Goal: Information Seeking & Learning: Learn about a topic

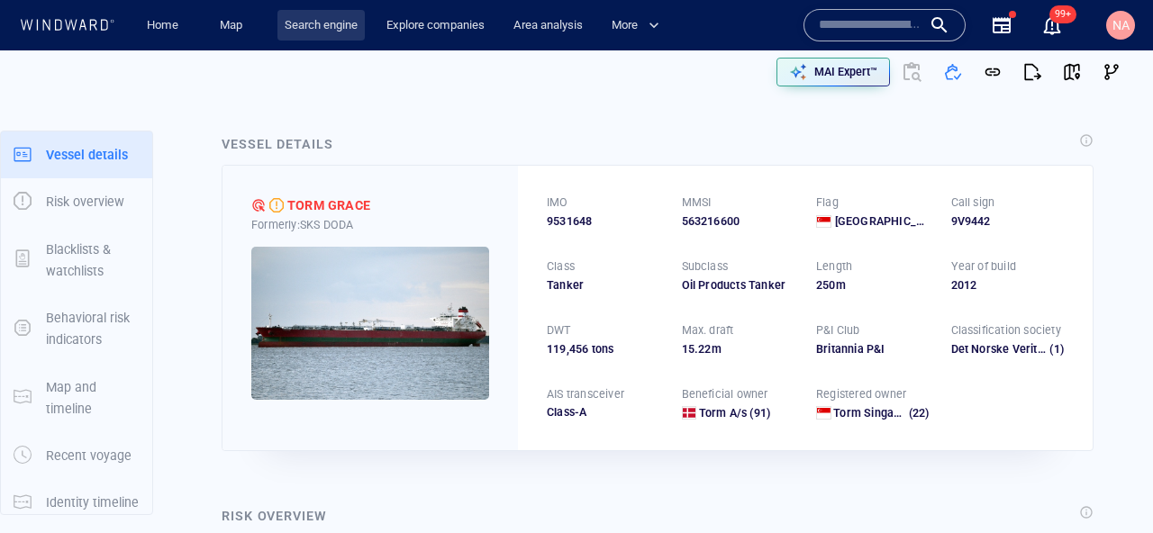
click at [346, 26] on link "Search engine" at bounding box center [320, 26] width 87 height 32
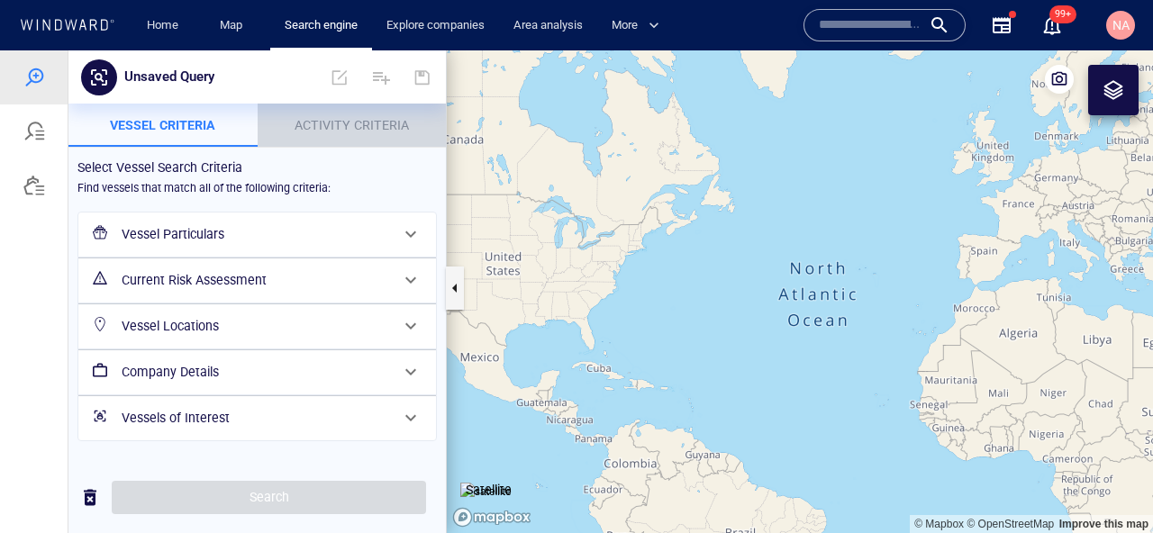
click at [376, 122] on span "Activity Criteria" at bounding box center [352, 125] width 114 height 14
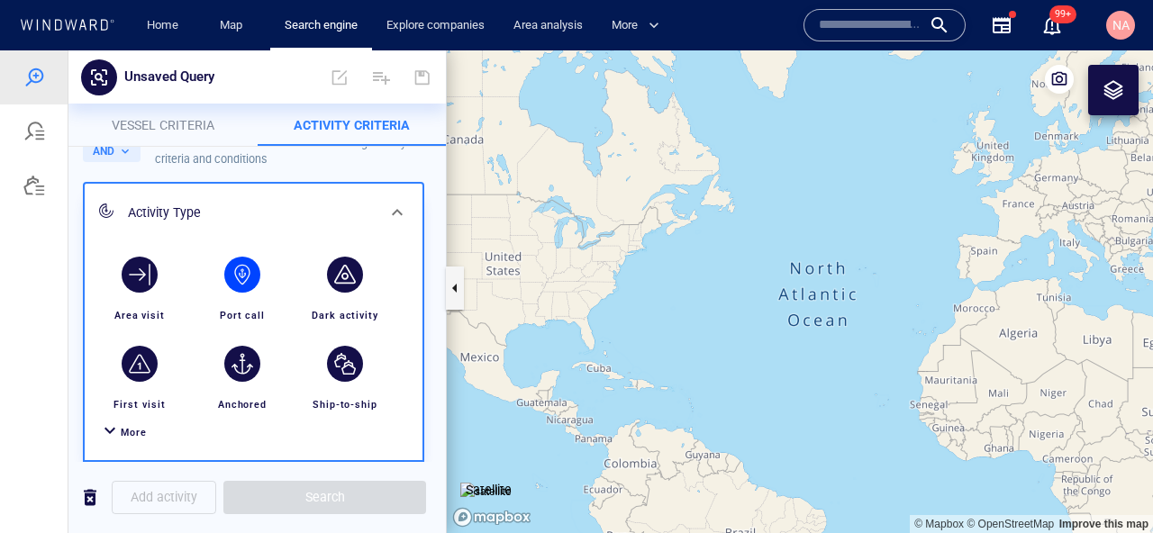
scroll to position [53, 0]
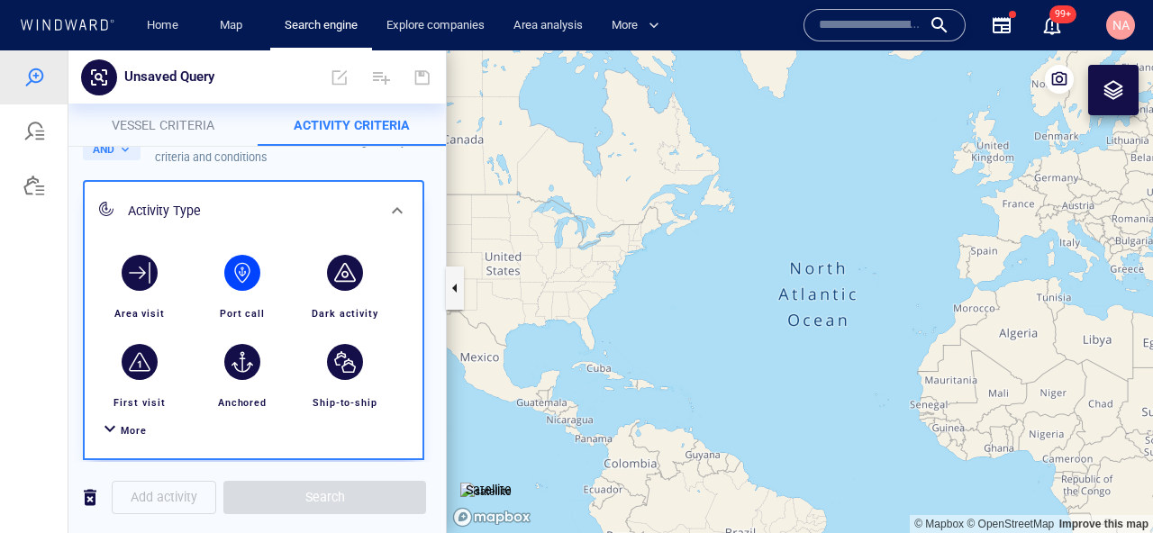
click at [250, 296] on div "button" at bounding box center [242, 273] width 50 height 50
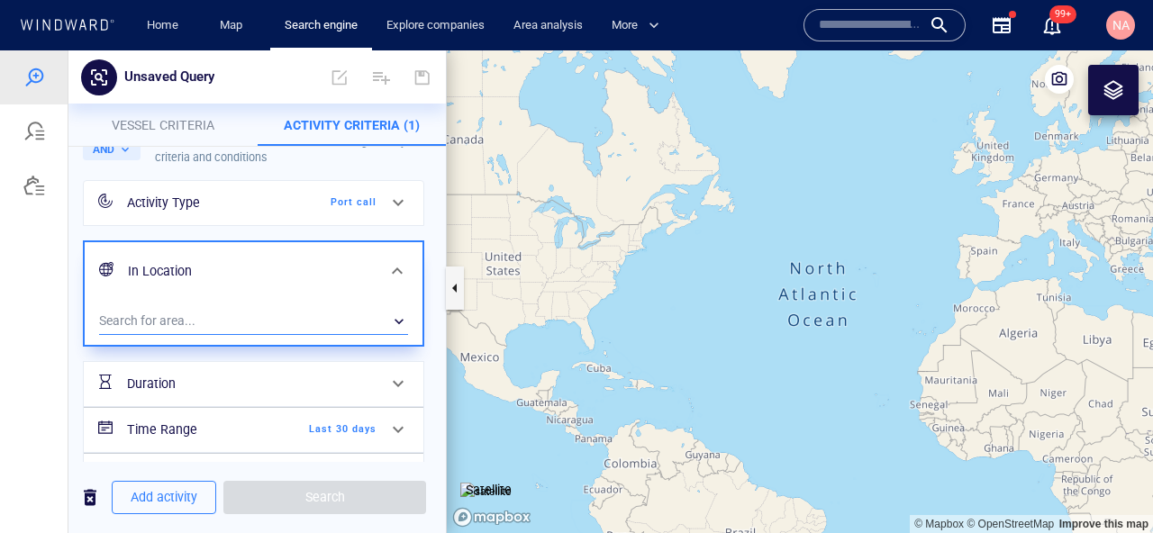
click at [189, 322] on div "​" at bounding box center [253, 321] width 309 height 27
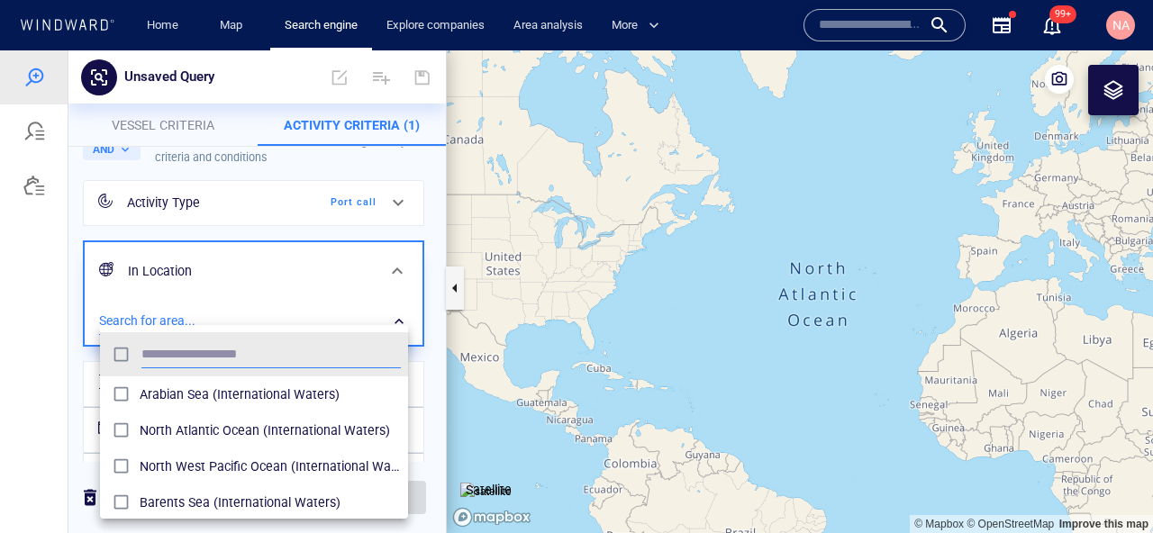
scroll to position [179, 308]
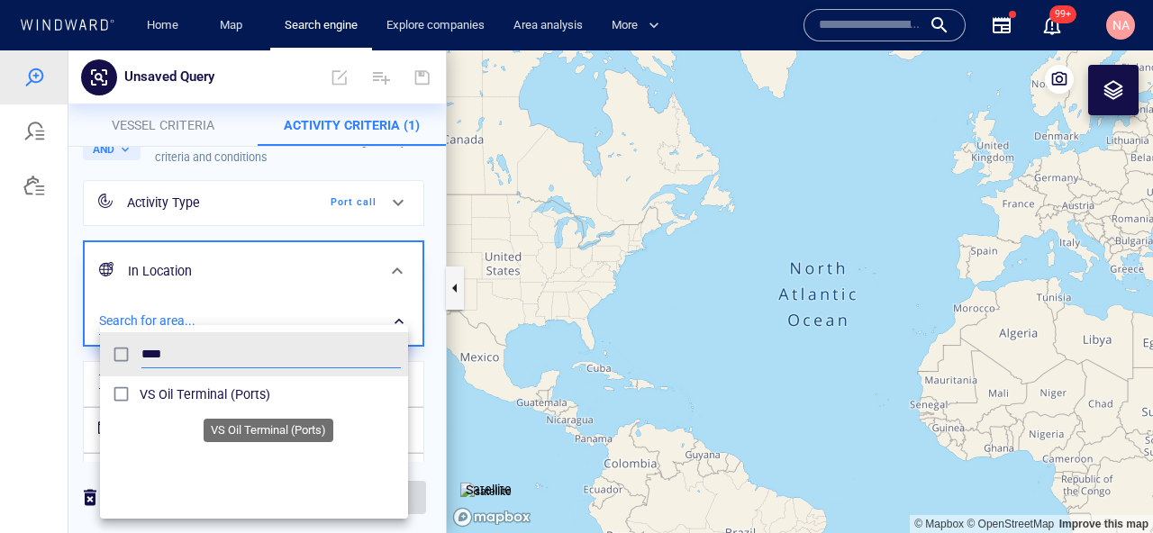
type input "****"
click at [149, 386] on span "VS Oil Terminal (Ports)" at bounding box center [270, 395] width 261 height 22
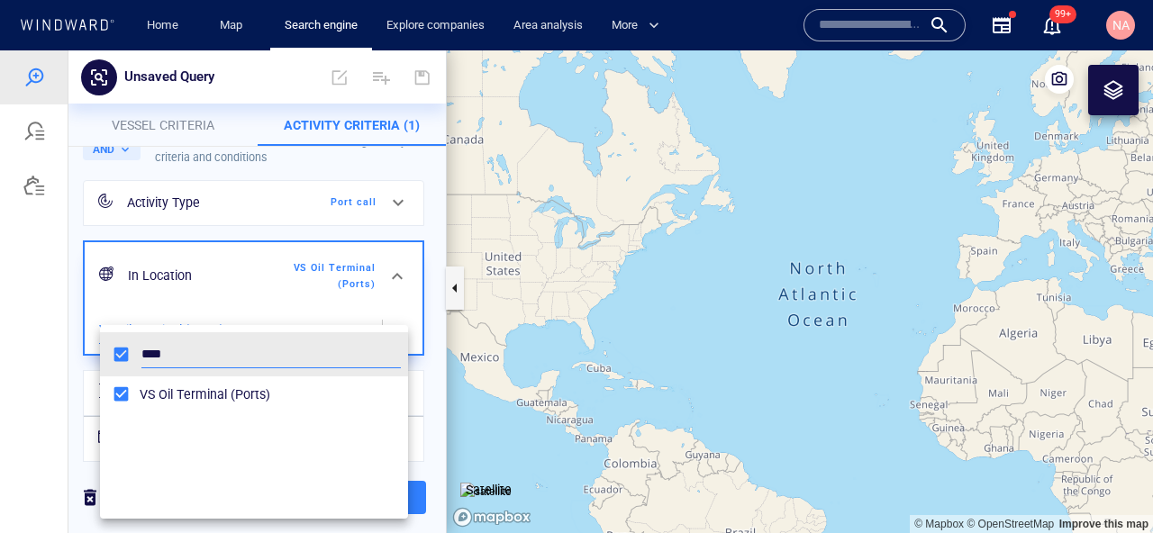
click at [50, 379] on div at bounding box center [576, 291] width 1153 height 483
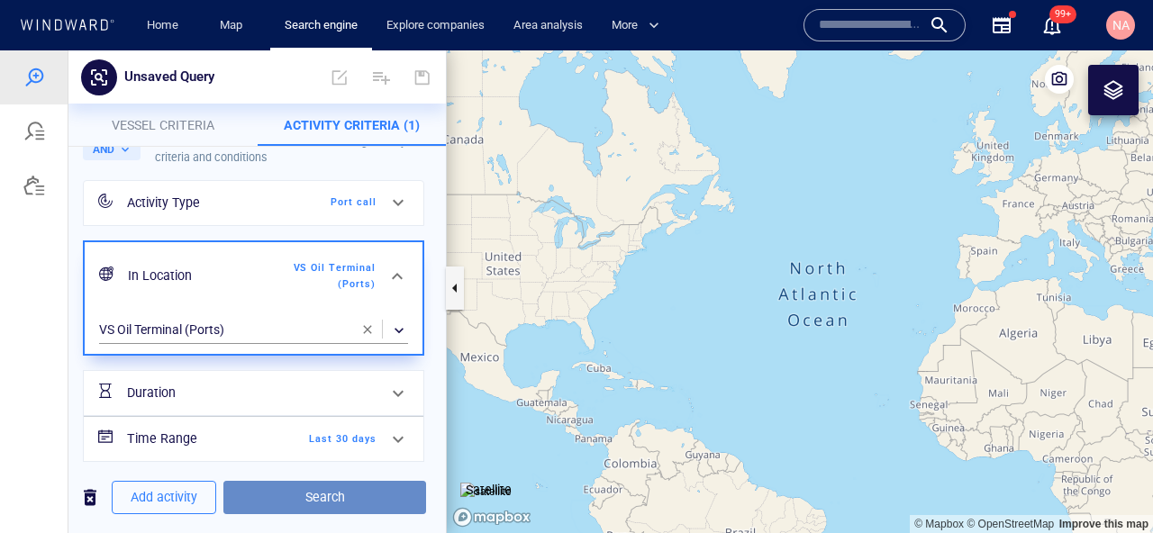
click at [322, 491] on span "Search" at bounding box center [325, 497] width 174 height 23
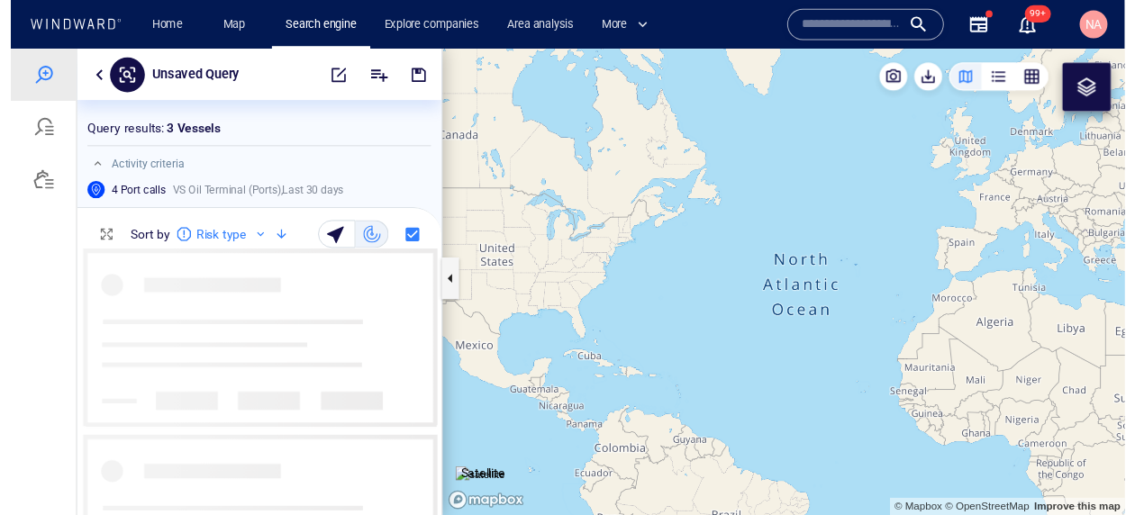
scroll to position [276, 377]
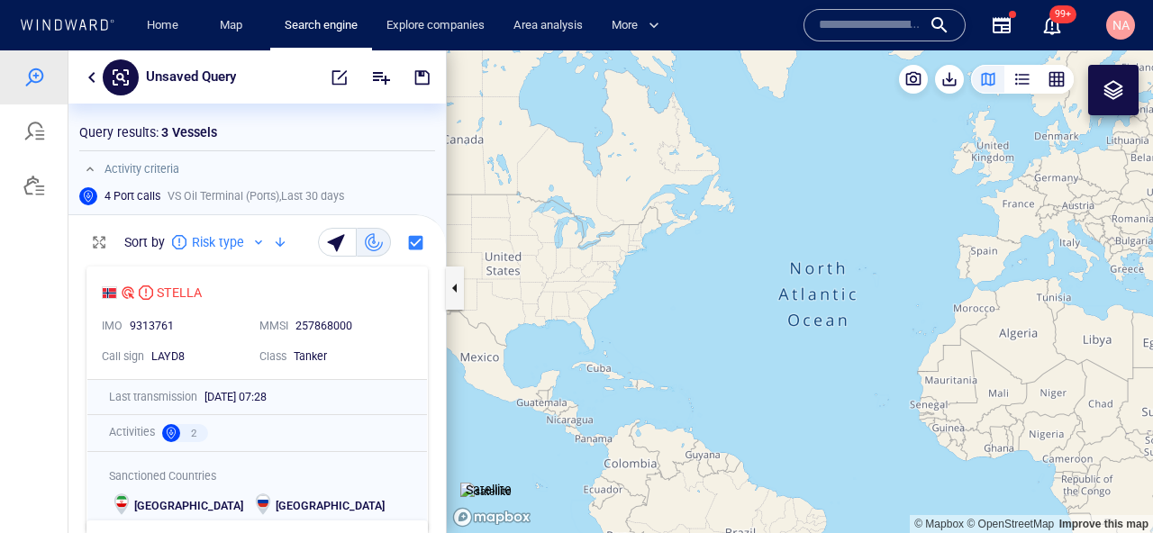
drag, startPoint x: 958, startPoint y: 260, endPoint x: 592, endPoint y: 264, distance: 366.6
click at [593, 264] on canvas "Map" at bounding box center [800, 291] width 706 height 483
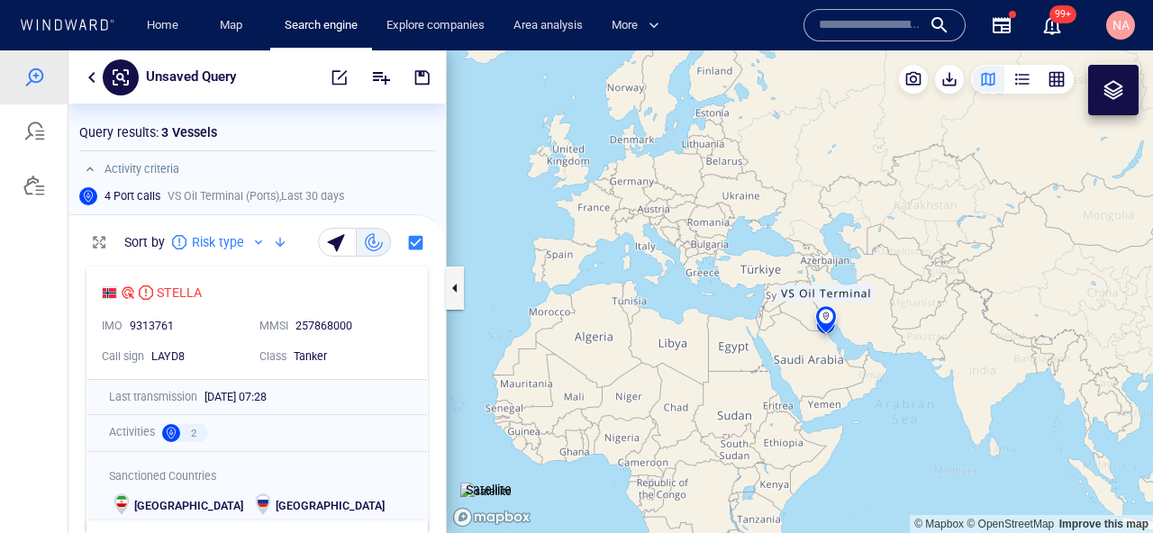
drag, startPoint x: 691, startPoint y: 313, endPoint x: 649, endPoint y: 299, distance: 43.6
click at [649, 299] on canvas "Map" at bounding box center [800, 291] width 706 height 483
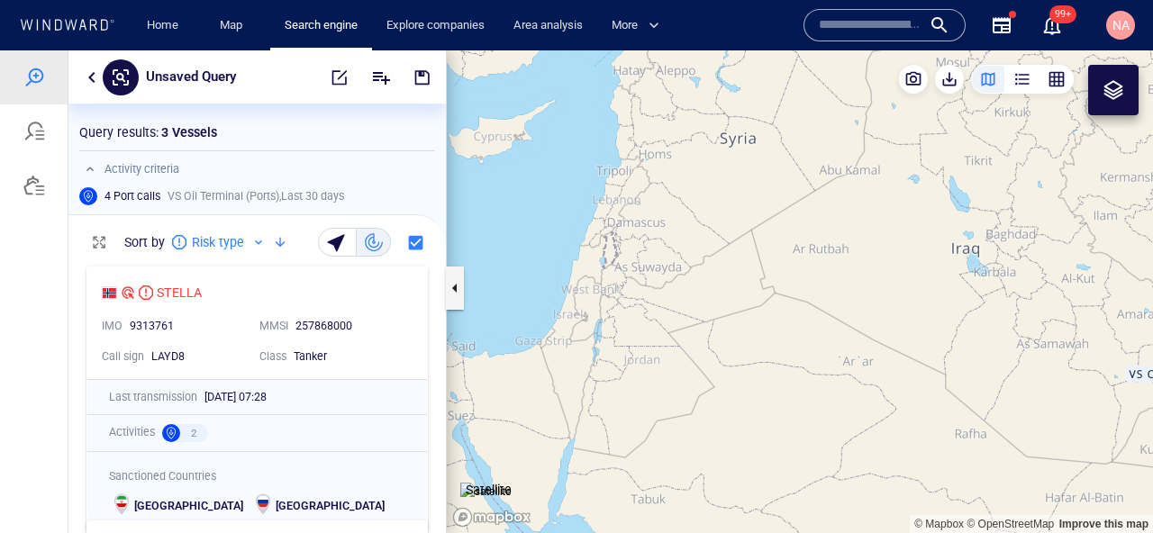
drag, startPoint x: 824, startPoint y: 304, endPoint x: 476, endPoint y: 191, distance: 366.6
click at [476, 191] on canvas "Map" at bounding box center [800, 291] width 706 height 483
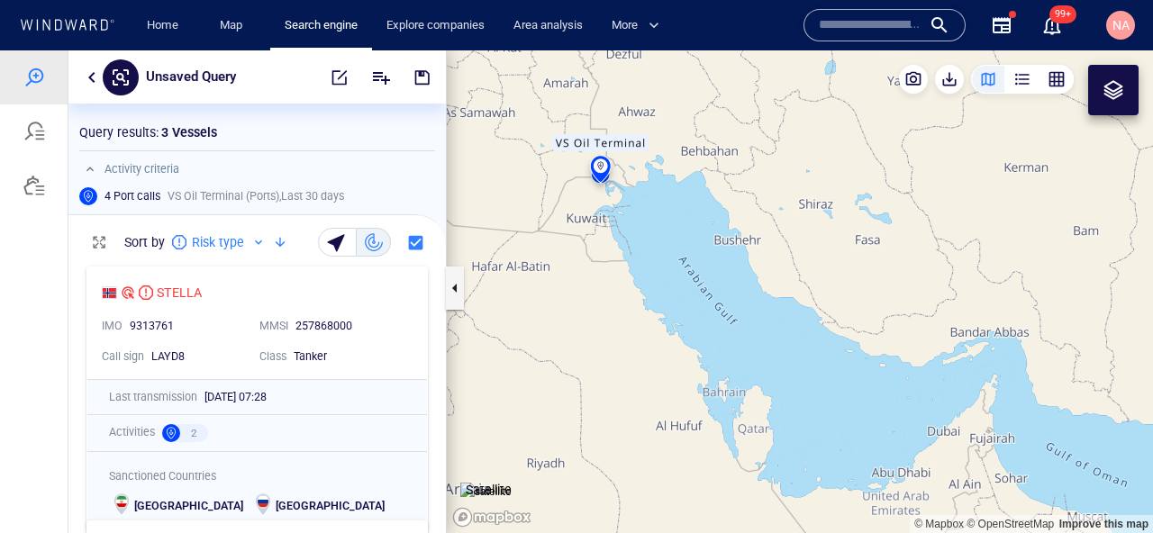
drag, startPoint x: 619, startPoint y: 220, endPoint x: 695, endPoint y: 246, distance: 80.9
click at [695, 246] on canvas "Map" at bounding box center [800, 291] width 706 height 483
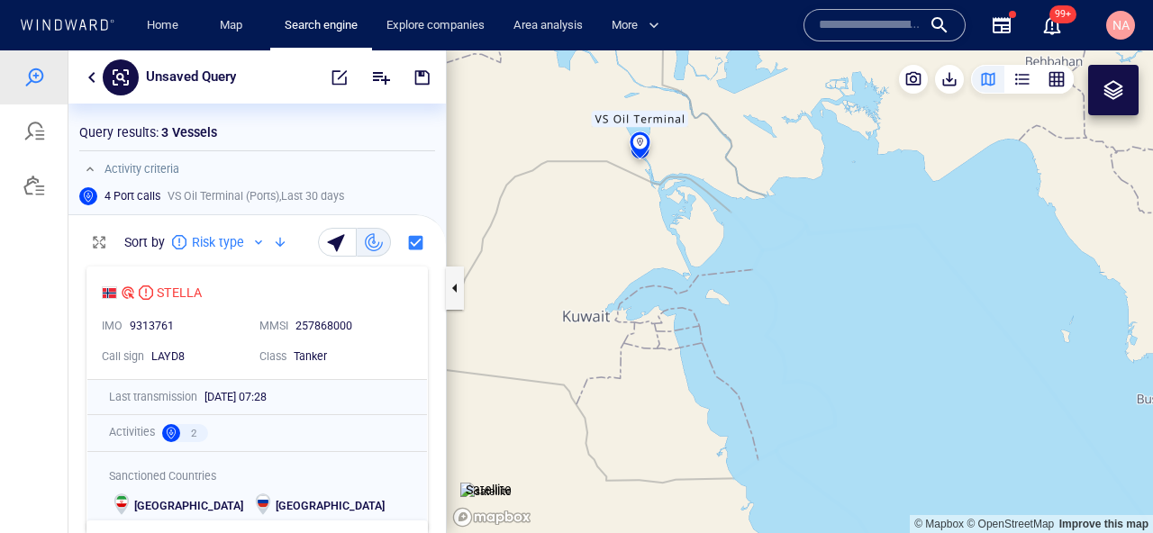
drag, startPoint x: 656, startPoint y: 190, endPoint x: 746, endPoint y: 256, distance: 111.5
click at [743, 254] on canvas "Map" at bounding box center [800, 291] width 706 height 483
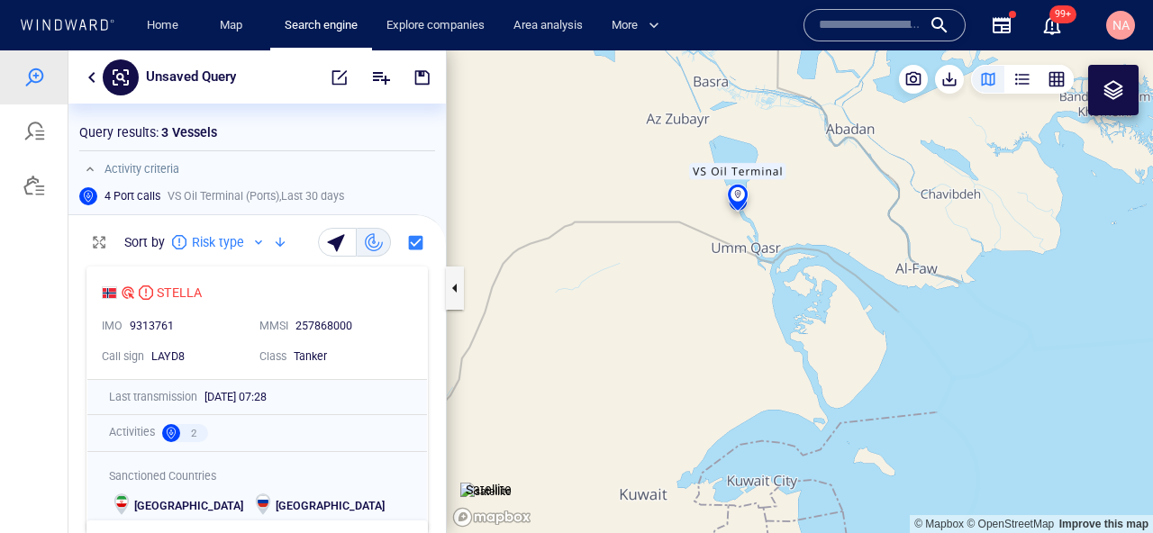
drag, startPoint x: 726, startPoint y: 161, endPoint x: 726, endPoint y: 257, distance: 95.5
click at [726, 257] on canvas "Map" at bounding box center [800, 291] width 706 height 483
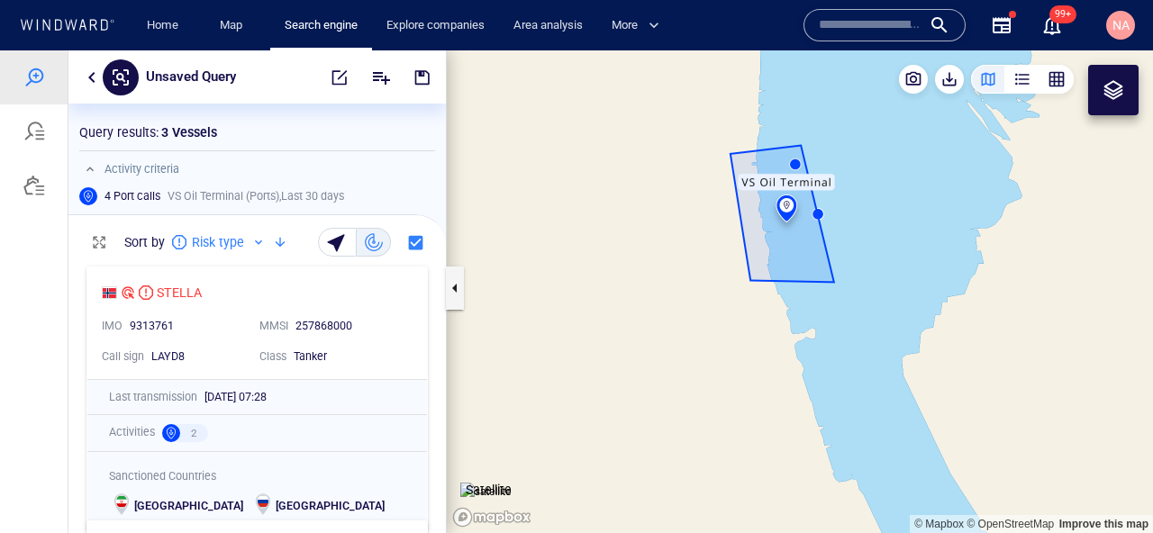
click at [1108, 97] on div at bounding box center [1113, 90] width 22 height 22
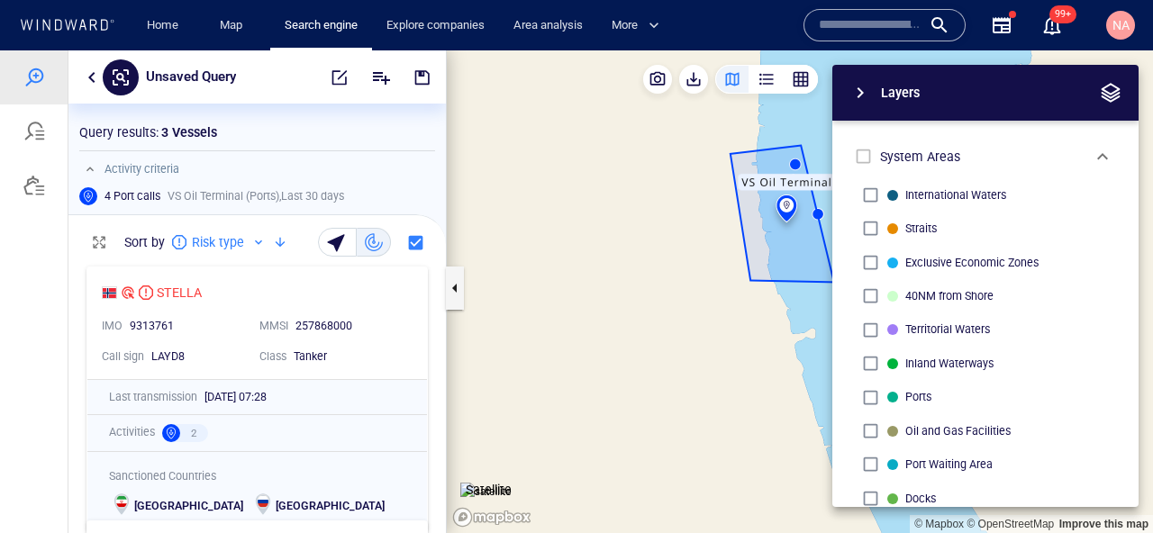
click at [905, 396] on p "Ports" at bounding box center [918, 397] width 26 height 16
click at [1113, 89] on span "button" at bounding box center [1111, 93] width 22 height 22
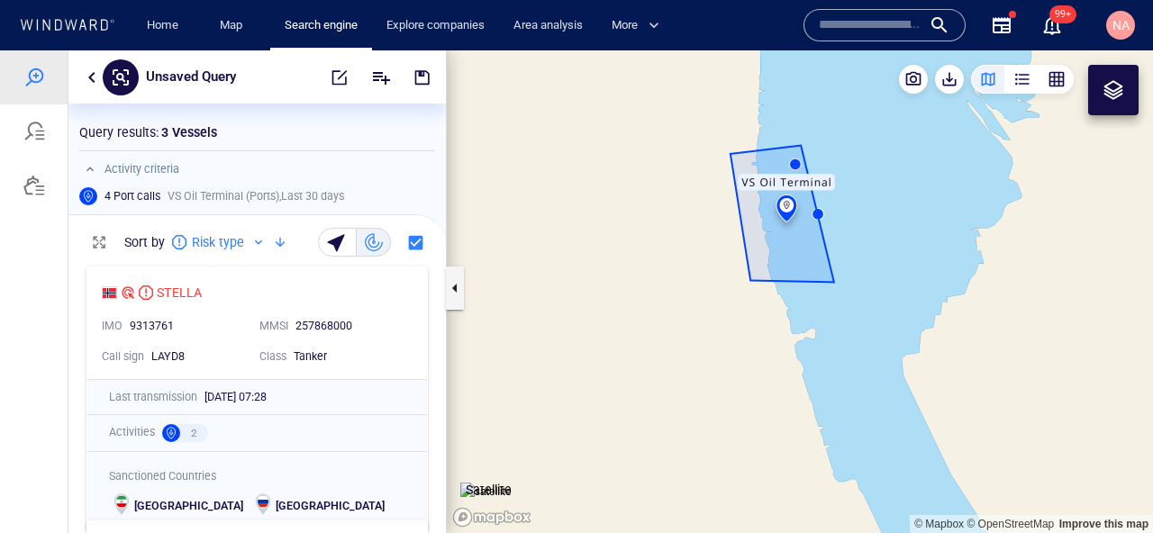
drag, startPoint x: 889, startPoint y: 231, endPoint x: 893, endPoint y: 349, distance: 117.2
click at [893, 349] on canvas "Map" at bounding box center [800, 291] width 706 height 483
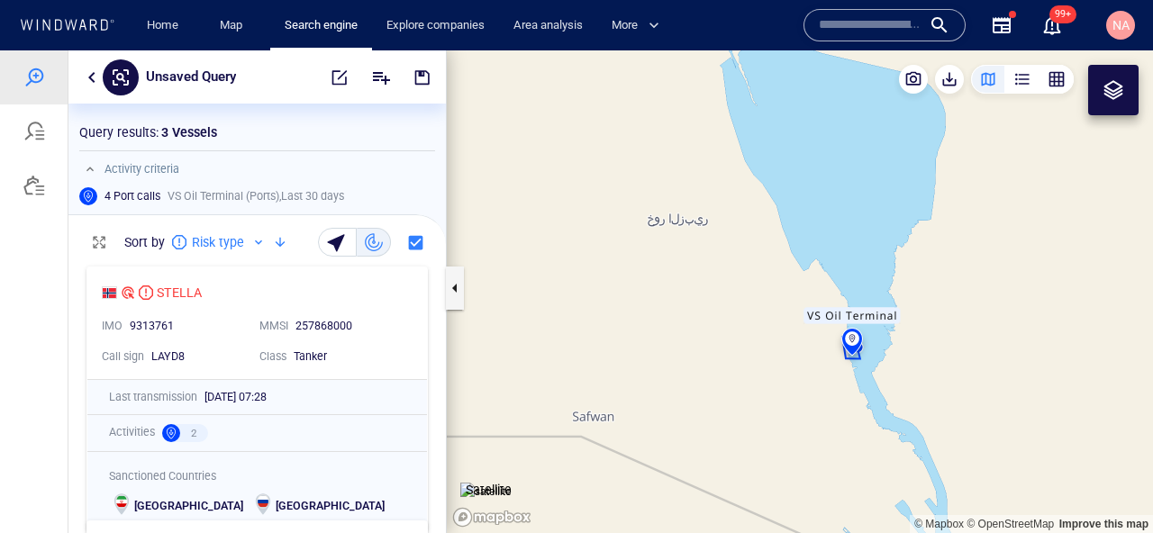
drag, startPoint x: 893, startPoint y: 349, endPoint x: 829, endPoint y: 347, distance: 64.0
click at [829, 347] on canvas "Map" at bounding box center [800, 291] width 706 height 483
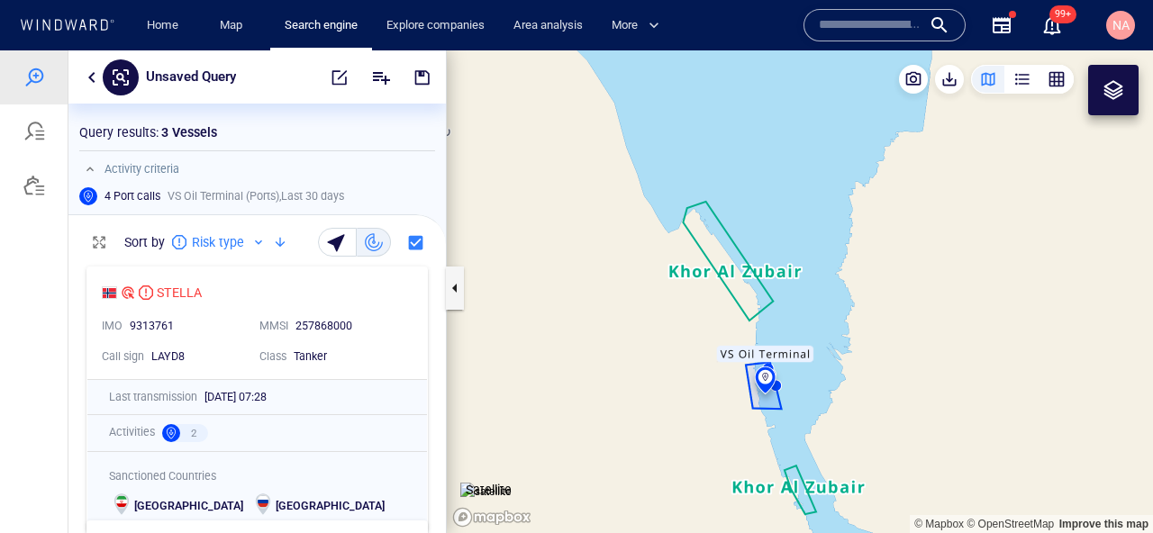
drag, startPoint x: 834, startPoint y: 392, endPoint x: 840, endPoint y: 280, distance: 111.9
click at [840, 281] on canvas "Map" at bounding box center [800, 291] width 706 height 483
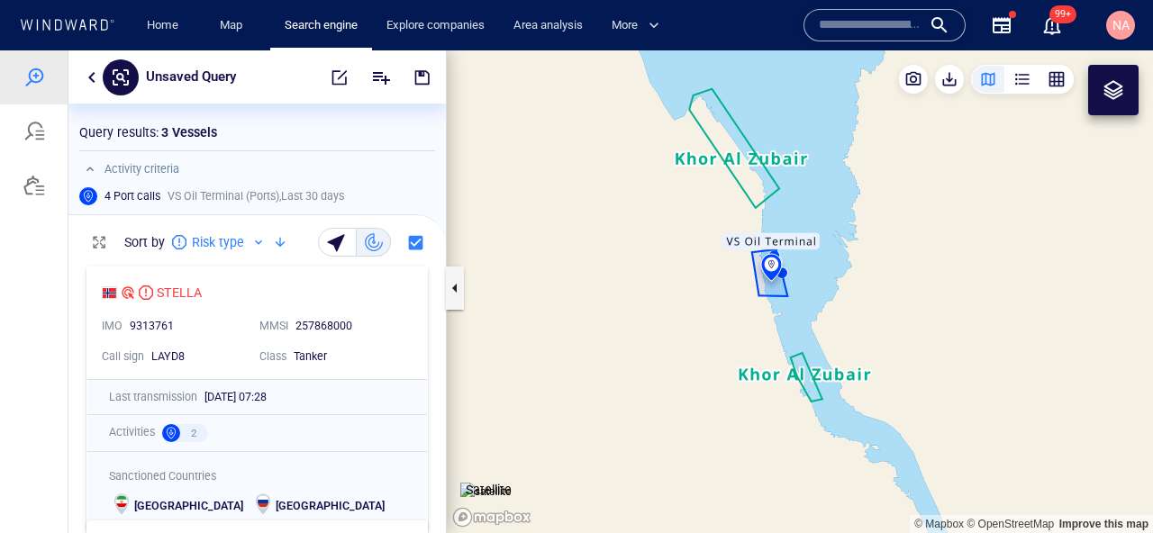
drag, startPoint x: 831, startPoint y: 295, endPoint x: 832, endPoint y: 334, distance: 38.7
click at [832, 333] on canvas "Map" at bounding box center [800, 291] width 706 height 483
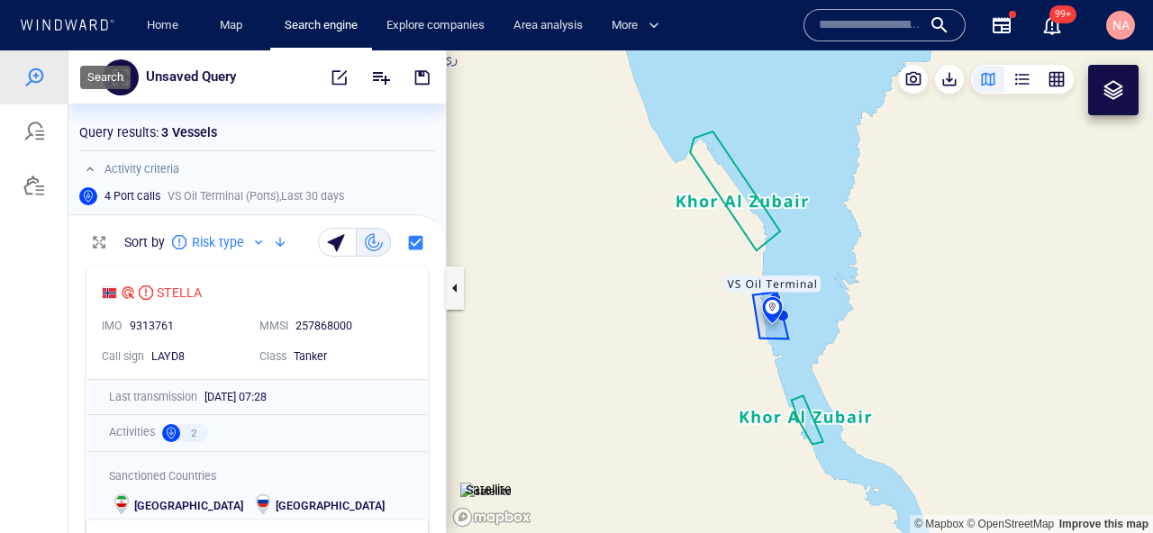
click at [26, 68] on div at bounding box center [34, 78] width 22 height 22
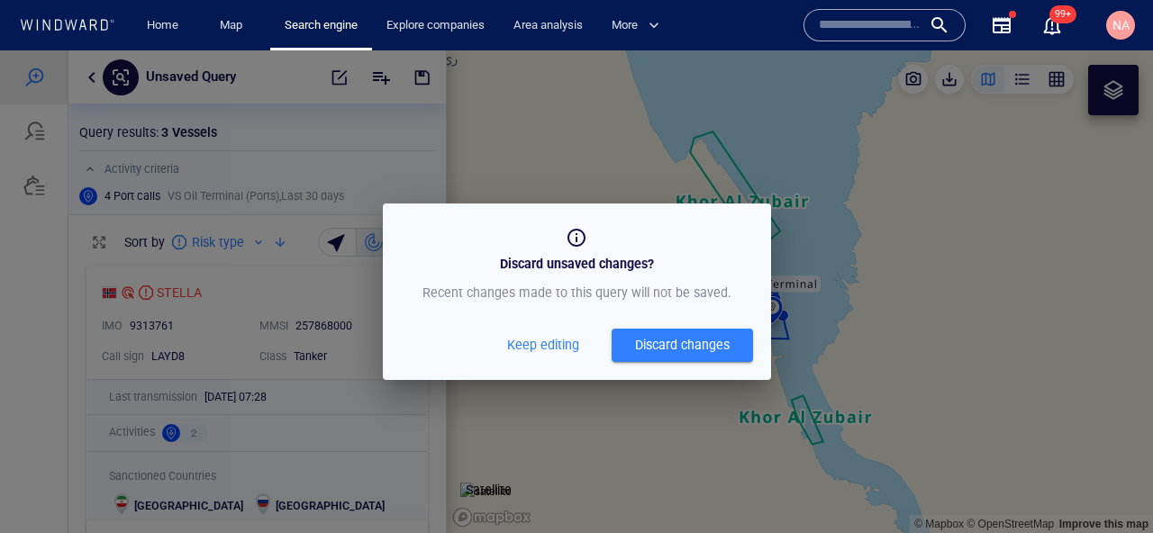
click at [650, 365] on div "Discard unsaved changes? Recent changes made to this query will not be saved. K…" at bounding box center [577, 292] width 388 height 177
click at [651, 356] on div "Discard changes" at bounding box center [682, 345] width 95 height 23
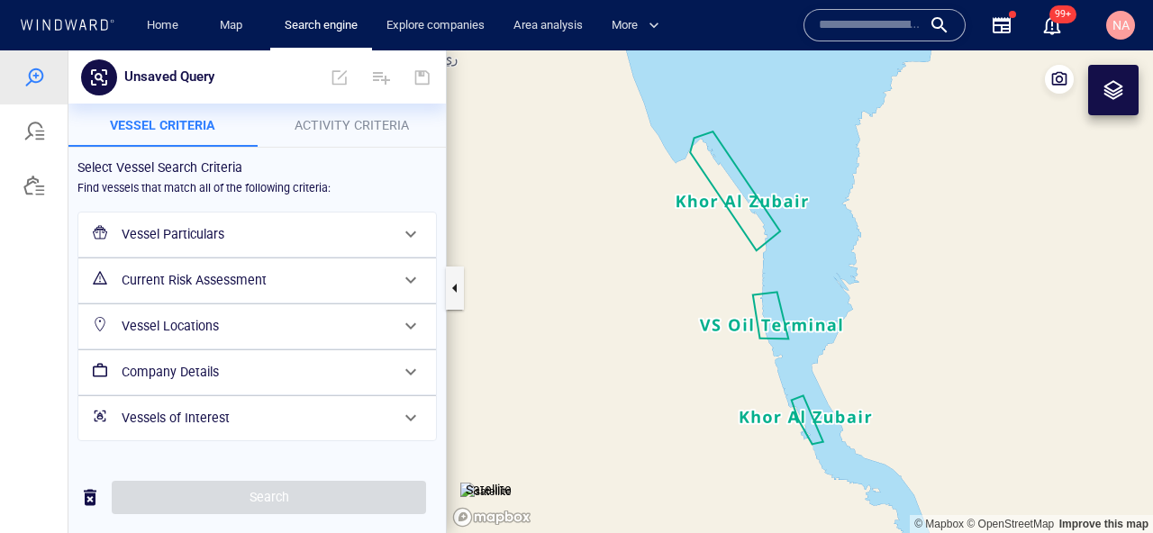
click at [290, 234] on h6 "Vessel Particulars" at bounding box center [256, 234] width 268 height 23
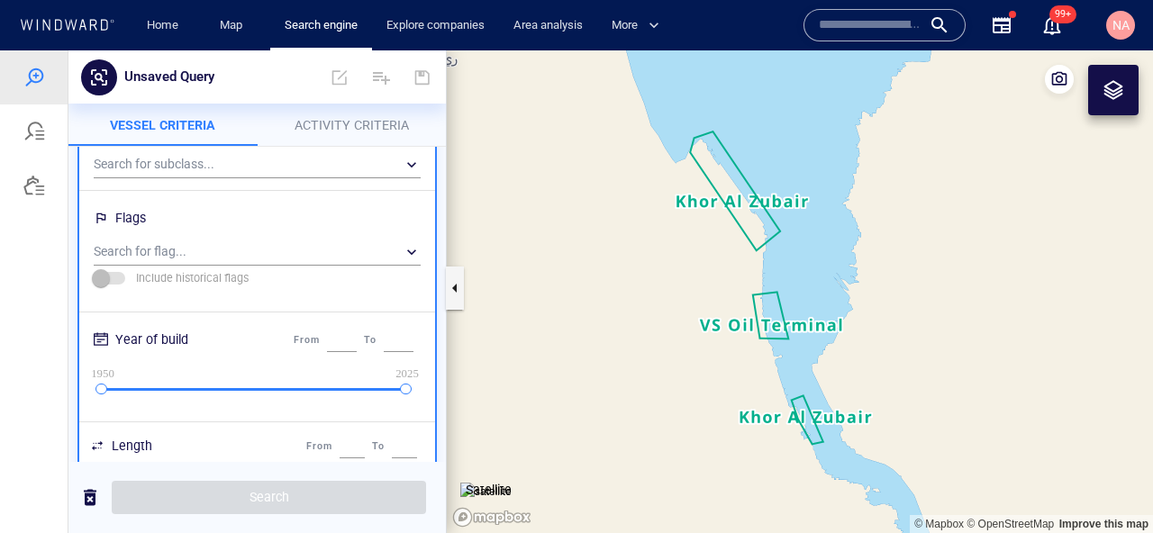
scroll to position [217, 0]
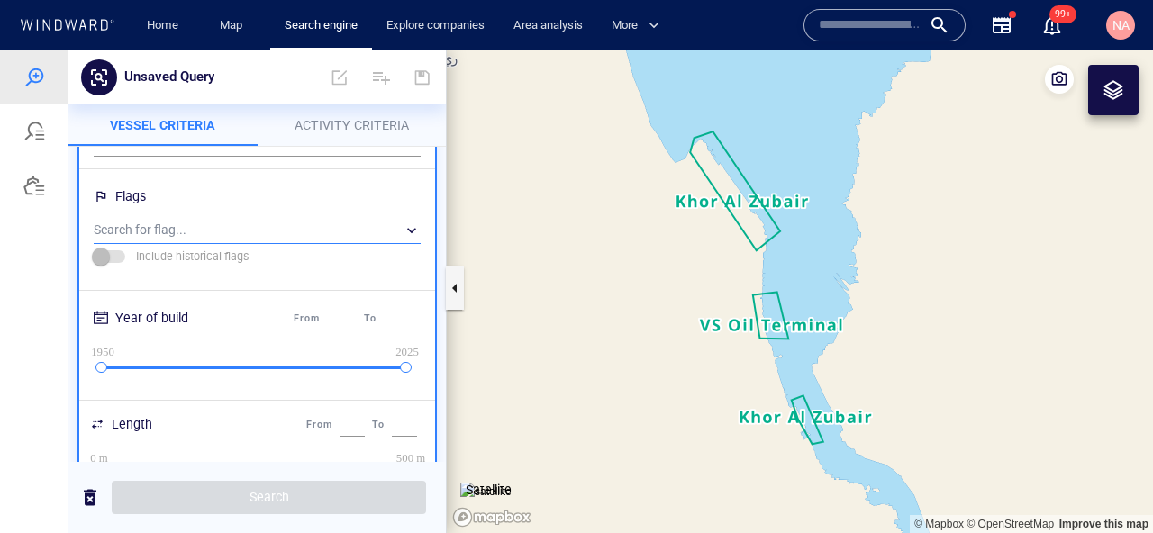
click at [201, 236] on div "​" at bounding box center [257, 230] width 327 height 27
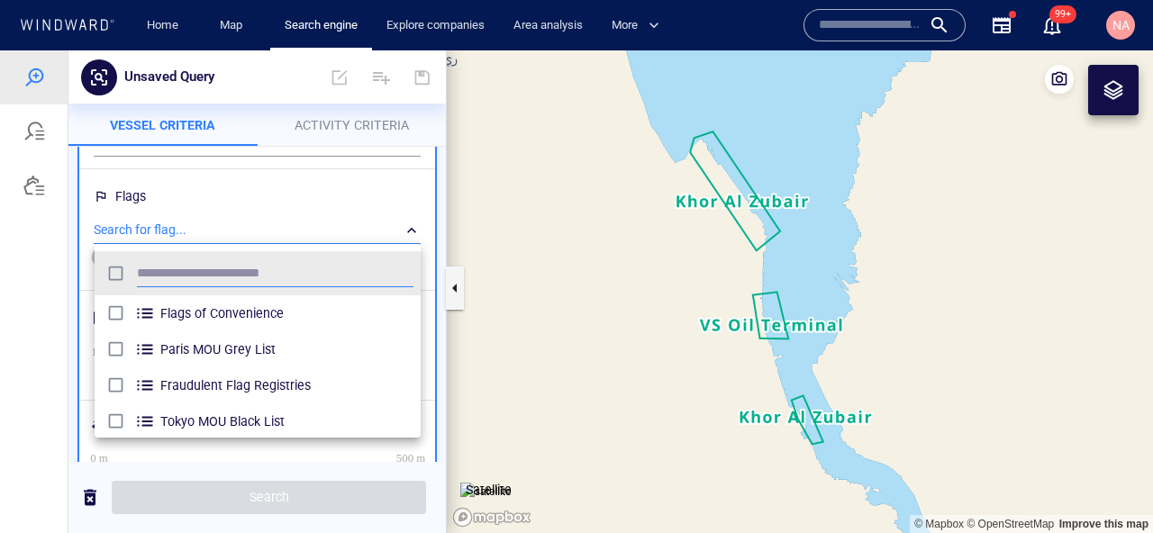
scroll to position [179, 326]
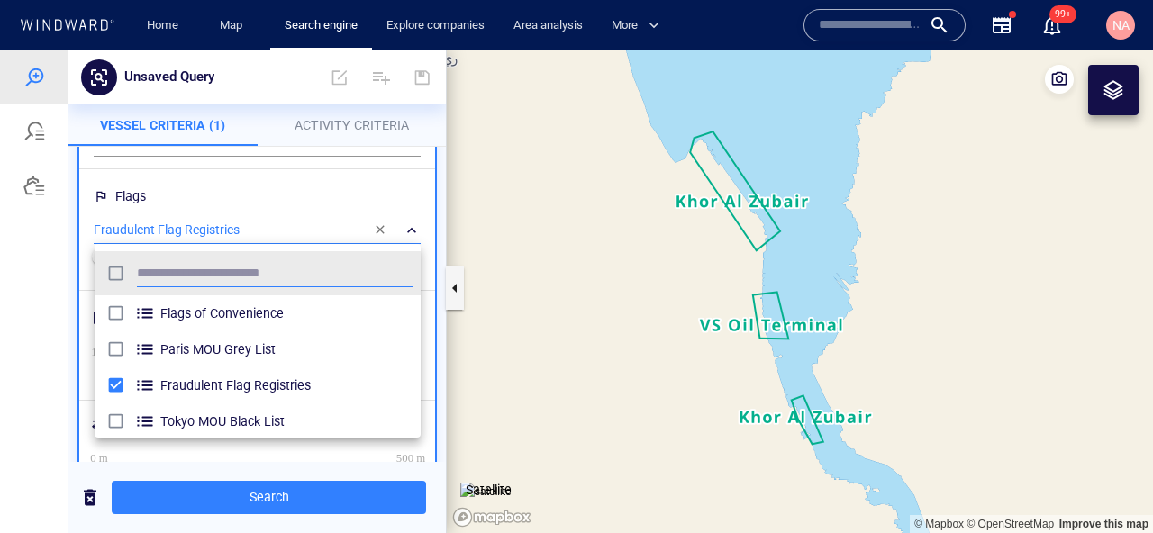
click at [259, 497] on div at bounding box center [576, 291] width 1153 height 483
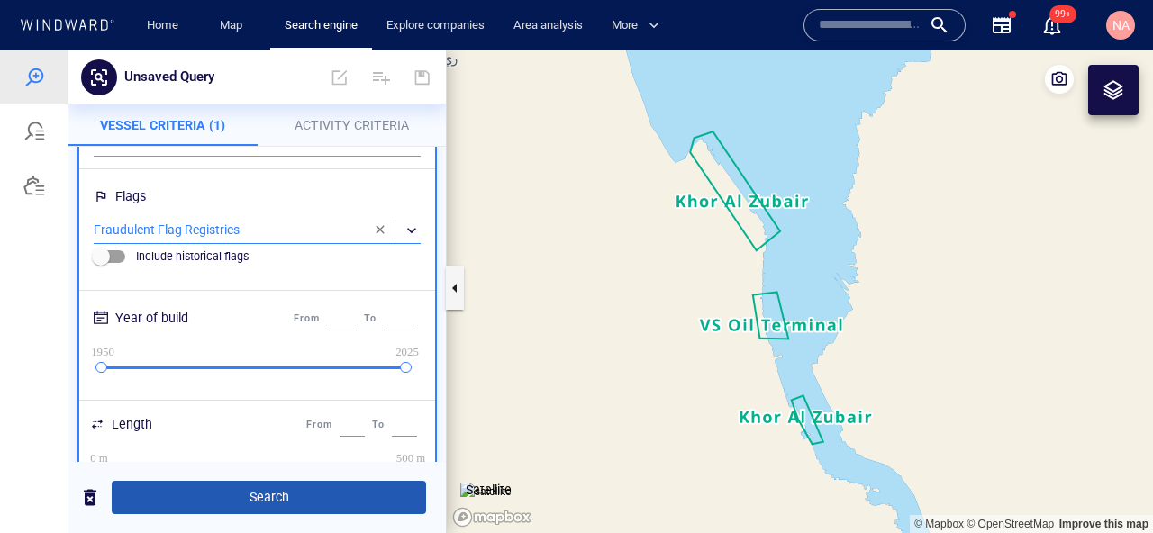
click at [263, 495] on span "Search" at bounding box center [269, 497] width 286 height 23
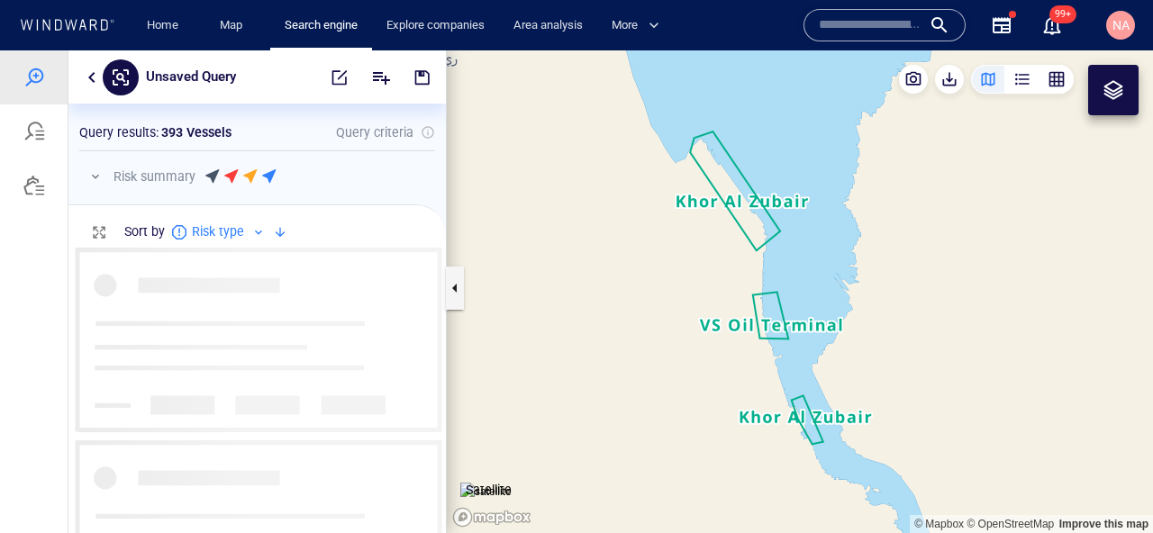
scroll to position [286, 377]
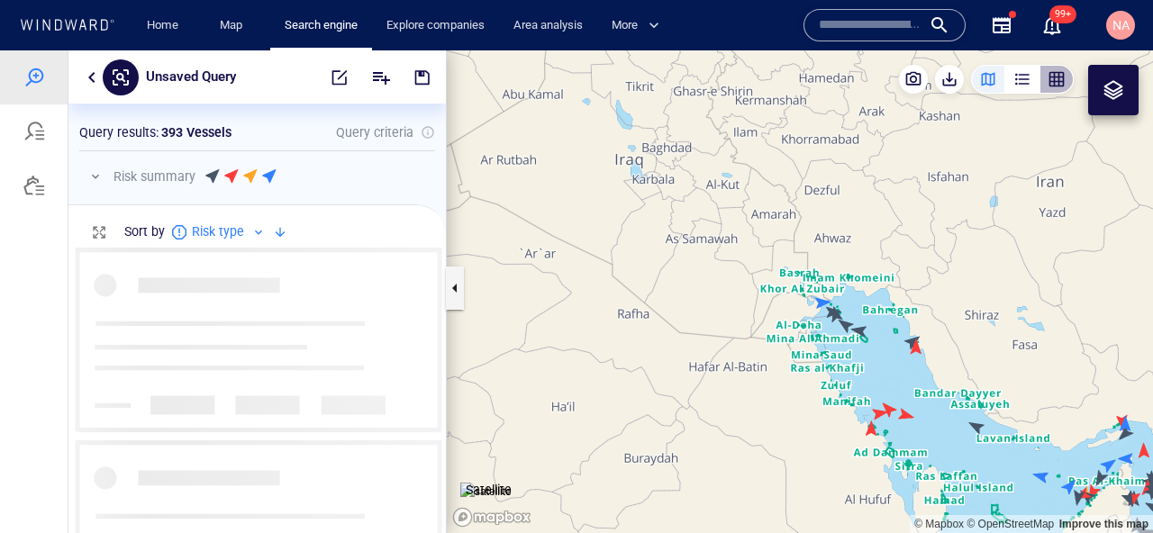
click at [1072, 81] on button "button" at bounding box center [1056, 79] width 34 height 29
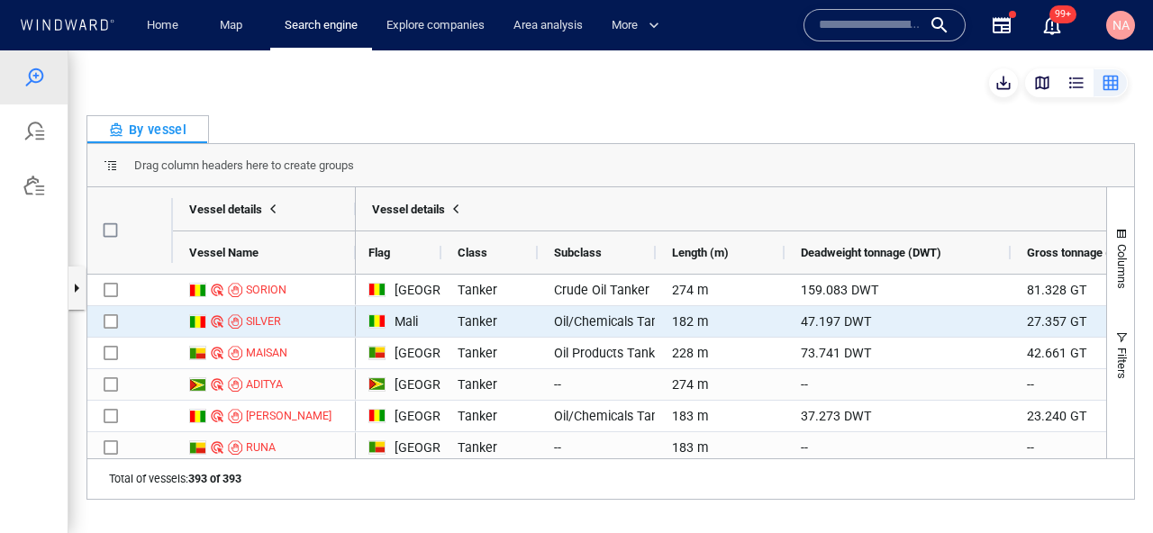
scroll to position [0, 0]
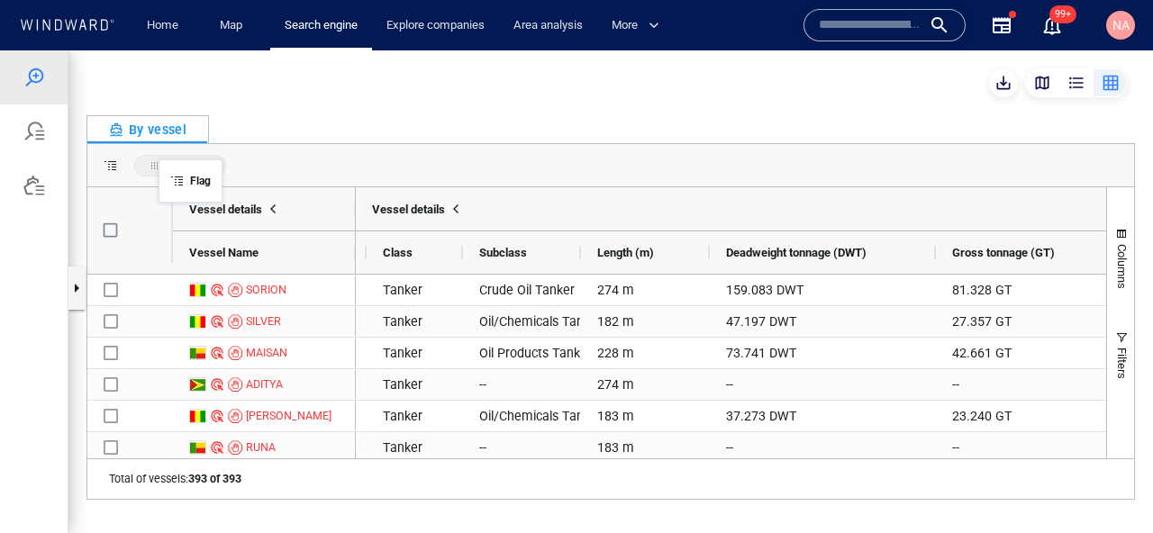
drag, startPoint x: 423, startPoint y: 259, endPoint x: 166, endPoint y: 161, distance: 275.4
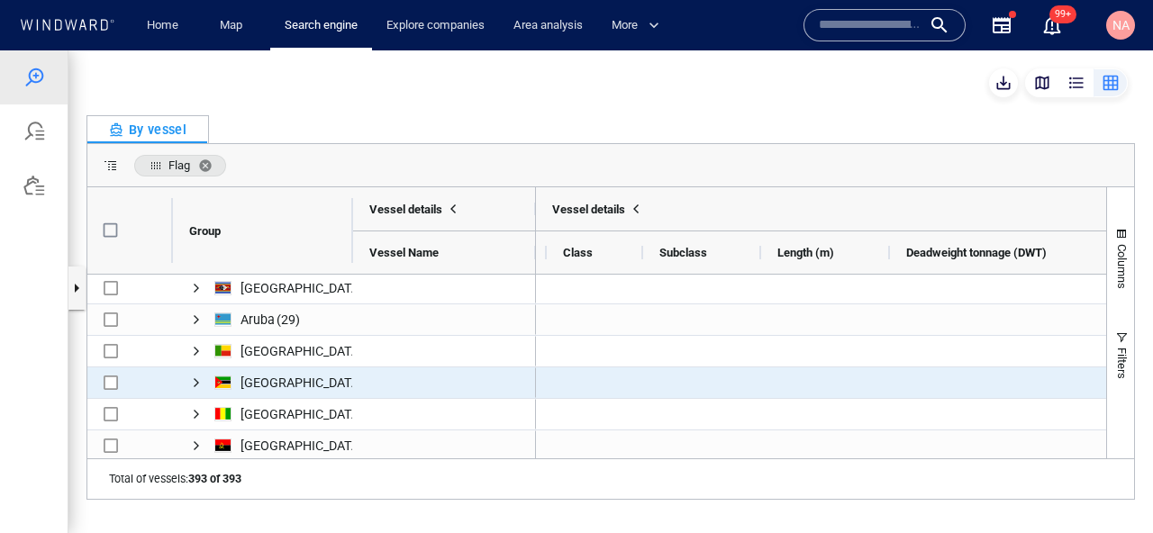
scroll to position [71, 0]
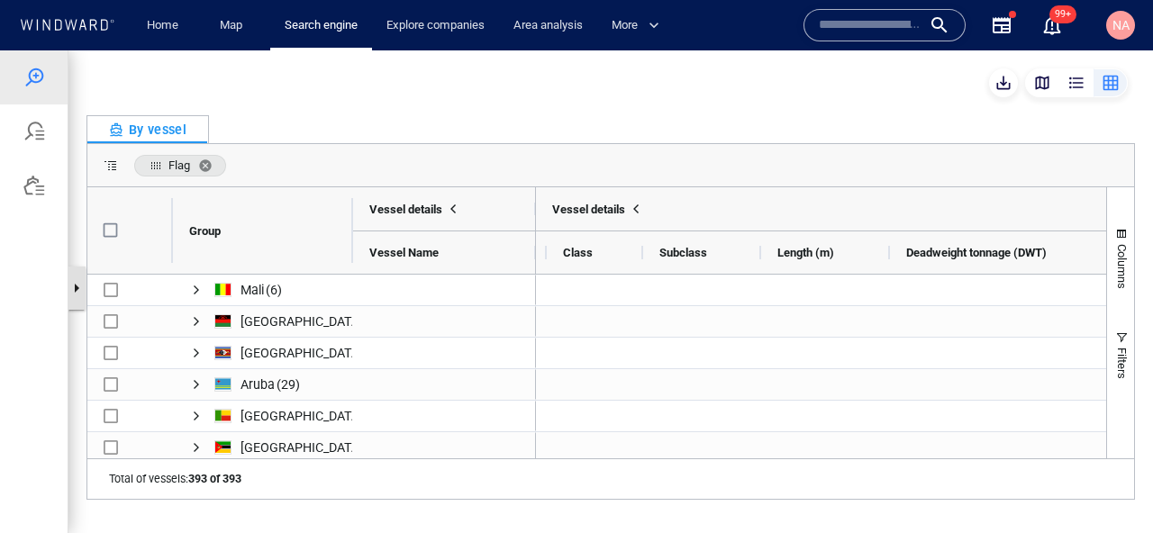
click at [82, 299] on button "button" at bounding box center [77, 288] width 18 height 43
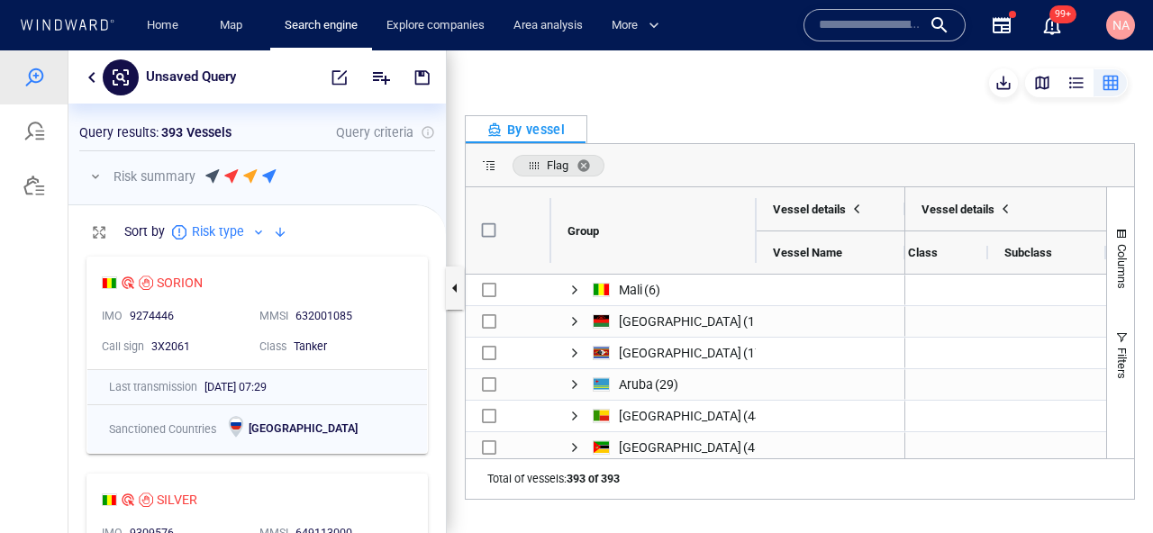
click at [90, 72] on button "button" at bounding box center [92, 78] width 22 height 22
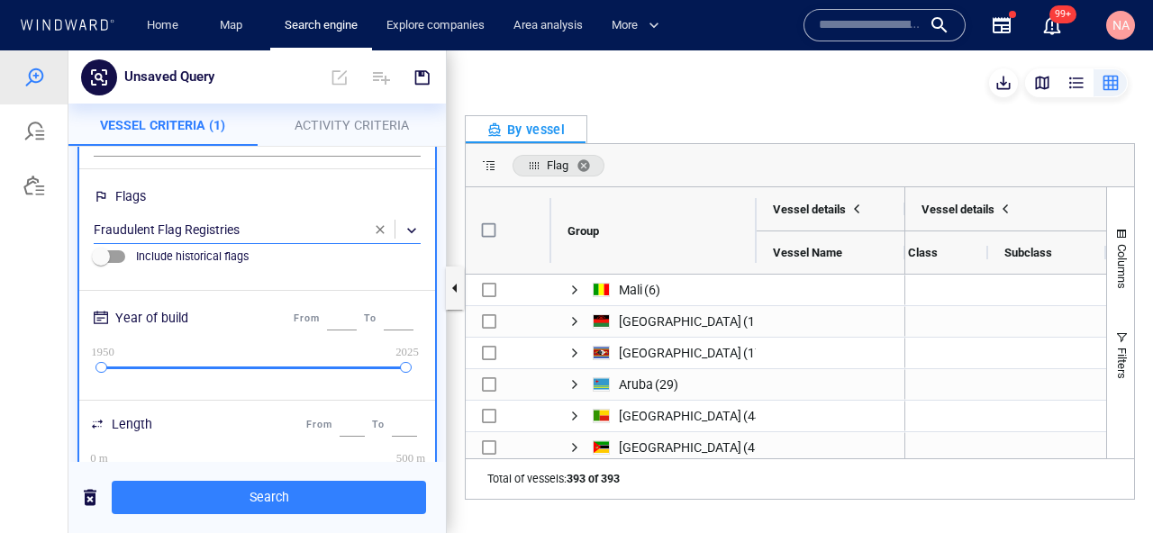
click at [326, 233] on div "​" at bounding box center [257, 230] width 327 height 27
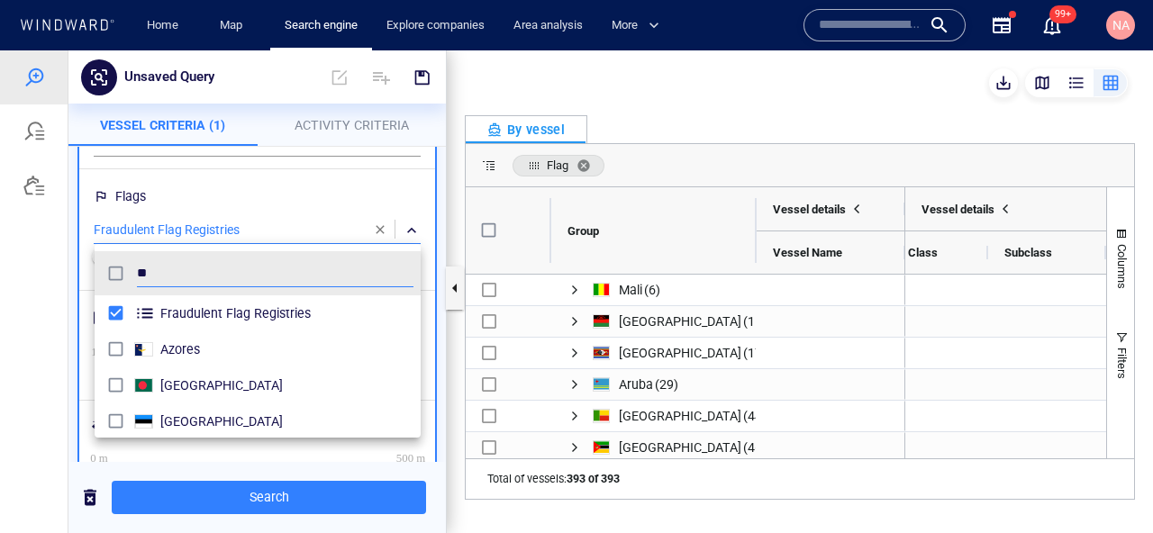
type input "*"
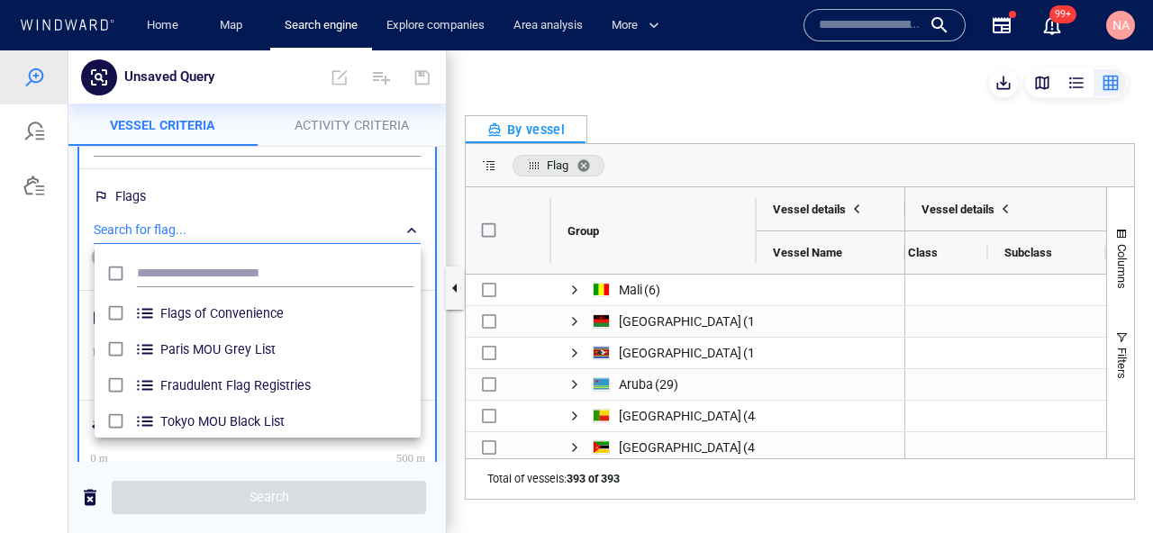
click at [224, 244] on ul "Flags of Convenience [GEOGRAPHIC_DATA] MOU Grey List Fraudulent Flag Registries…" at bounding box center [258, 341] width 326 height 194
click at [223, 272] on input "text" at bounding box center [275, 273] width 277 height 27
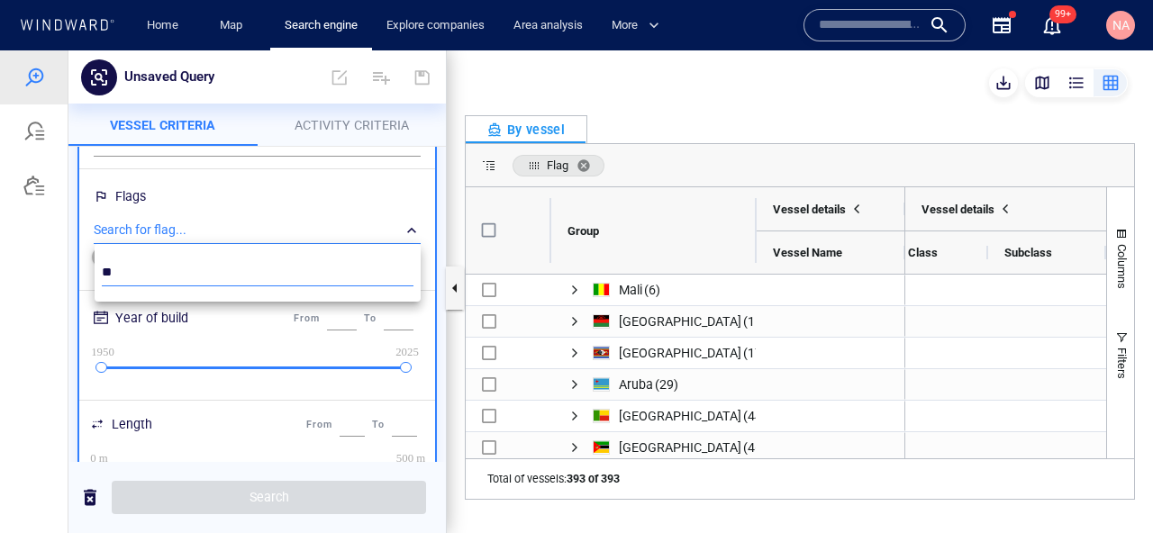
type input "*"
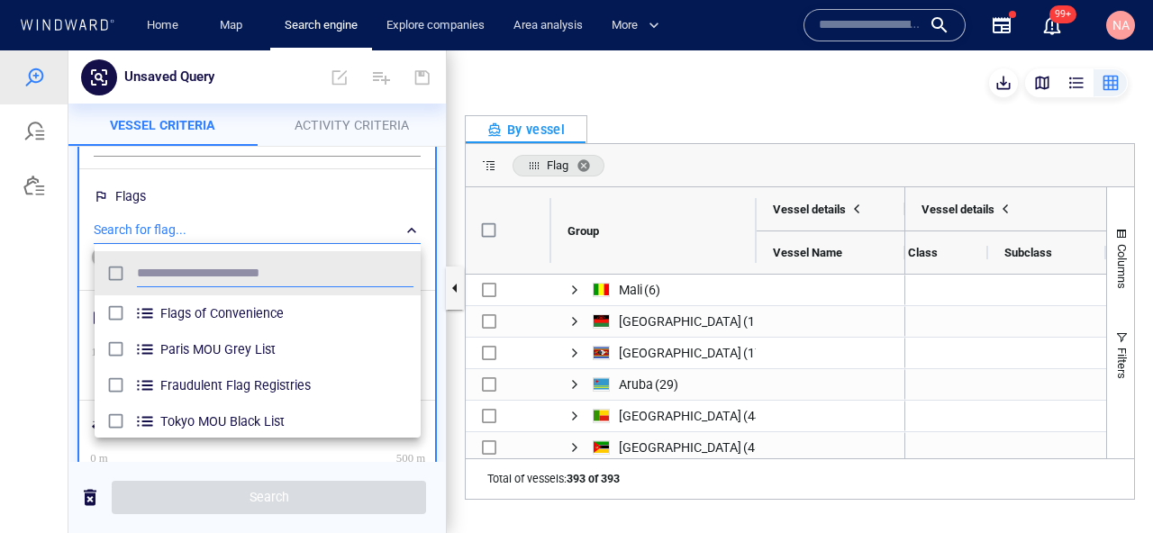
click at [394, 199] on div at bounding box center [576, 291] width 1153 height 483
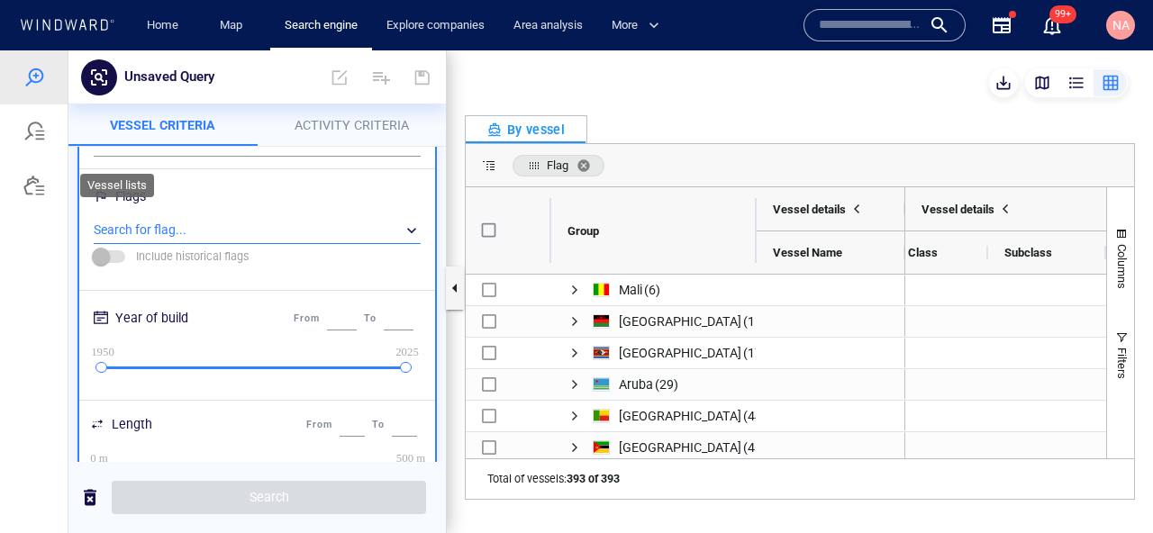
click at [32, 207] on div at bounding box center [34, 186] width 68 height 54
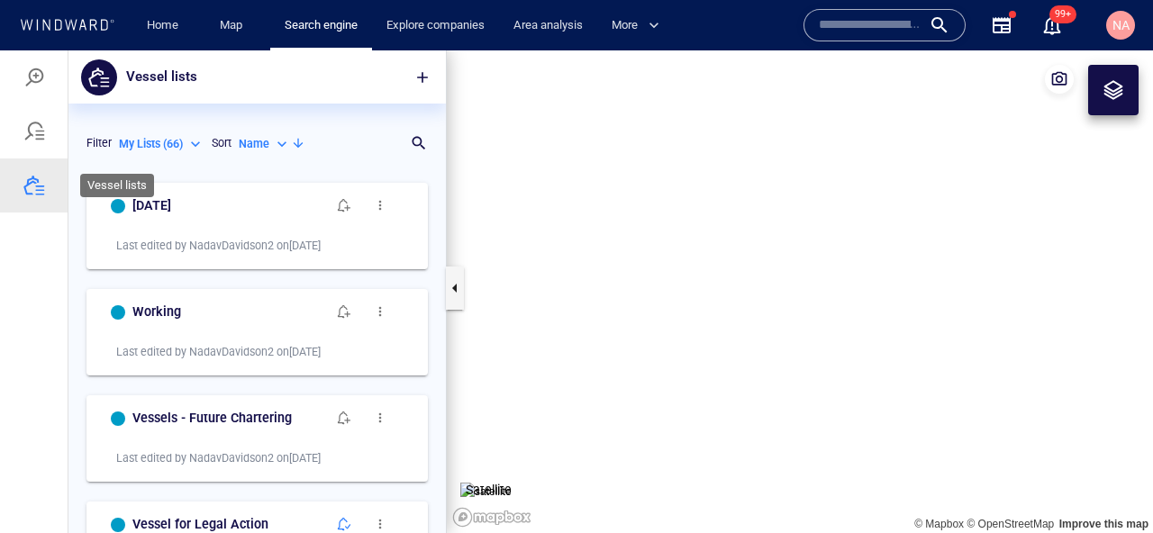
scroll to position [359, 377]
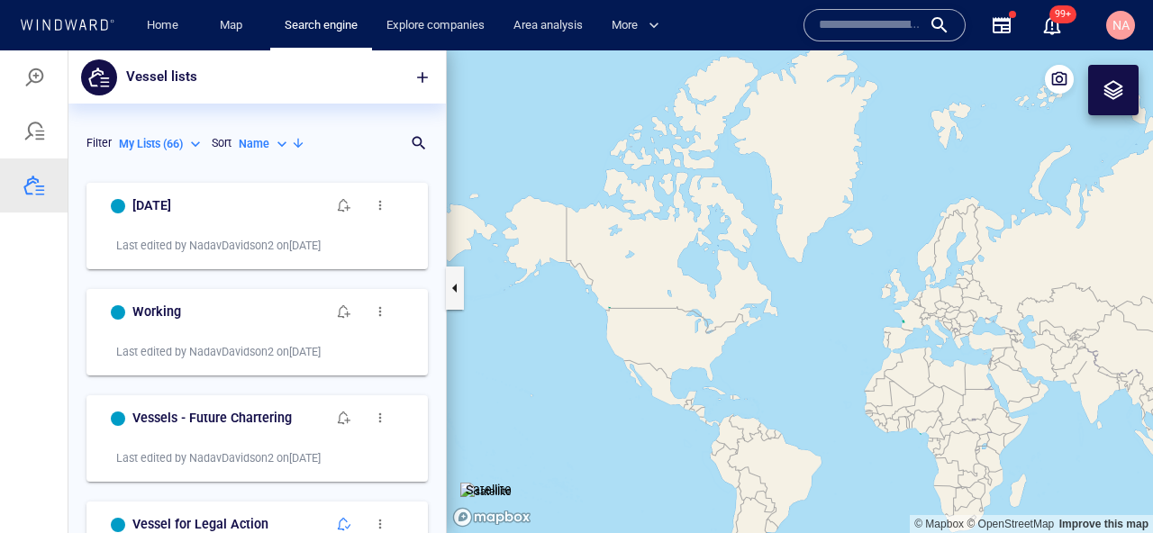
click at [160, 148] on p "My Lists ( 66 )" at bounding box center [151, 144] width 64 height 16
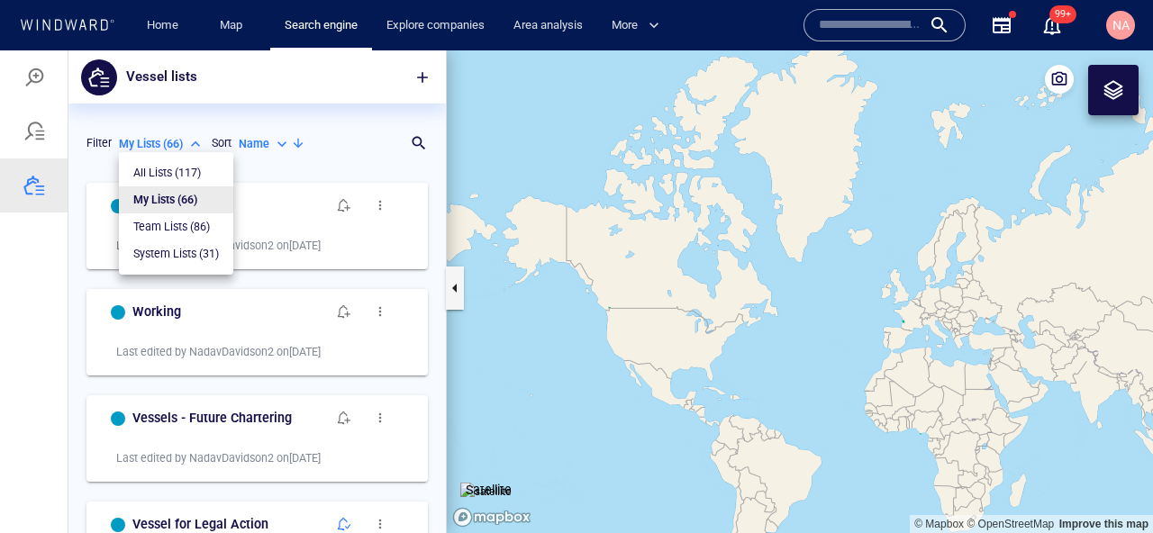
click at [157, 258] on p "System Lists ( 31 )" at bounding box center [176, 254] width 86 height 16
type input "**********"
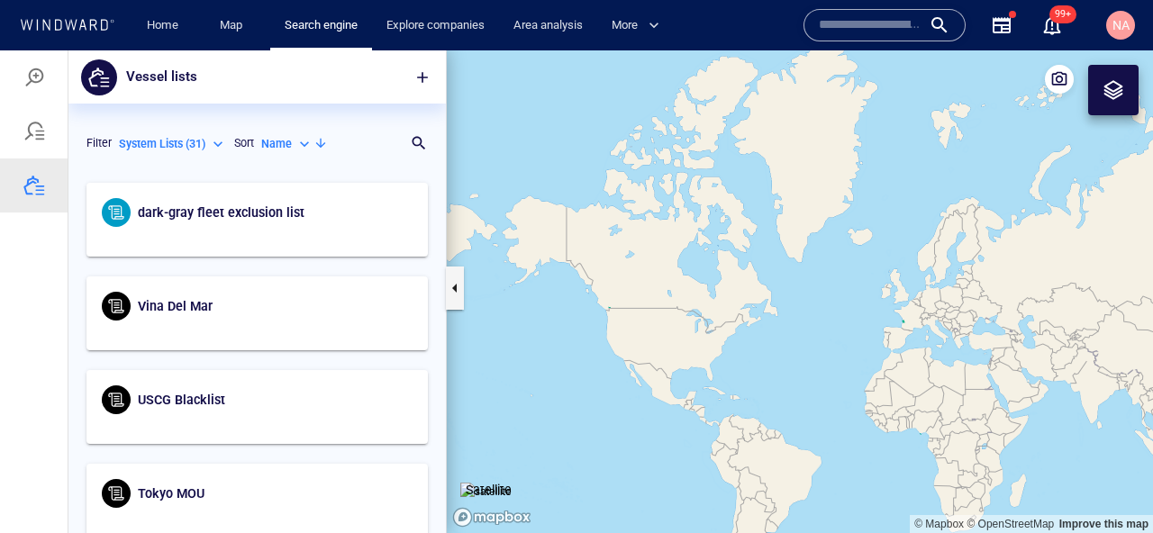
click at [306, 143] on div "Name" at bounding box center [287, 144] width 52 height 16
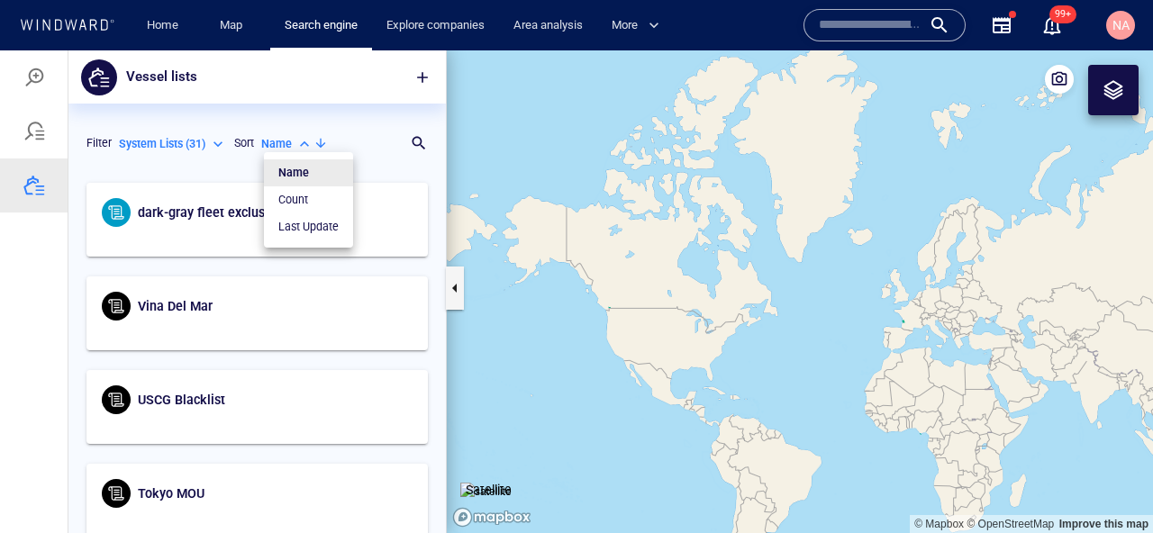
click at [308, 240] on li "Last Update" at bounding box center [308, 226] width 89 height 27
type input "*********"
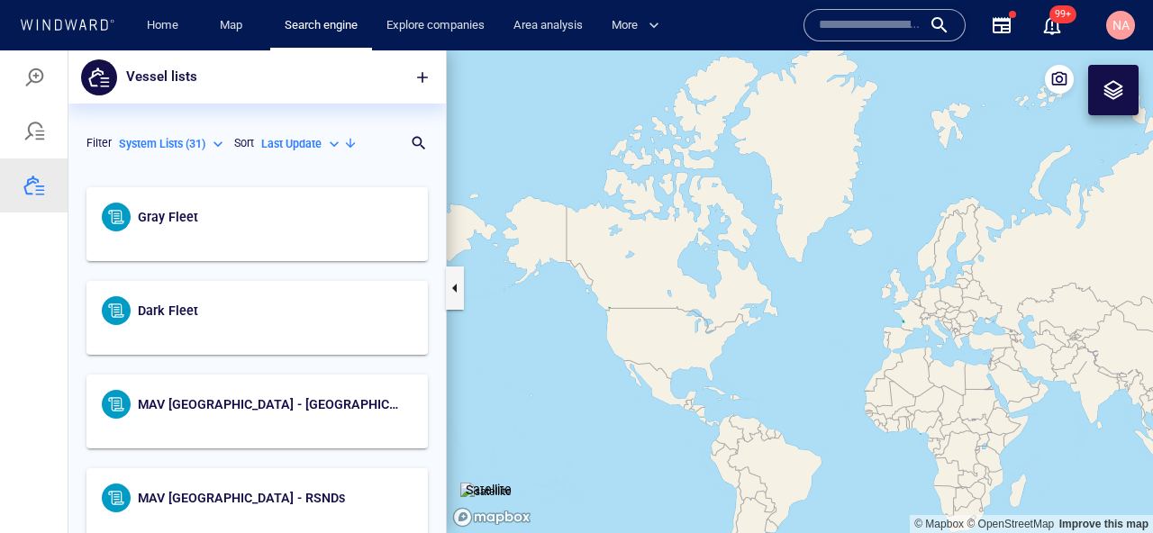
scroll to position [187, 0]
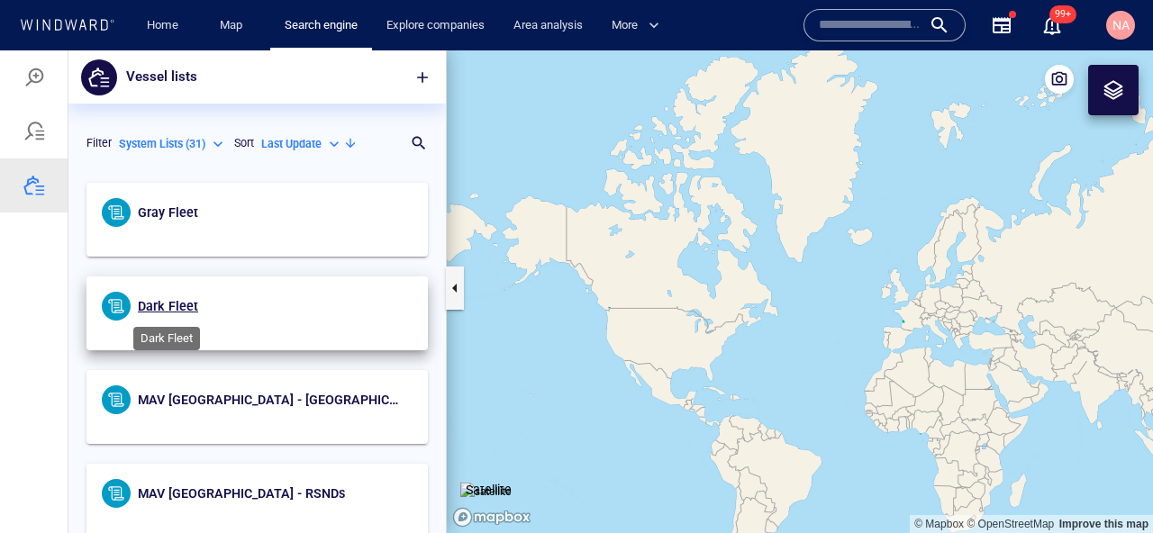
click at [177, 311] on span "Dark Fleet" at bounding box center [168, 306] width 60 height 14
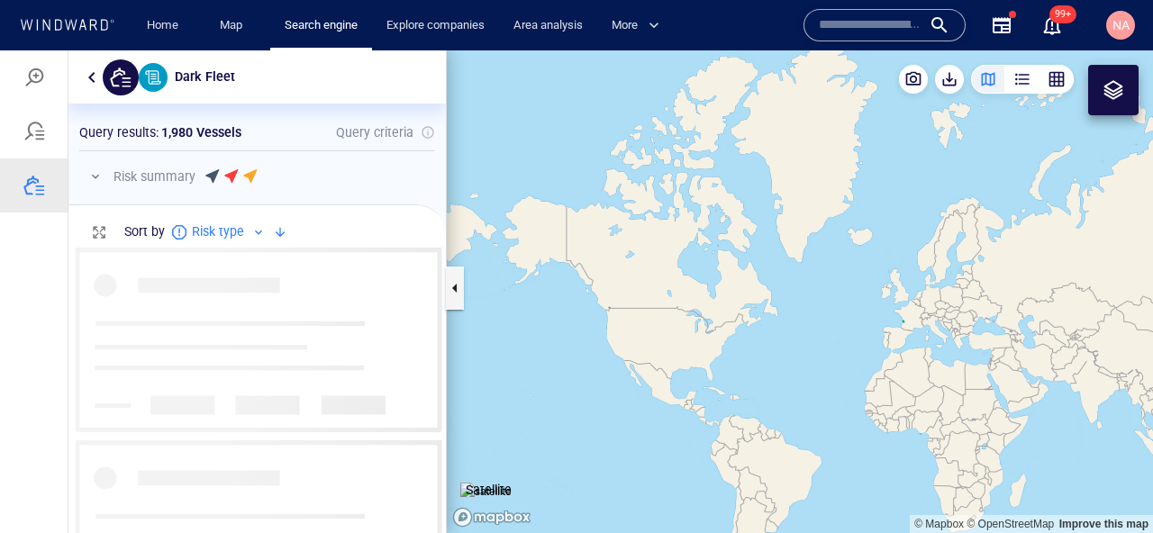
scroll to position [286, 377]
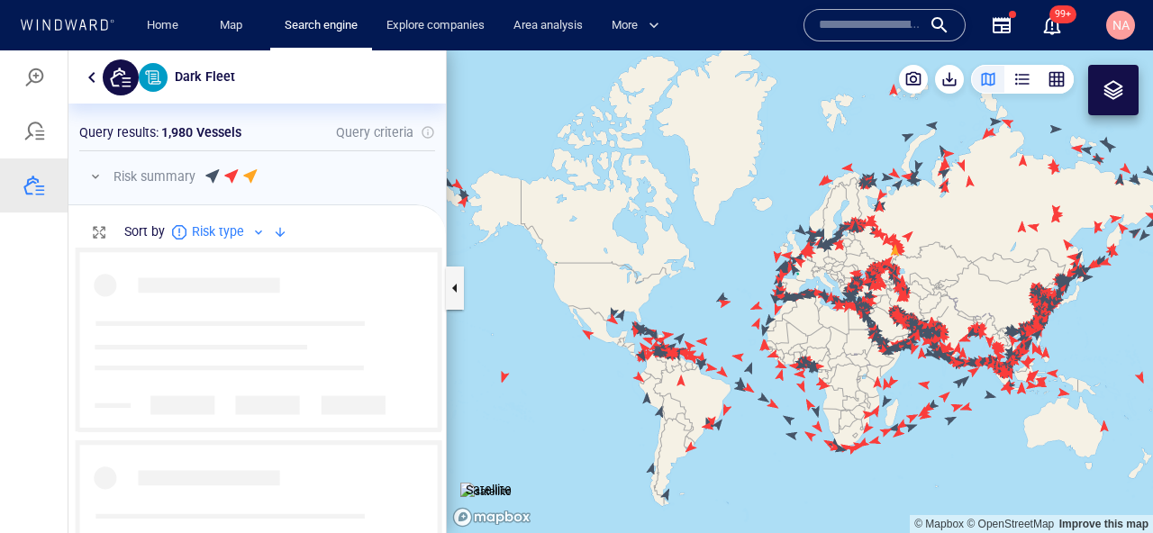
click at [178, 140] on p "1,980 Vessels" at bounding box center [201, 133] width 80 height 22
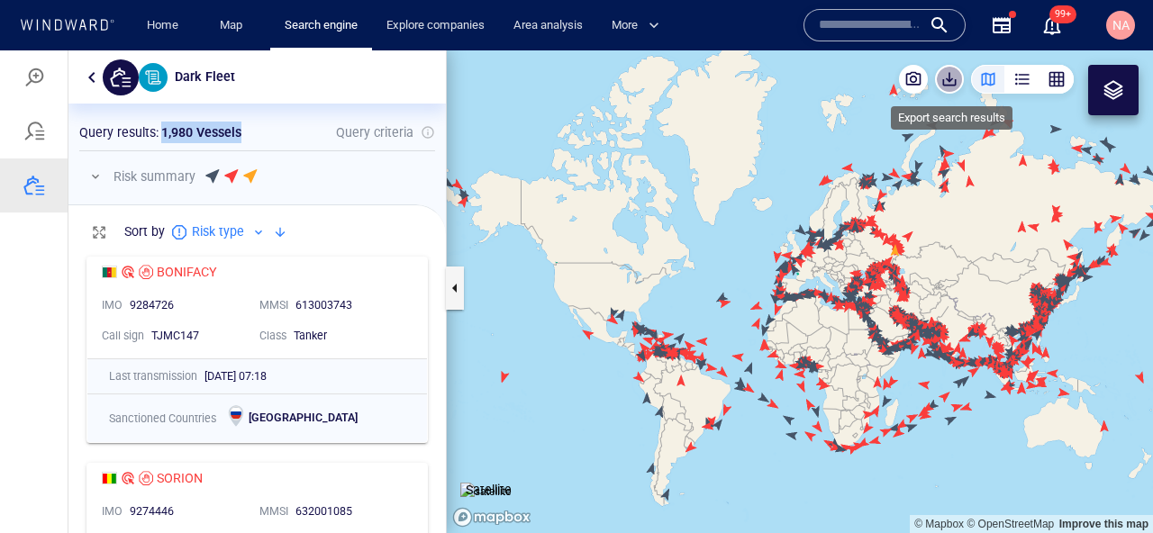
click at [954, 79] on span "button" at bounding box center [949, 79] width 18 height 18
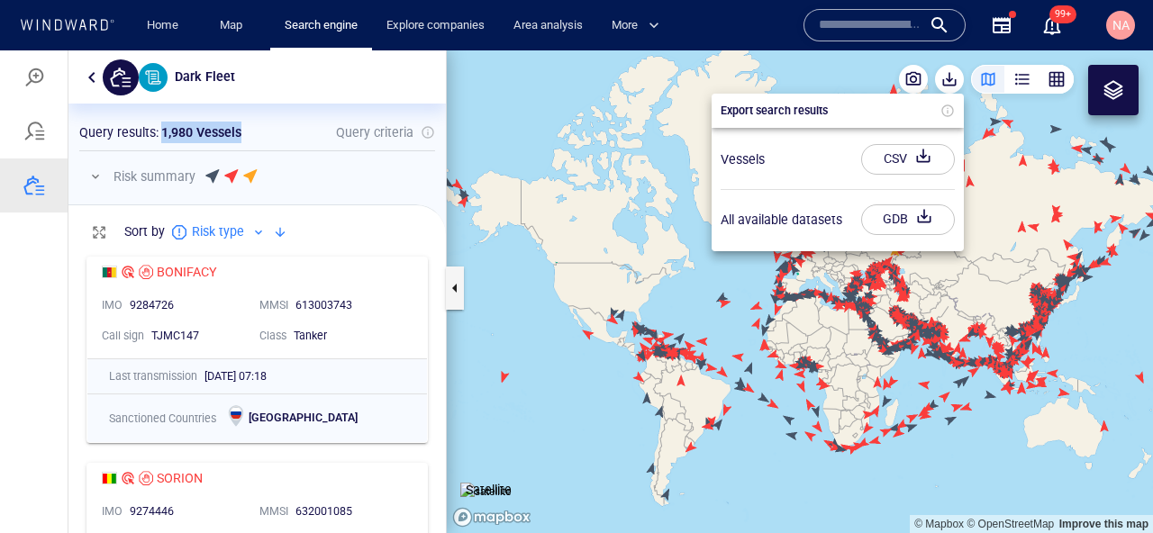
click at [896, 155] on div "CSV" at bounding box center [895, 159] width 31 height 30
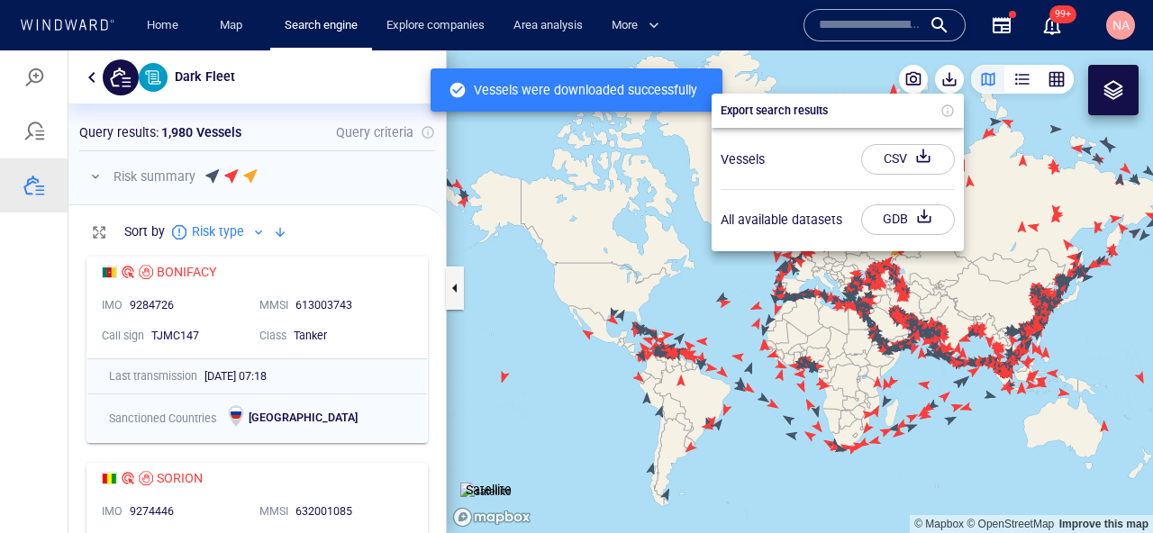
click at [32, 79] on div at bounding box center [576, 291] width 1153 height 483
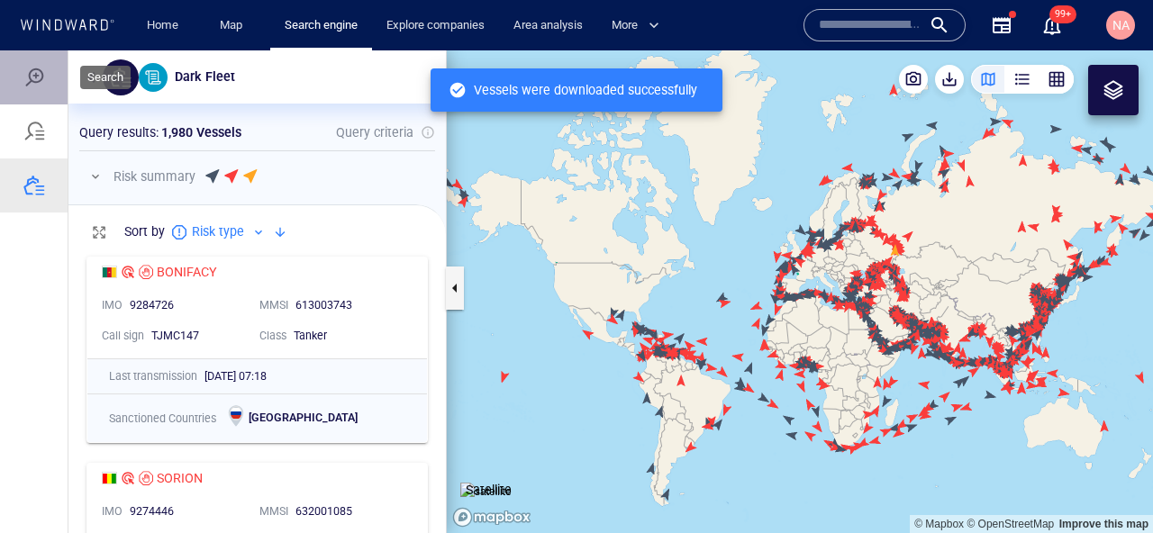
click at [39, 79] on div at bounding box center [34, 78] width 22 height 22
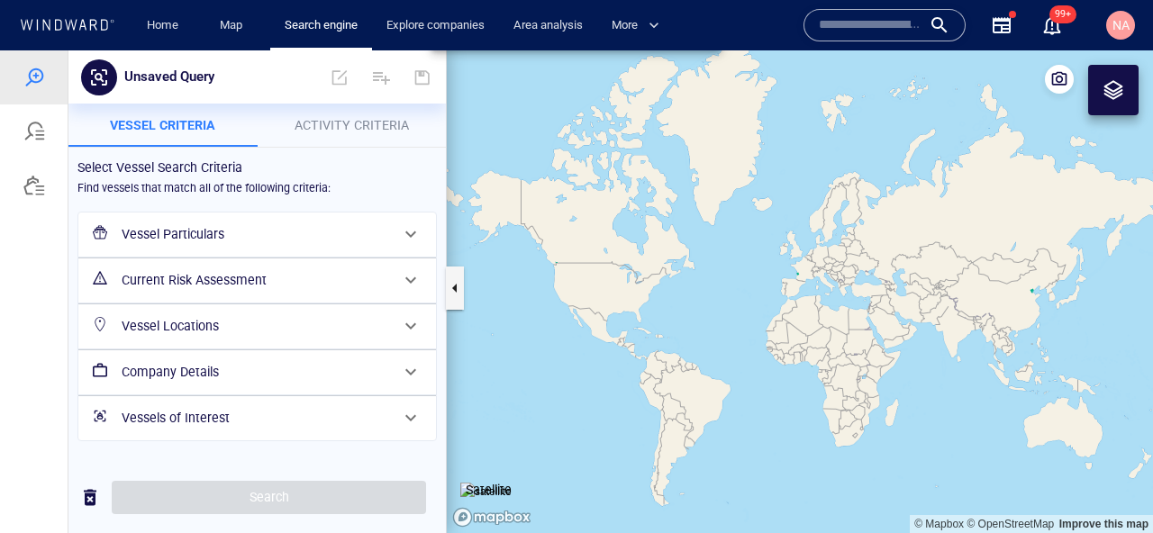
click at [356, 290] on h6 "Current Risk Assessment" at bounding box center [256, 280] width 268 height 23
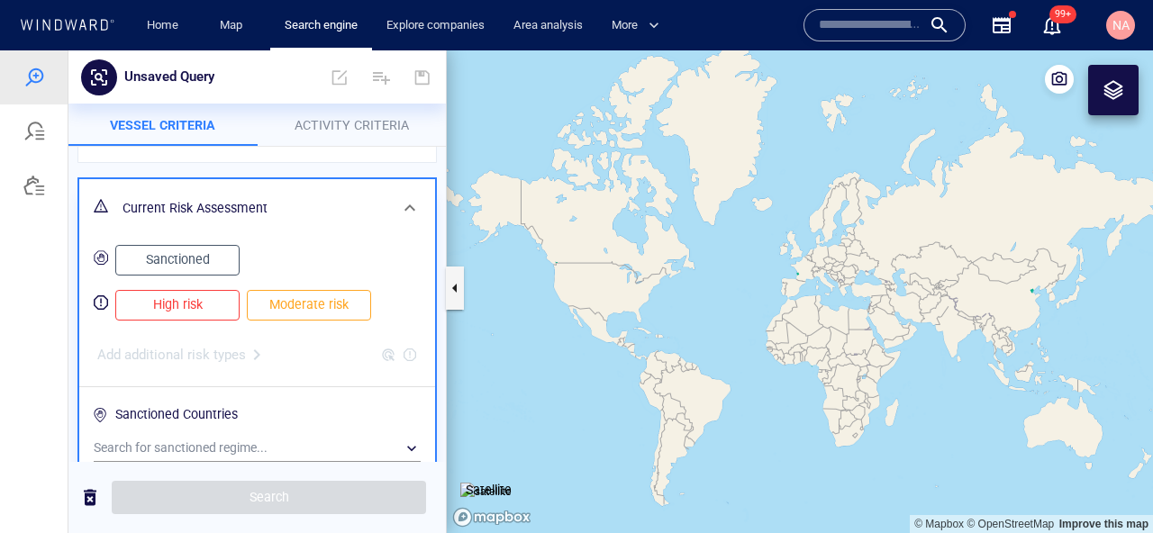
scroll to position [112, 0]
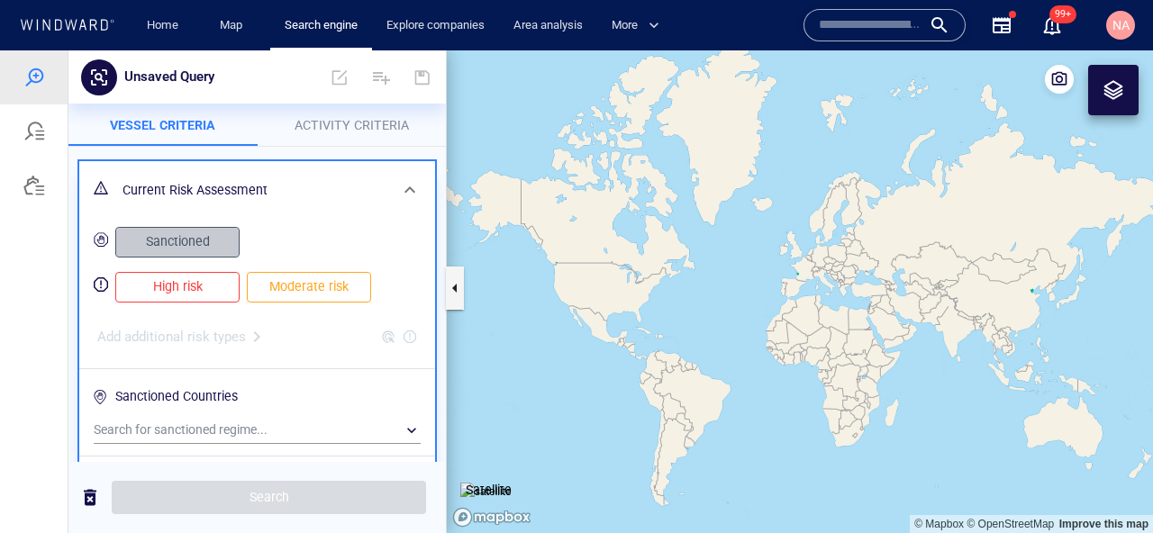
click at [181, 236] on span "Sanctioned" at bounding box center [177, 242] width 86 height 23
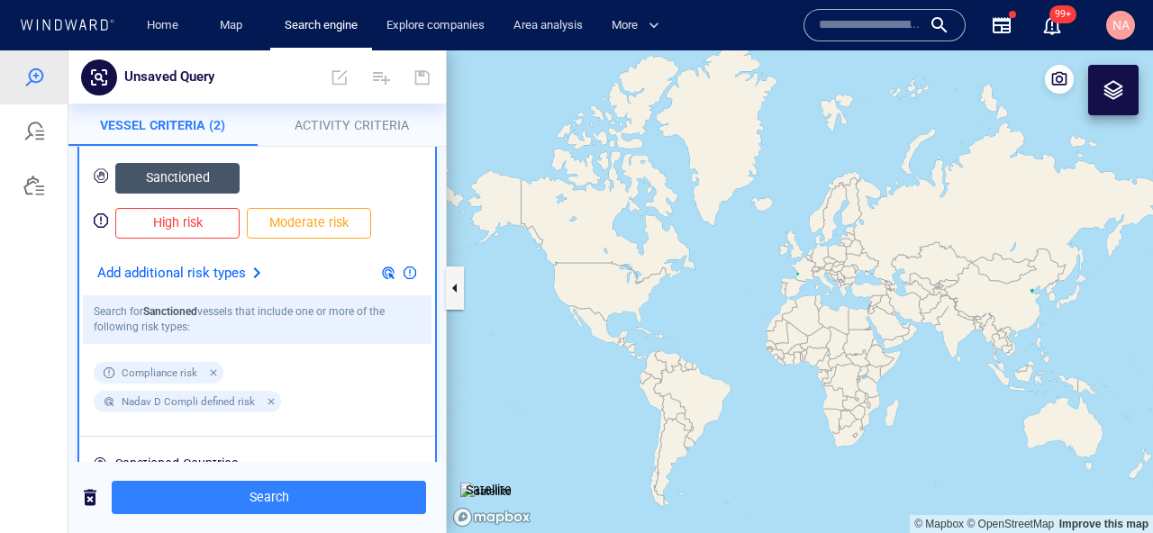
scroll to position [178, 0]
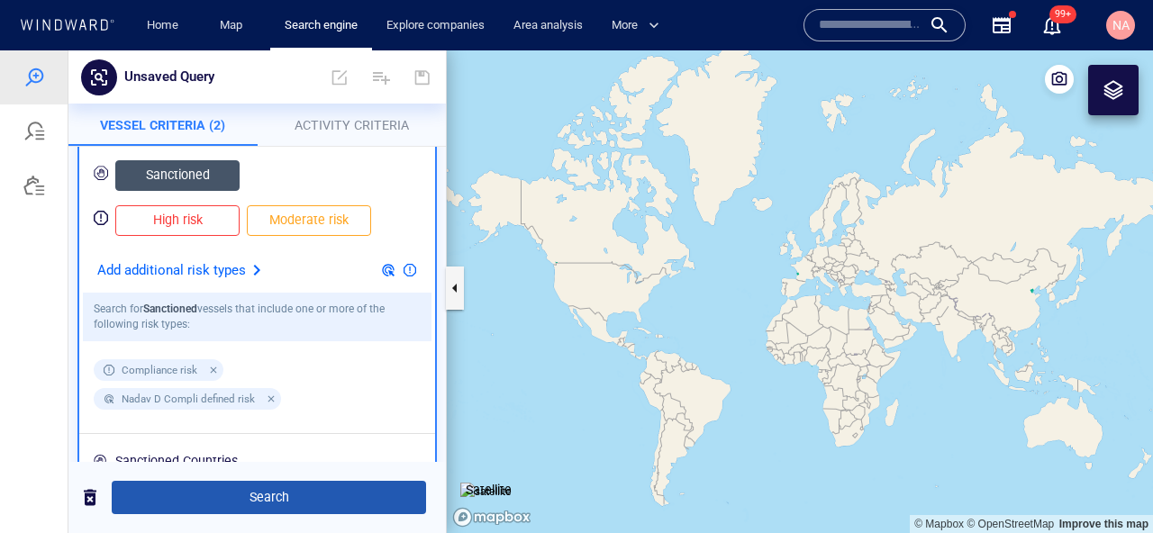
click at [278, 505] on span "Search" at bounding box center [269, 497] width 286 height 23
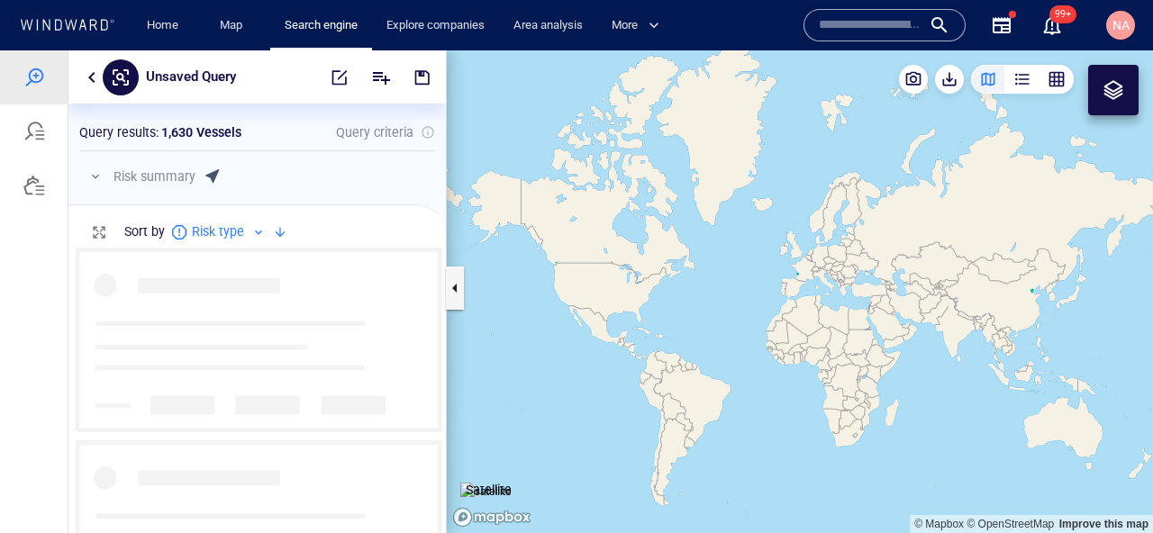
scroll to position [286, 377]
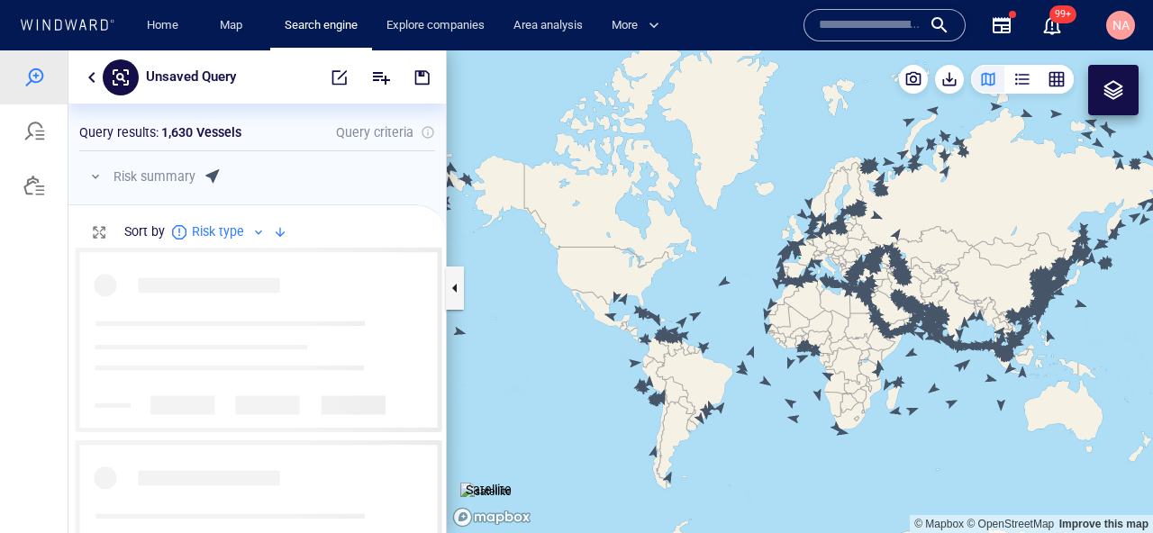
click at [189, 135] on p "1,630 Vessels" at bounding box center [201, 133] width 80 height 22
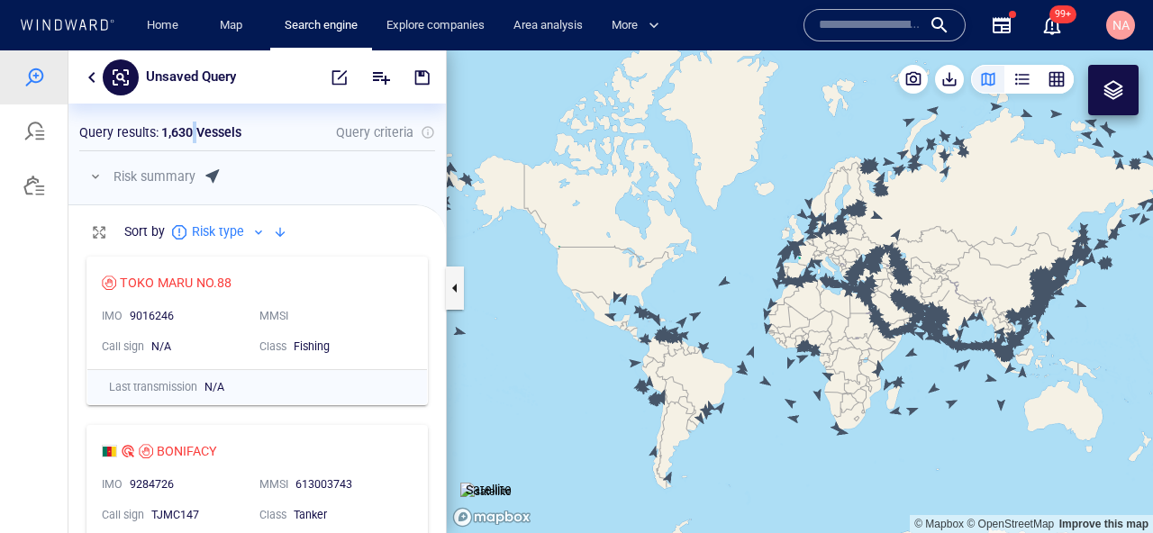
click at [189, 135] on p "1,630 Vessels" at bounding box center [201, 133] width 80 height 22
click at [956, 83] on span "button" at bounding box center [949, 79] width 18 height 18
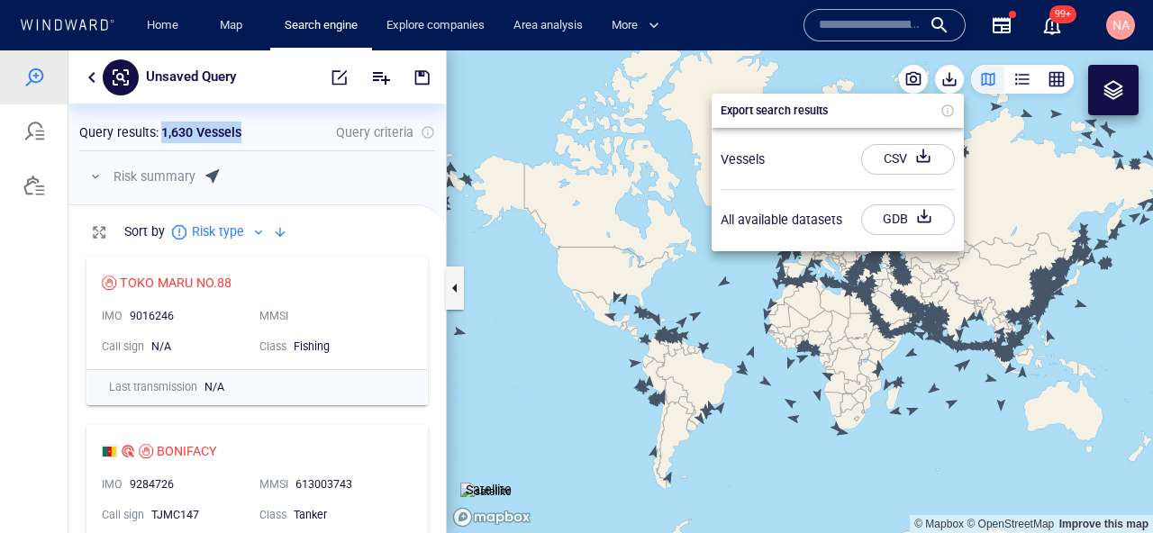
click at [890, 163] on div "CSV" at bounding box center [895, 159] width 31 height 30
click at [39, 77] on div at bounding box center [576, 291] width 1153 height 483
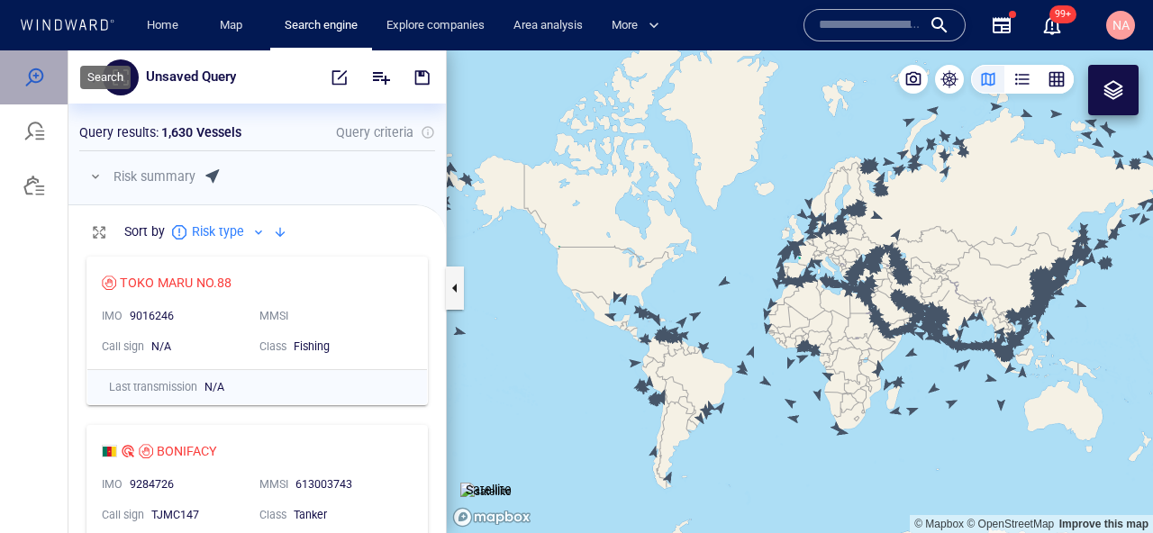
click at [39, 77] on div at bounding box center [34, 78] width 22 height 22
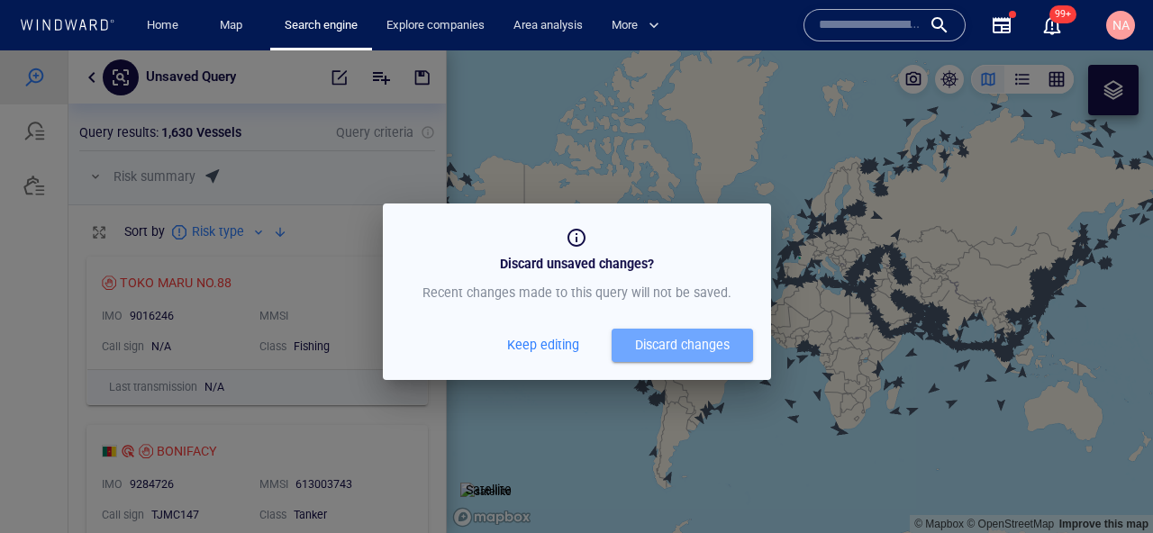
click at [664, 331] on button "Discard changes" at bounding box center [682, 345] width 141 height 33
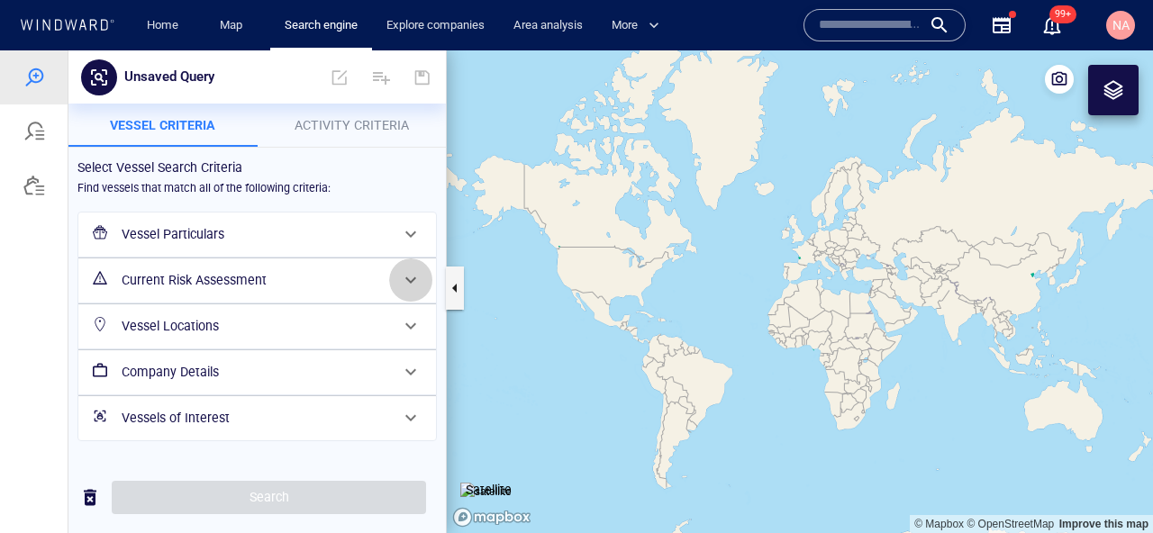
click at [425, 276] on div at bounding box center [410, 280] width 43 height 43
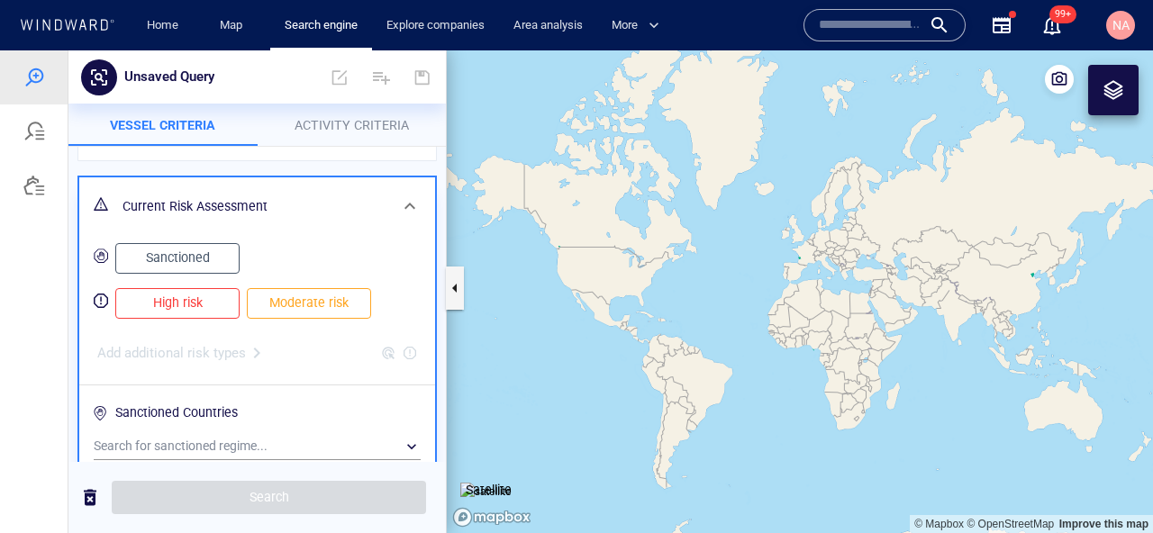
scroll to position [113, 0]
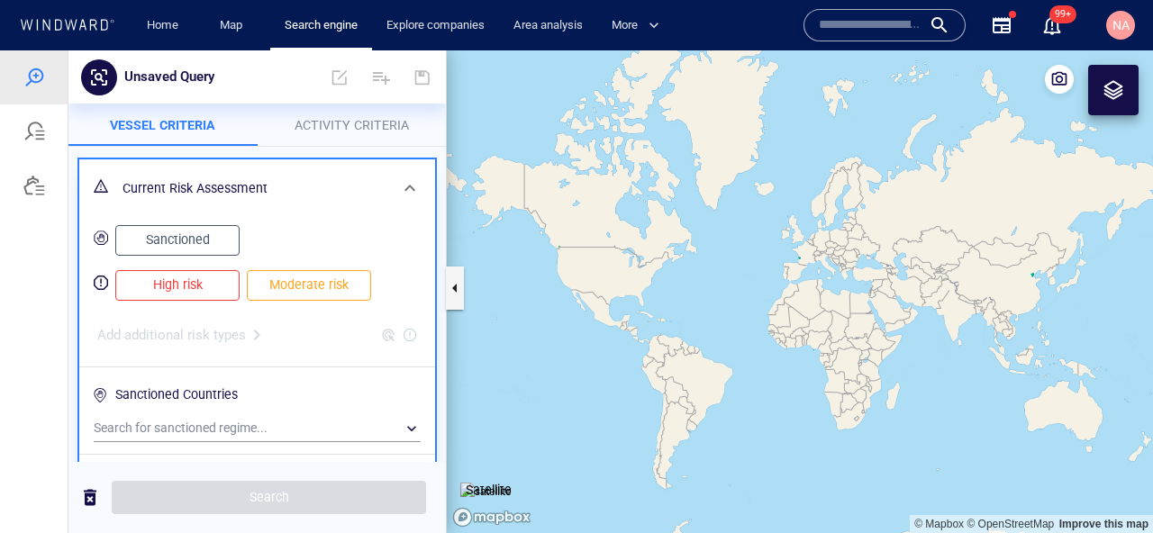
click at [205, 240] on span "Sanctioned" at bounding box center [177, 240] width 86 height 23
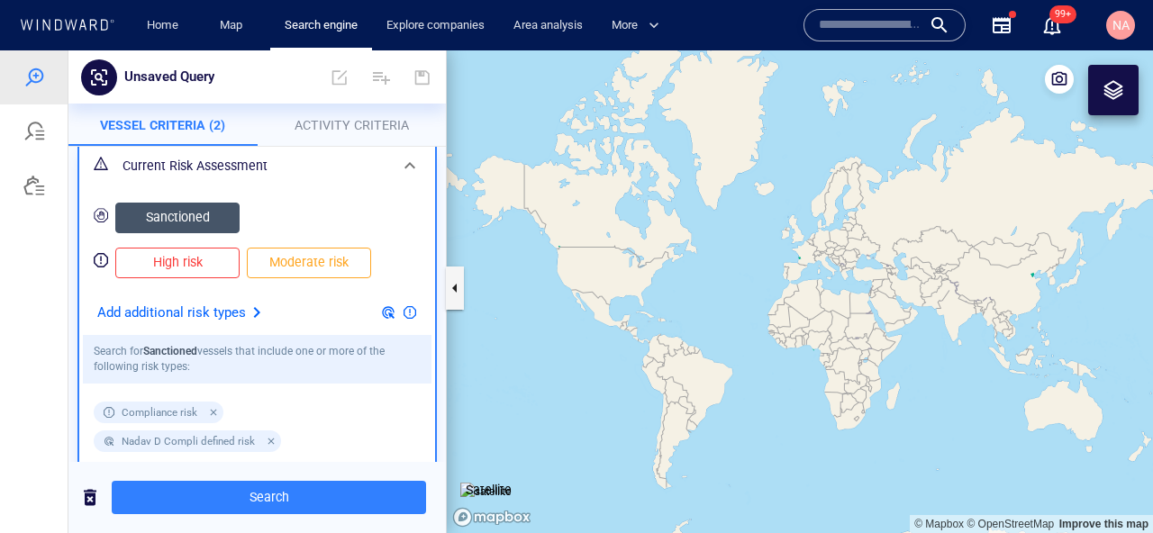
scroll to position [138, 0]
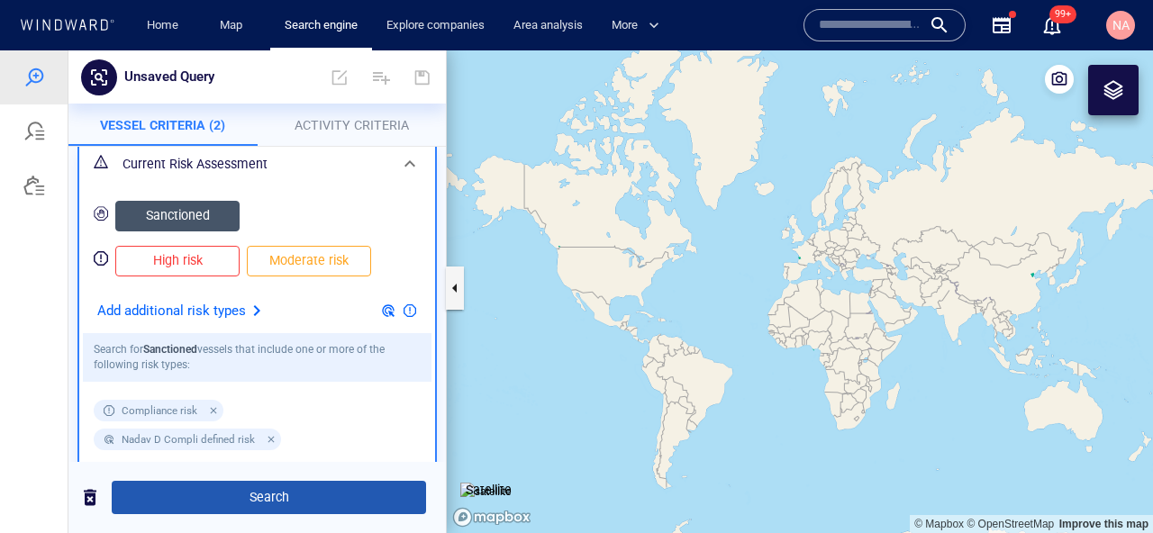
click at [255, 508] on span "Search" at bounding box center [269, 497] width 286 height 23
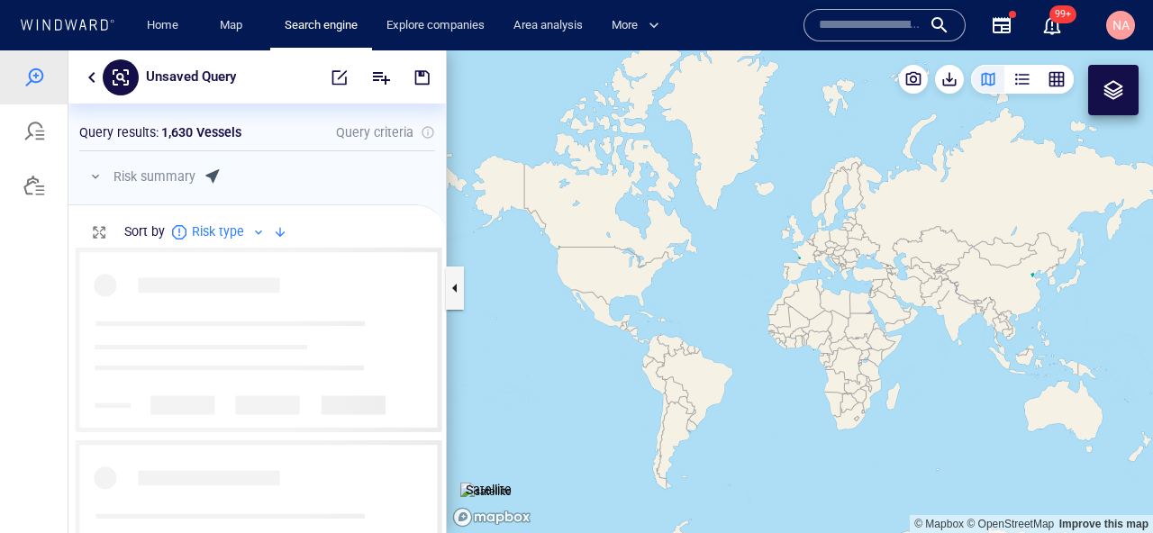
scroll to position [286, 377]
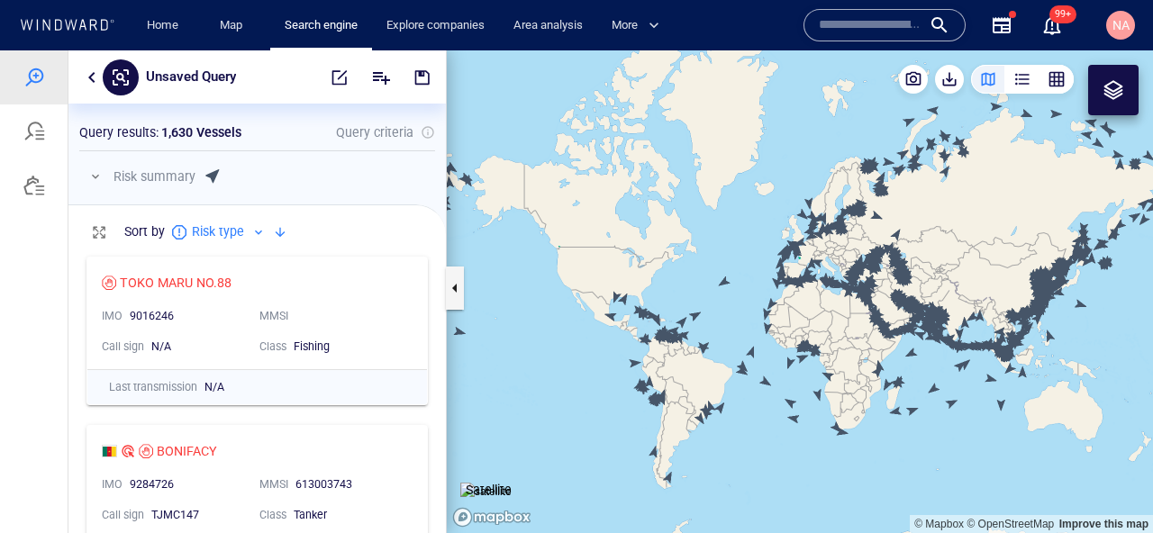
click at [1071, 83] on button "button" at bounding box center [1056, 79] width 34 height 29
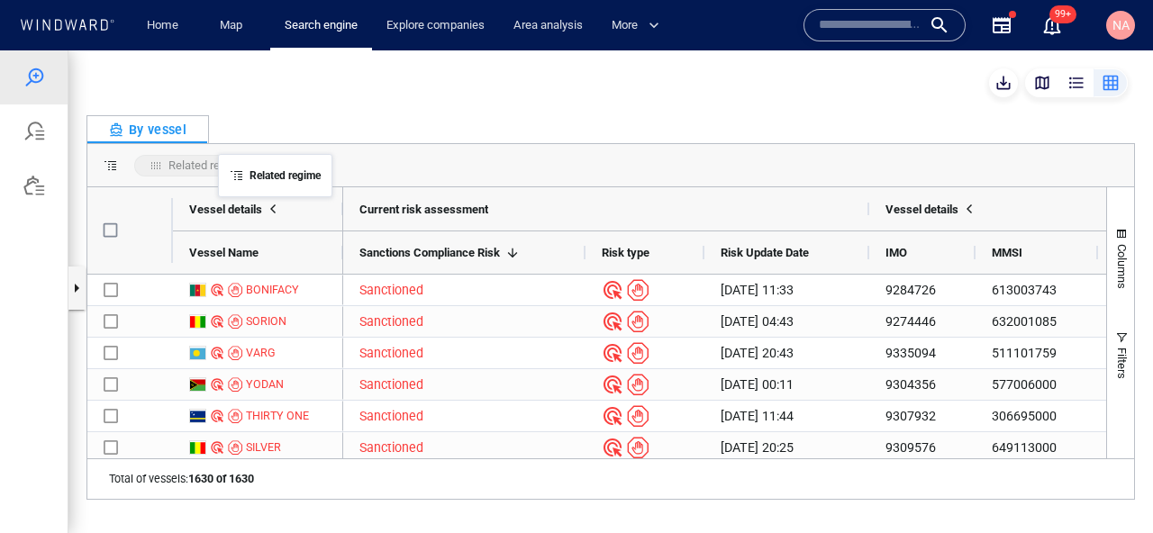
drag, startPoint x: 438, startPoint y: 258, endPoint x: 226, endPoint y: 165, distance: 231.1
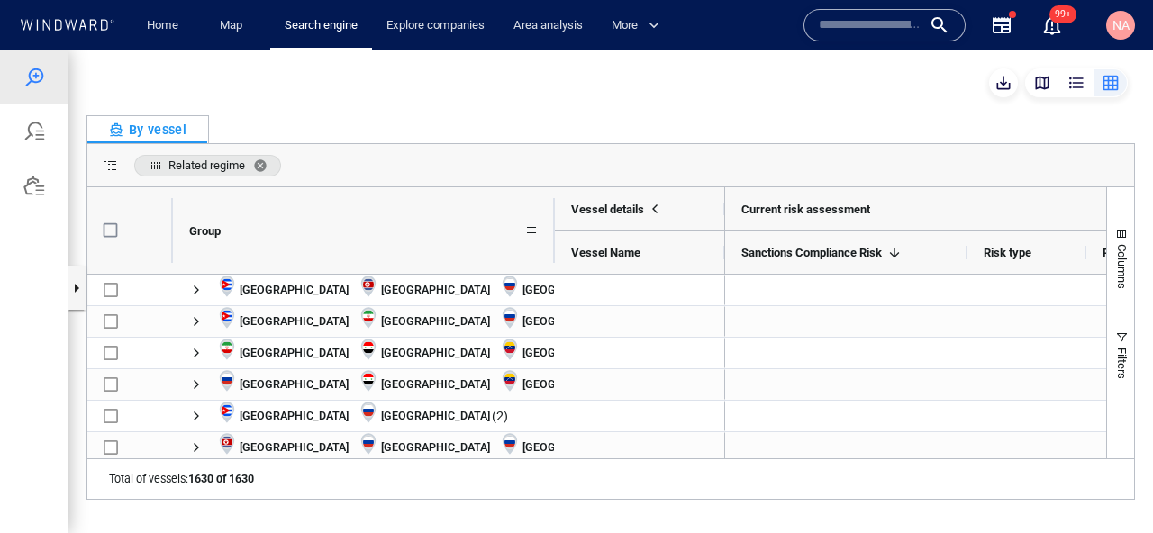
drag, startPoint x: 351, startPoint y: 205, endPoint x: 553, endPoint y: 205, distance: 201.8
click at [553, 205] on div at bounding box center [554, 230] width 7 height 86
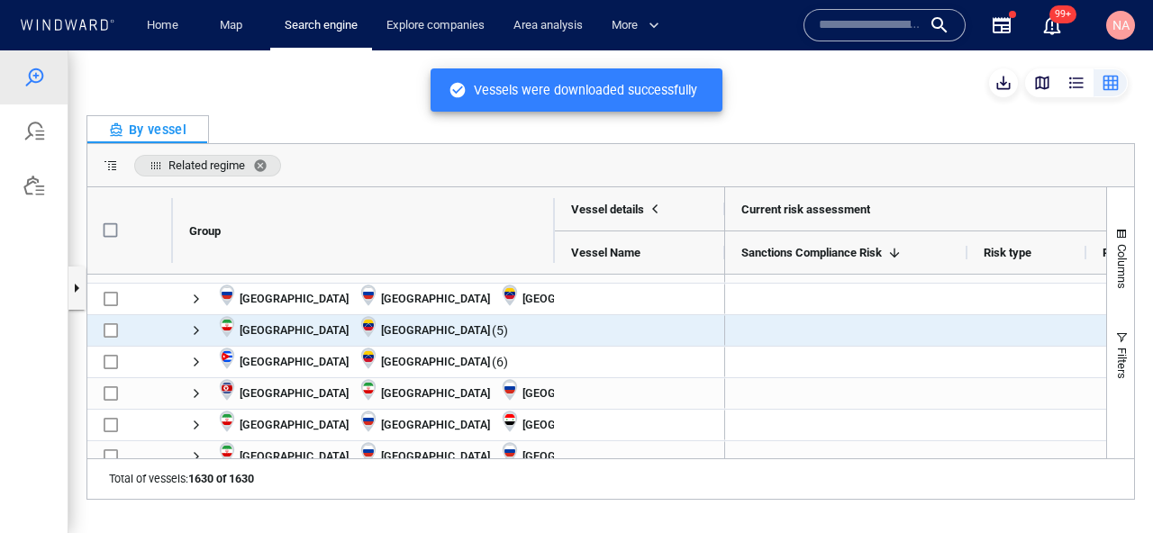
scroll to position [422, 0]
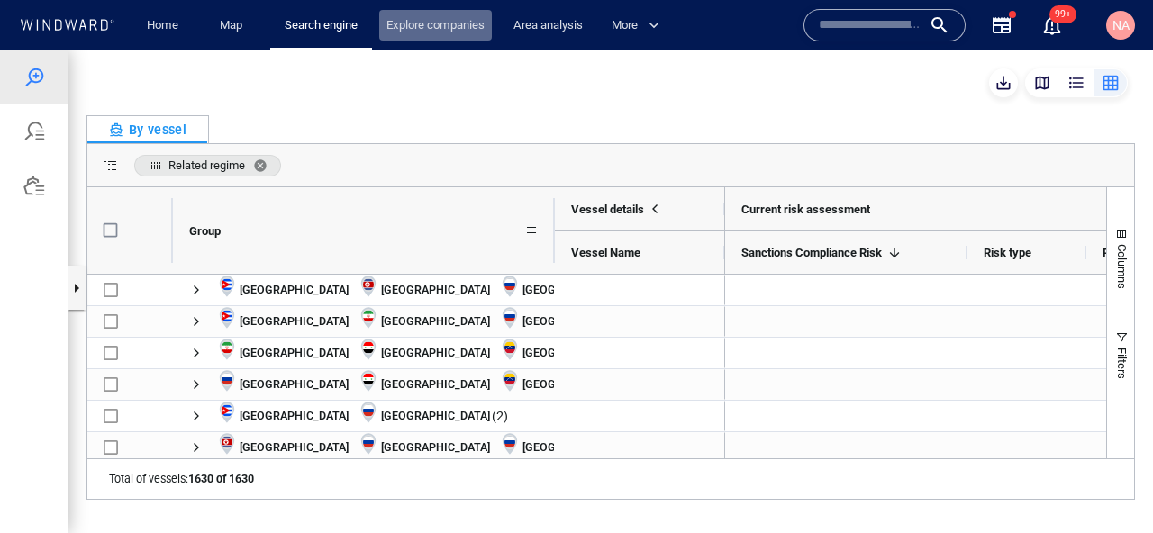
click at [407, 23] on link "Explore companies" at bounding box center [435, 26] width 113 height 32
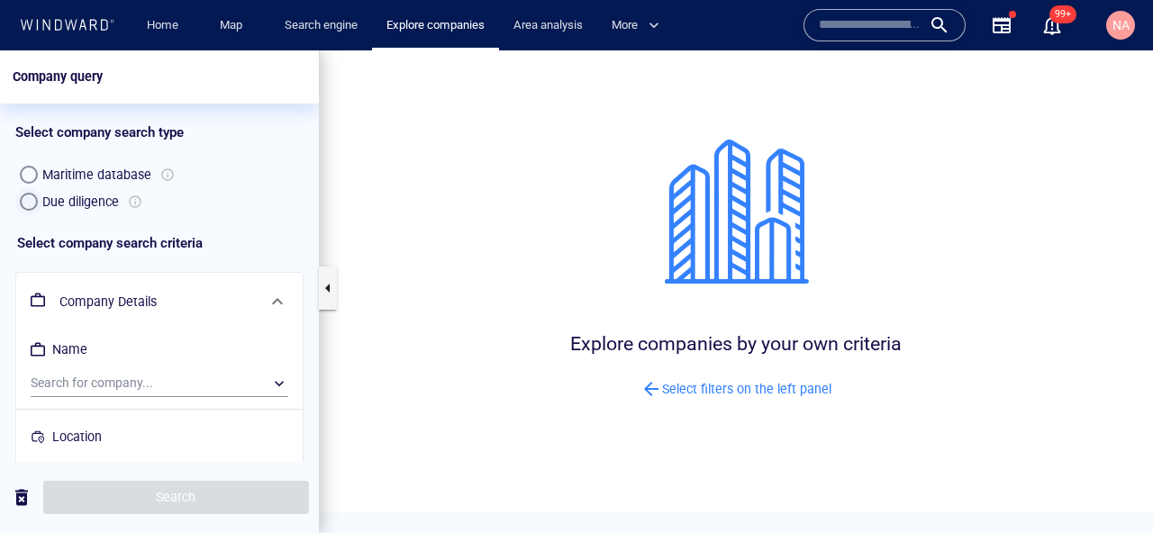
click at [32, 203] on div "button" at bounding box center [29, 202] width 18 height 18
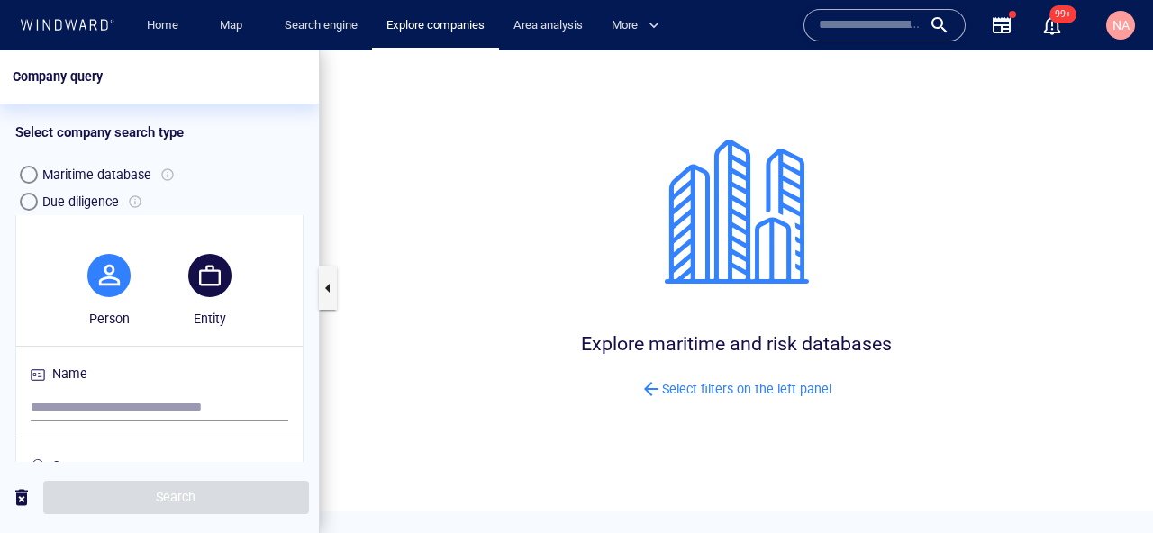
scroll to position [115, 0]
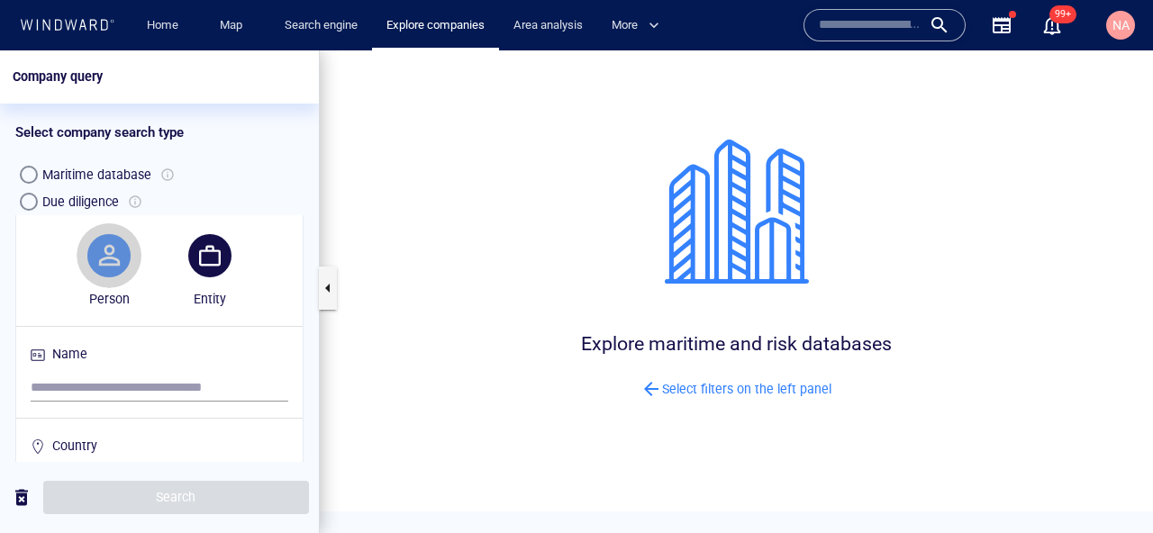
click at [106, 276] on button "button" at bounding box center [108, 255] width 43 height 43
click at [222, 273] on span "button" at bounding box center [209, 255] width 43 height 43
click at [90, 277] on span "button" at bounding box center [108, 255] width 43 height 43
click at [218, 277] on span "button" at bounding box center [209, 255] width 43 height 43
click at [123, 277] on span "button" at bounding box center [108, 255] width 43 height 43
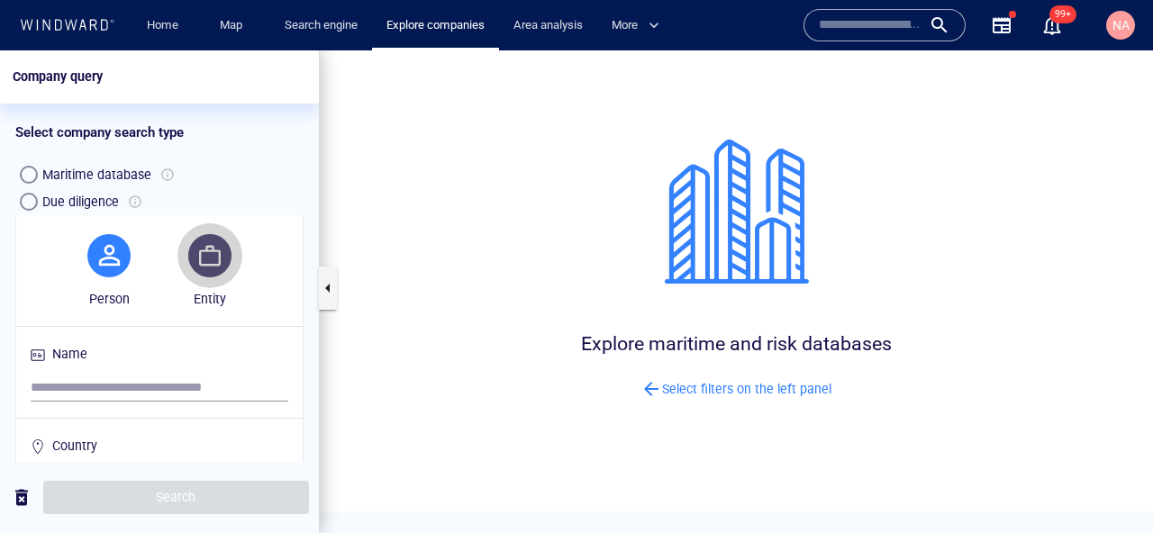
click at [203, 251] on button "button" at bounding box center [209, 255] width 43 height 43
click at [136, 386] on input "search" at bounding box center [160, 388] width 258 height 27
click at [114, 266] on button "button" at bounding box center [108, 255] width 43 height 43
click at [147, 390] on input "search" at bounding box center [160, 388] width 258 height 27
type input "**********"
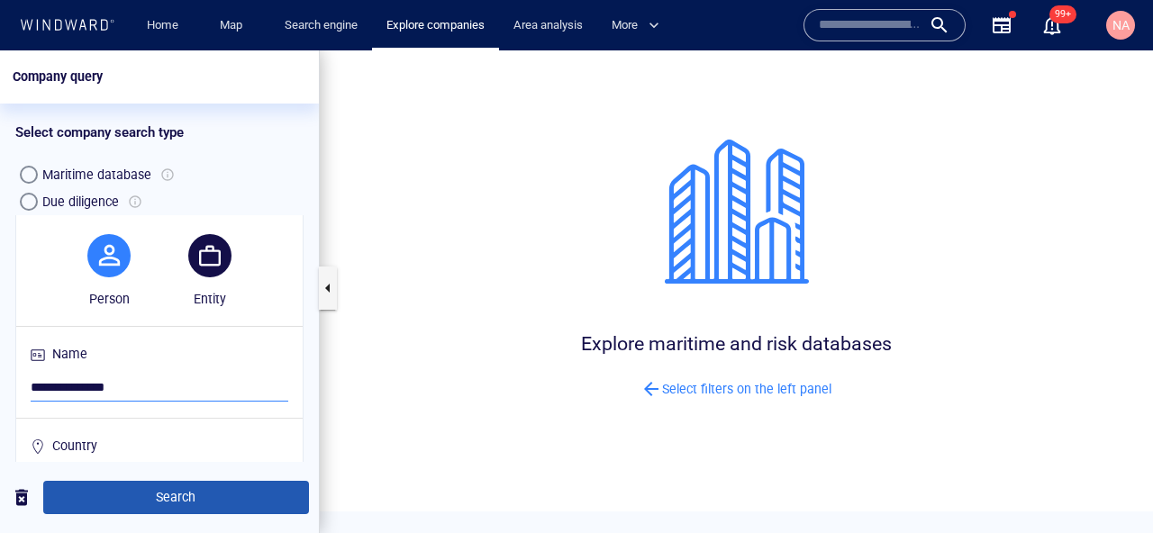
click at [278, 509] on button "Search" at bounding box center [176, 497] width 266 height 33
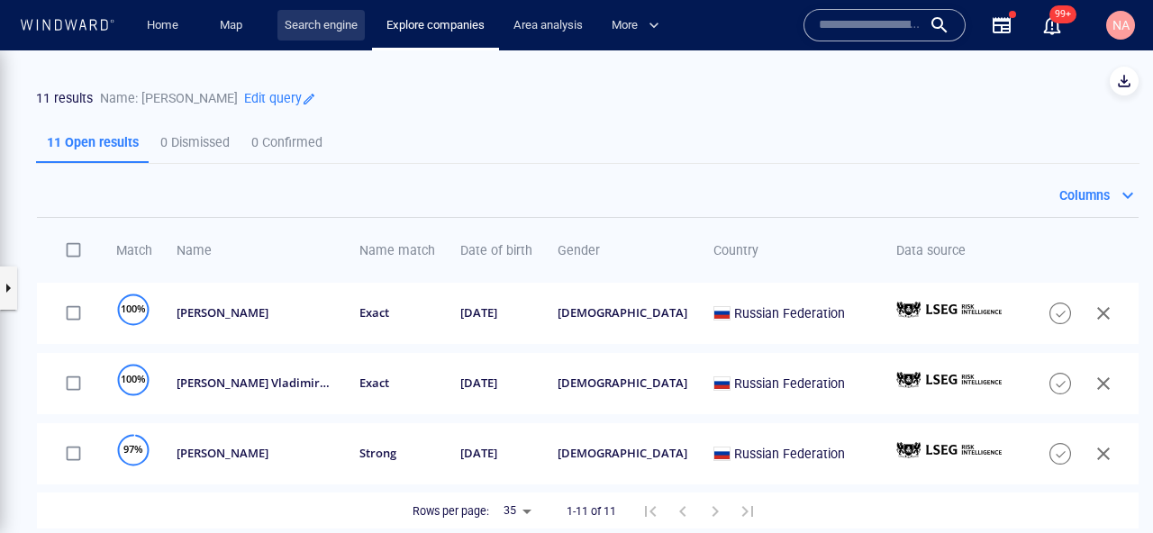
click at [326, 28] on link "Search engine" at bounding box center [320, 26] width 87 height 32
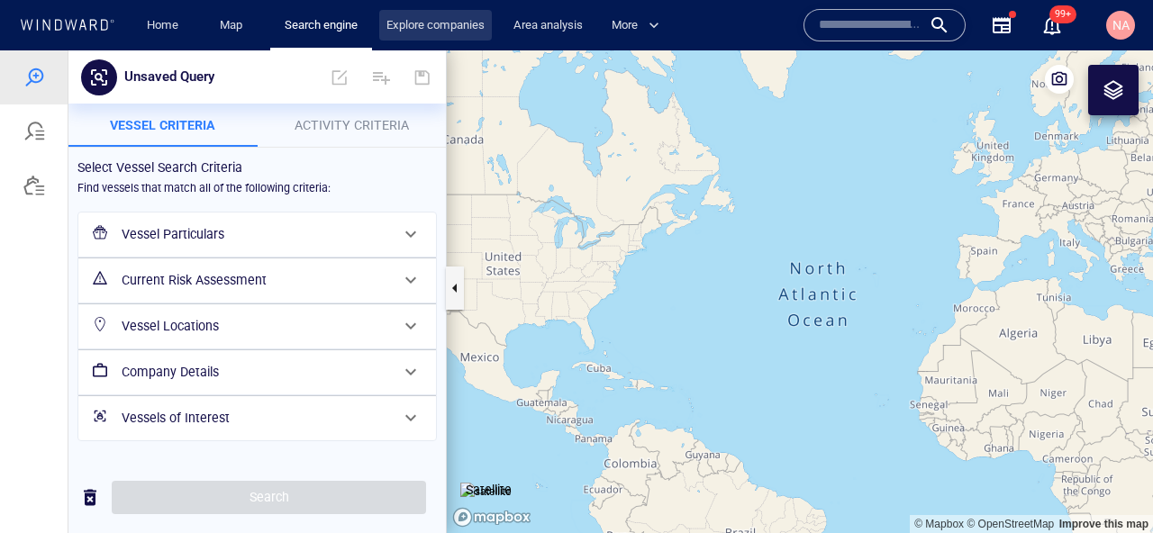
click at [426, 17] on link "Explore companies" at bounding box center [435, 26] width 113 height 32
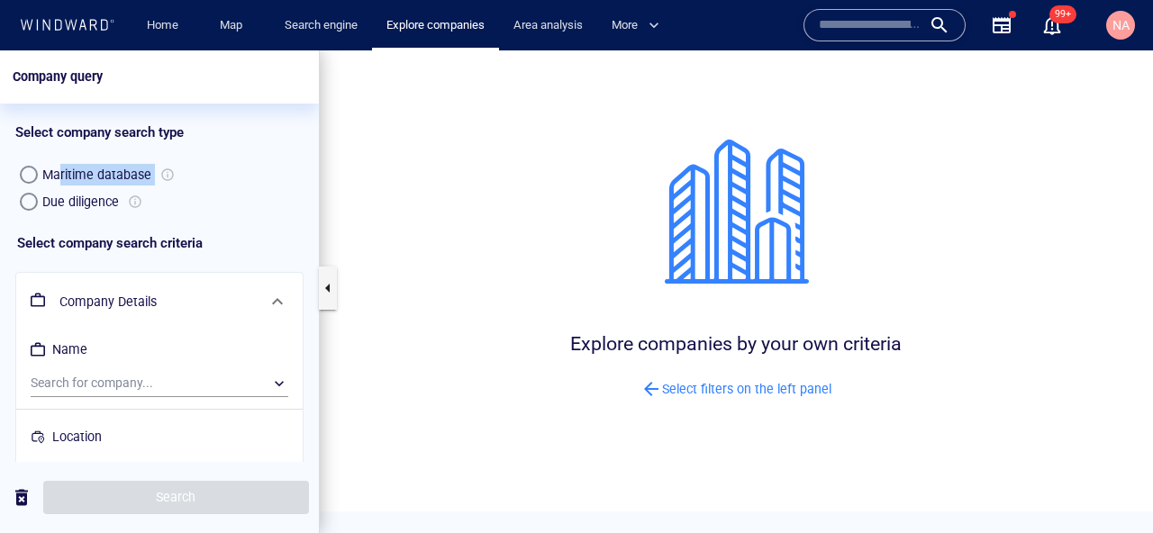
drag, startPoint x: 60, startPoint y: 176, endPoint x: 197, endPoint y: 173, distance: 136.9
click at [198, 174] on div "Maritime database" at bounding box center [159, 174] width 288 height 27
click at [142, 180] on div "Maritime database" at bounding box center [96, 175] width 109 height 22
click at [30, 204] on div "button" at bounding box center [29, 202] width 18 height 18
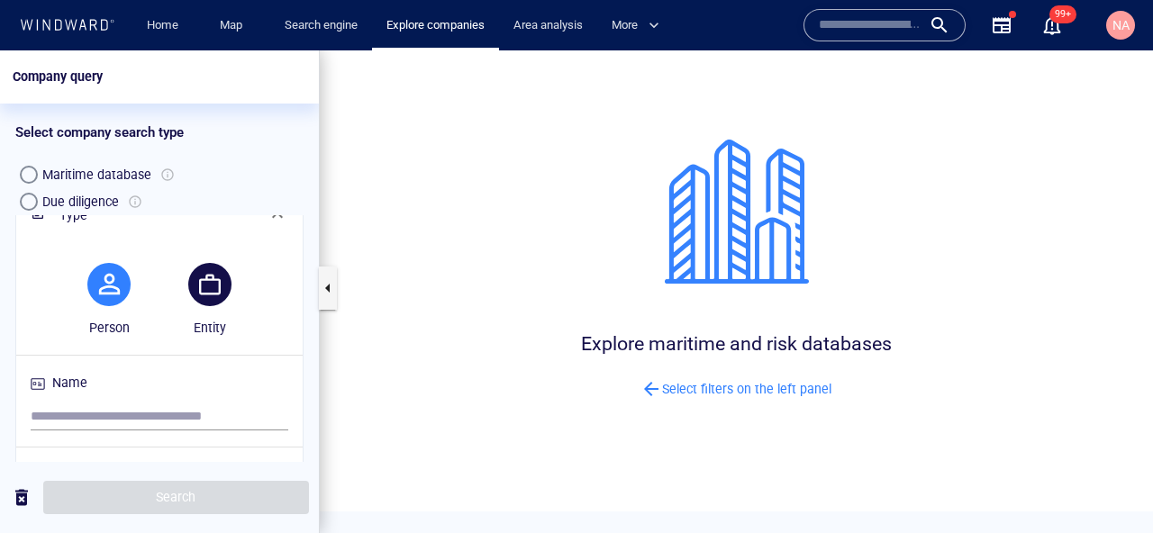
scroll to position [87, 0]
click at [225, 290] on button "button" at bounding box center [209, 283] width 43 height 43
click at [168, 419] on input "search" at bounding box center [160, 416] width 258 height 27
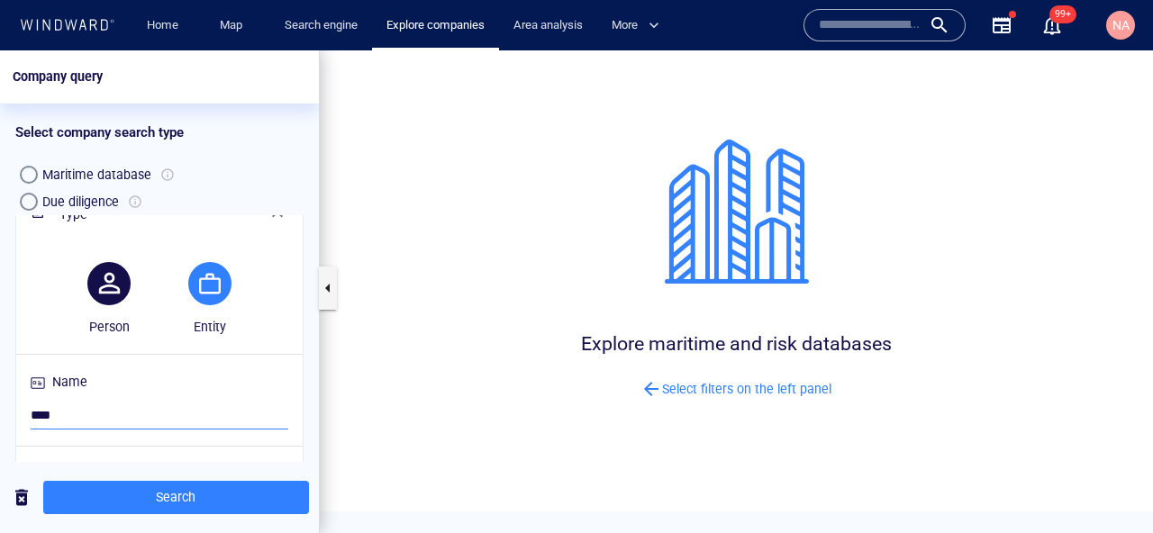
type input "*****"
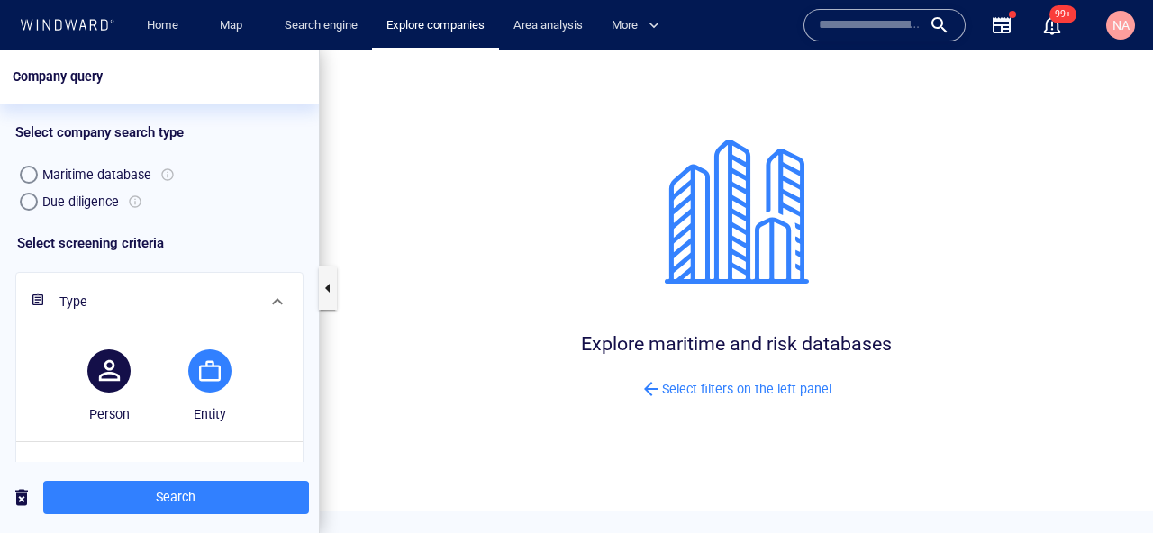
scroll to position [87, 0]
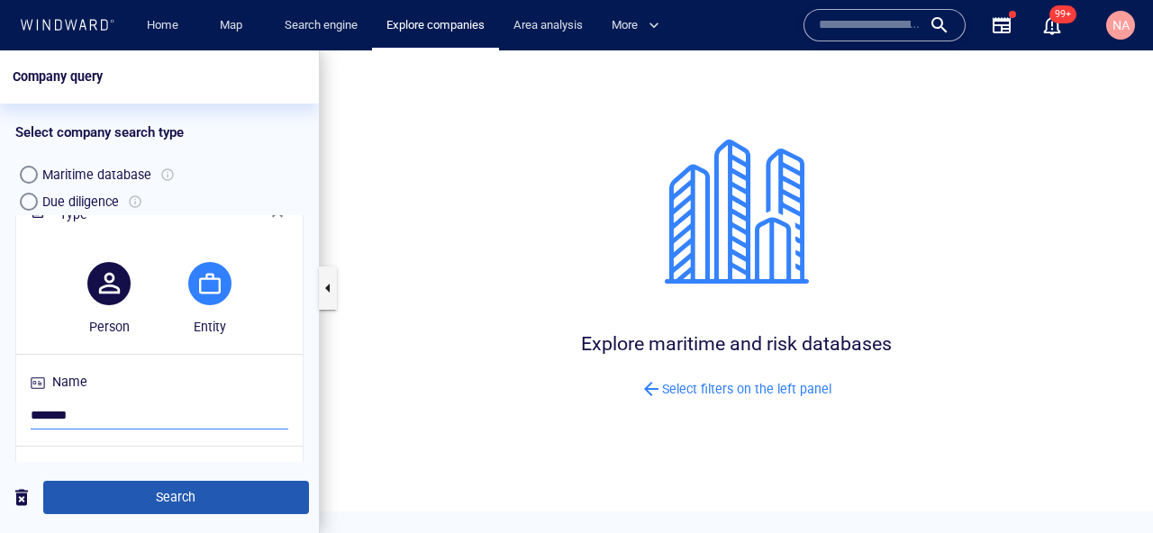
type input "*******"
click at [168, 491] on span "Search" at bounding box center [176, 497] width 237 height 23
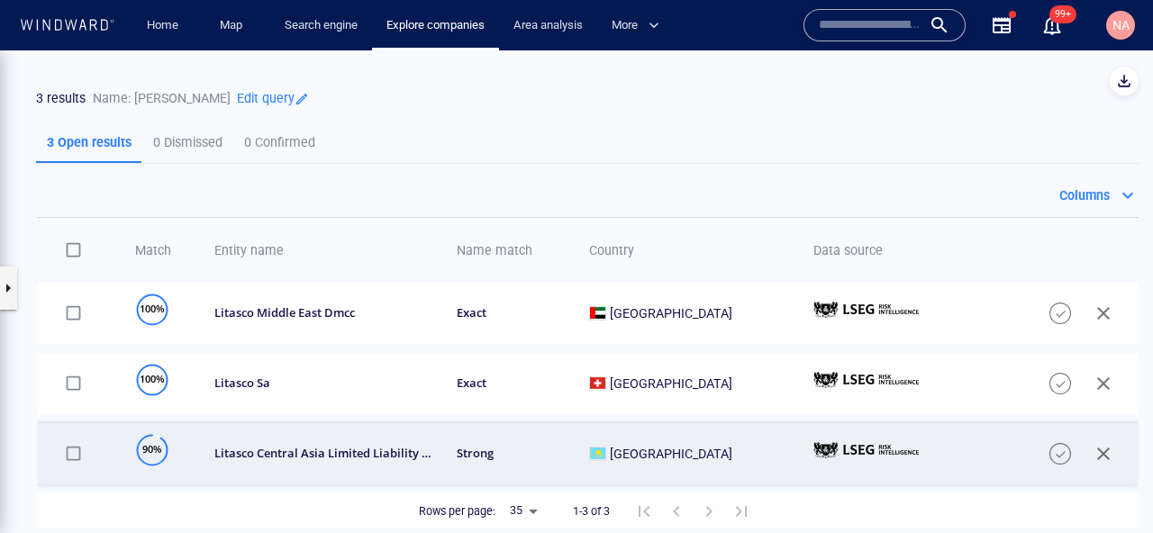
scroll to position [13, 0]
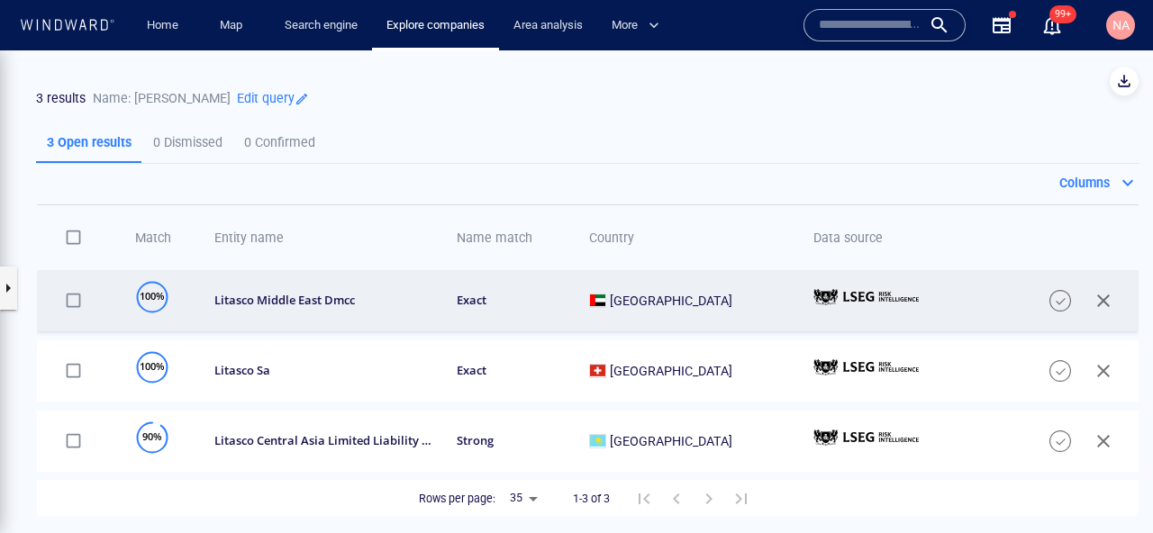
click at [345, 306] on div "litasco middle east dmcc" at bounding box center [323, 300] width 218 height 15
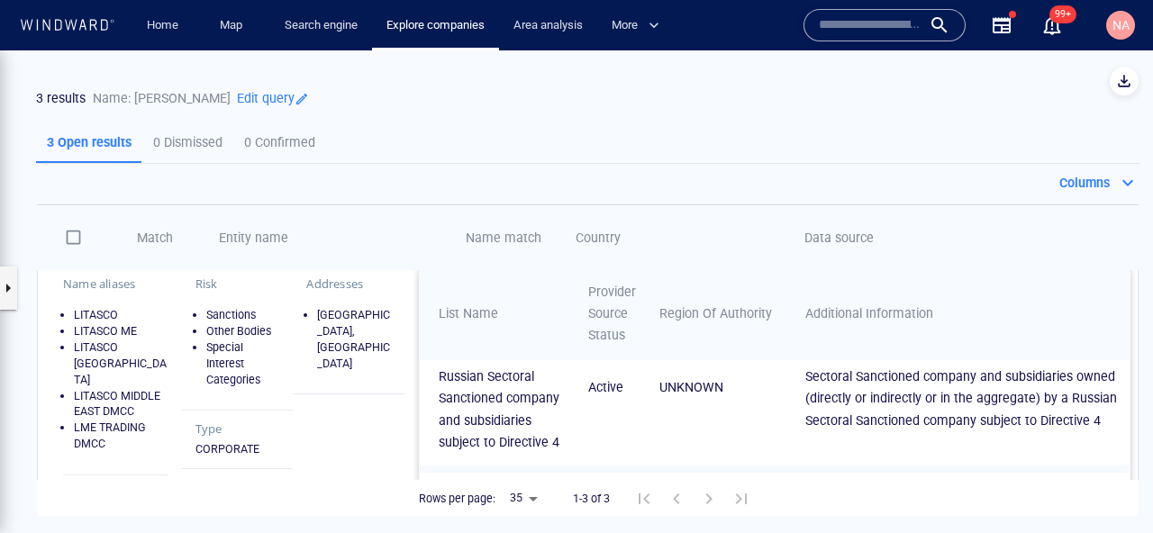
scroll to position [263, 0]
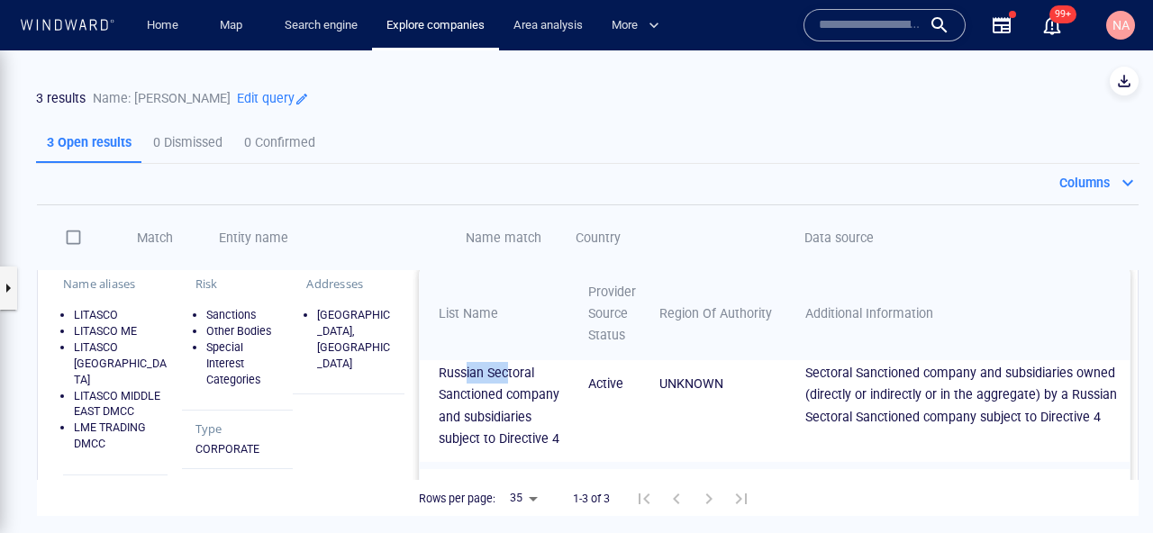
drag, startPoint x: 464, startPoint y: 391, endPoint x: 519, endPoint y: 392, distance: 55.0
click at [518, 391] on p "INTERNATIONAL - RSSRE-DIR4-WC - Russian Sectoral Sanctioned company and subsidi…" at bounding box center [502, 384] width 126 height 132
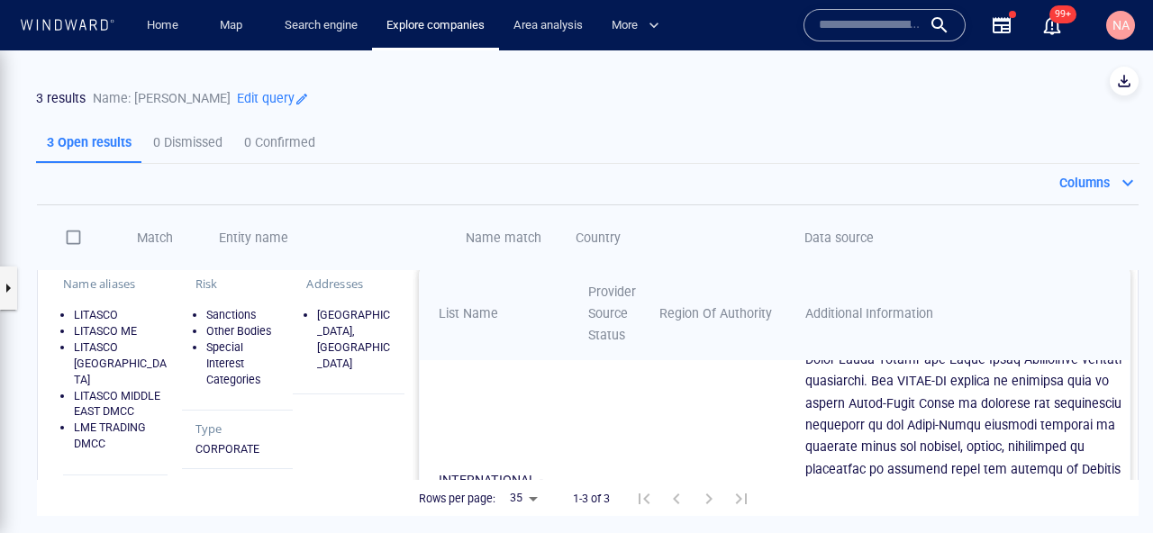
scroll to position [0, 0]
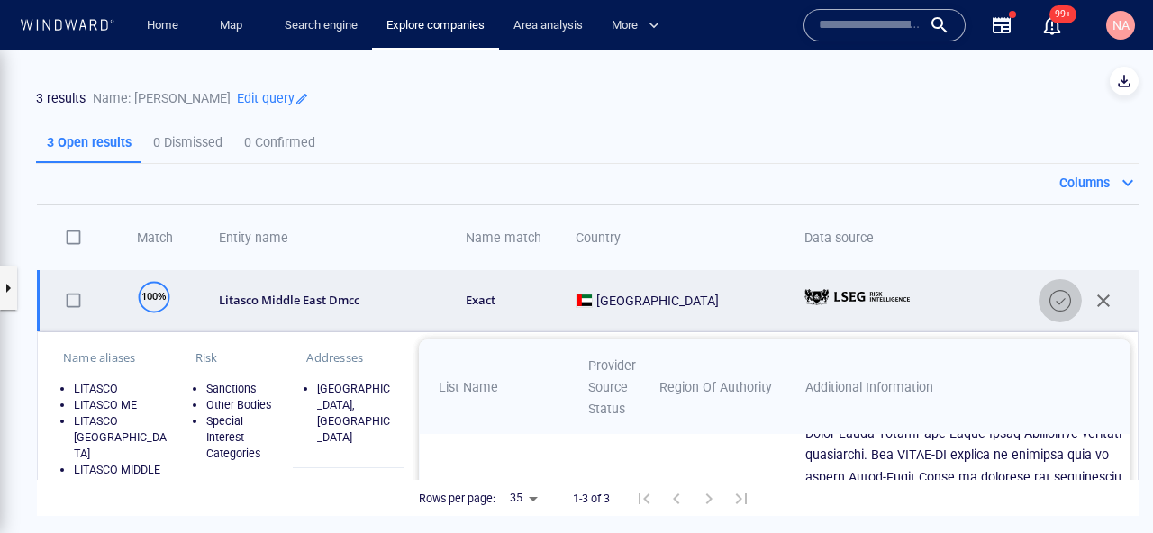
click at [1065, 303] on span "button" at bounding box center [1060, 301] width 22 height 22
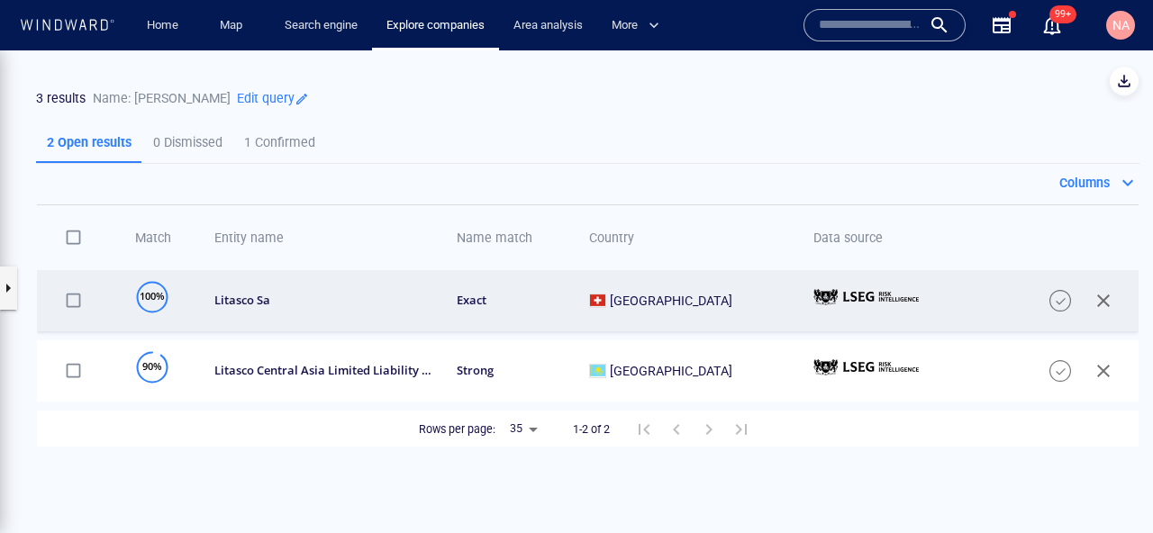
click at [297, 317] on td "litasco sa" at bounding box center [315, 300] width 241 height 61
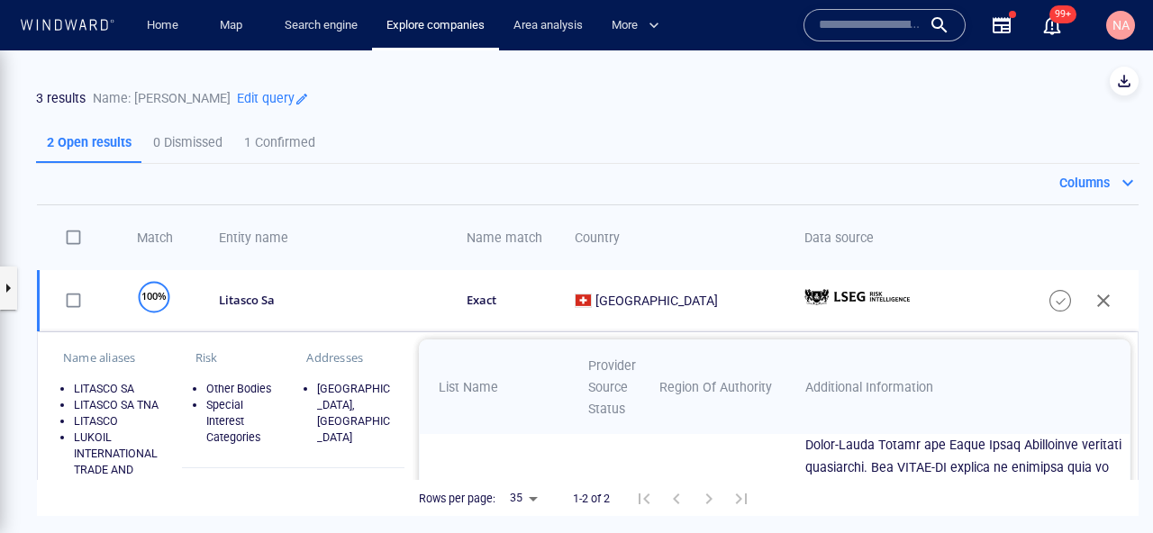
scroll to position [141, 0]
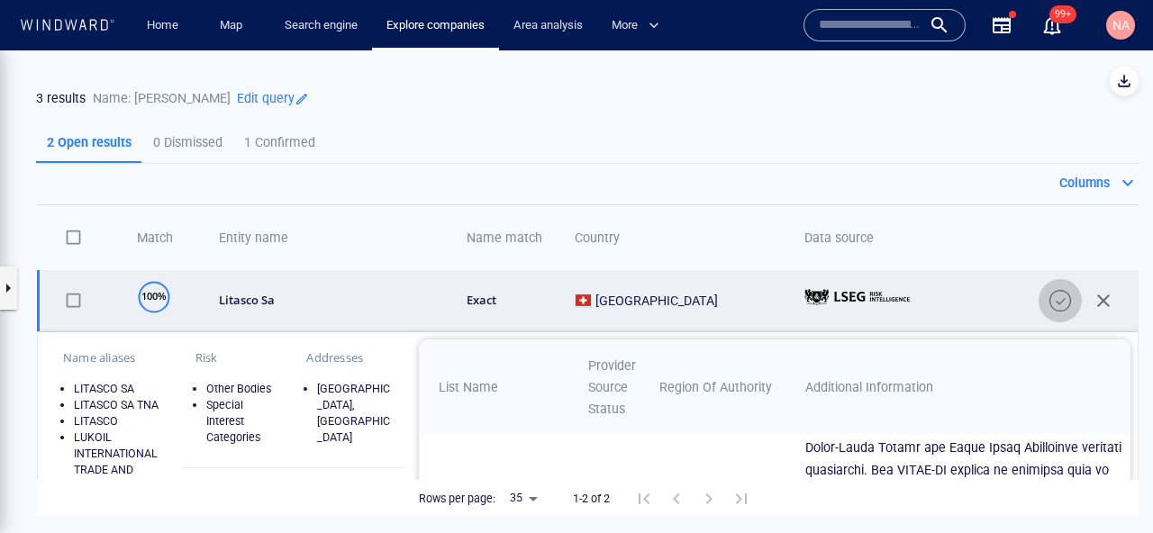
click at [1048, 296] on button "button" at bounding box center [1060, 300] width 43 height 43
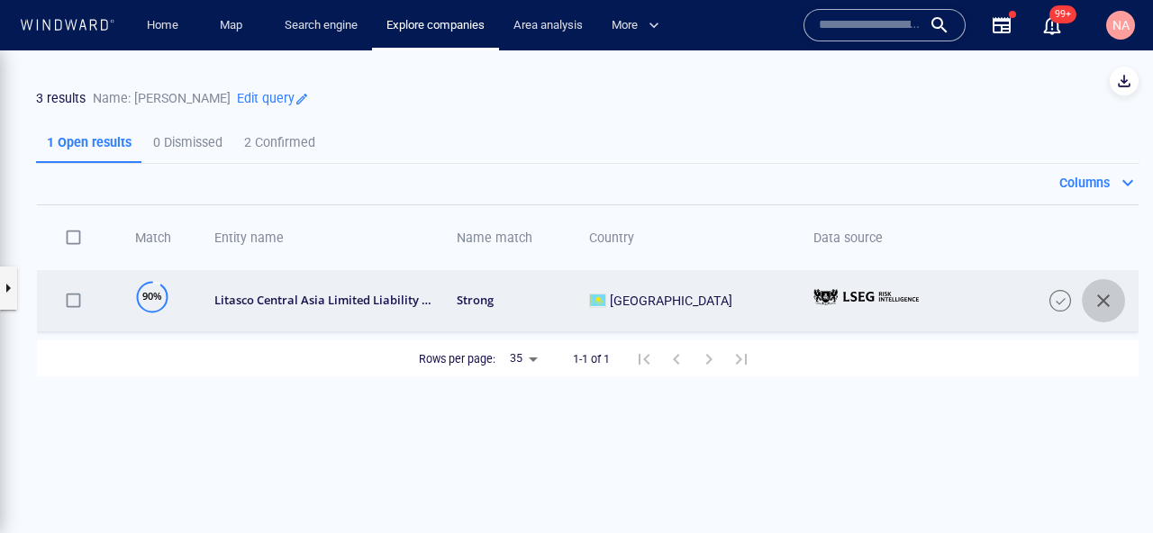
click at [1102, 304] on span "button" at bounding box center [1104, 301] width 22 height 22
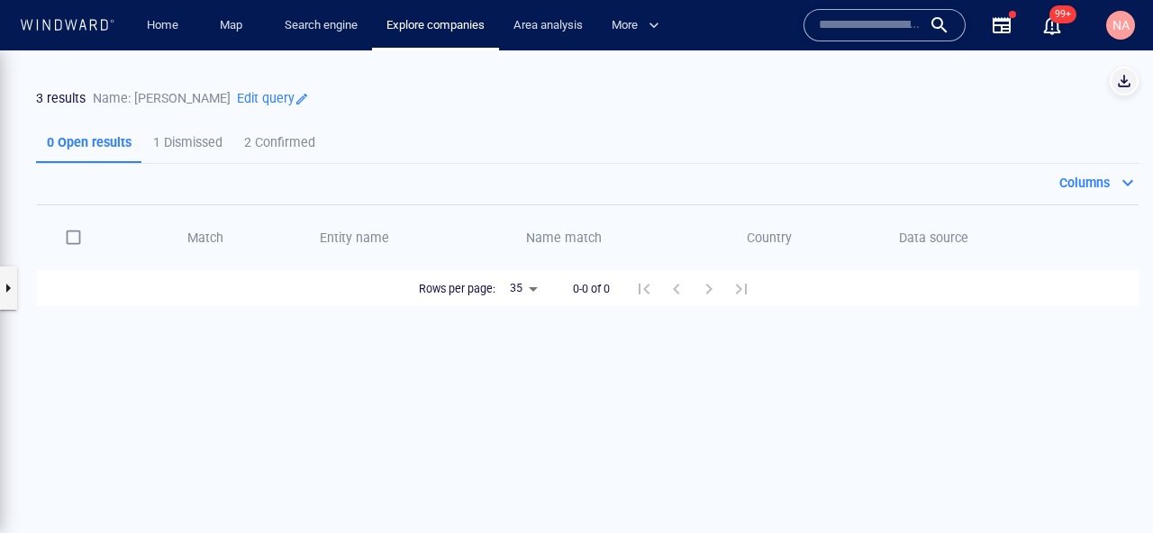
click at [1126, 78] on span "button" at bounding box center [1124, 81] width 18 height 18
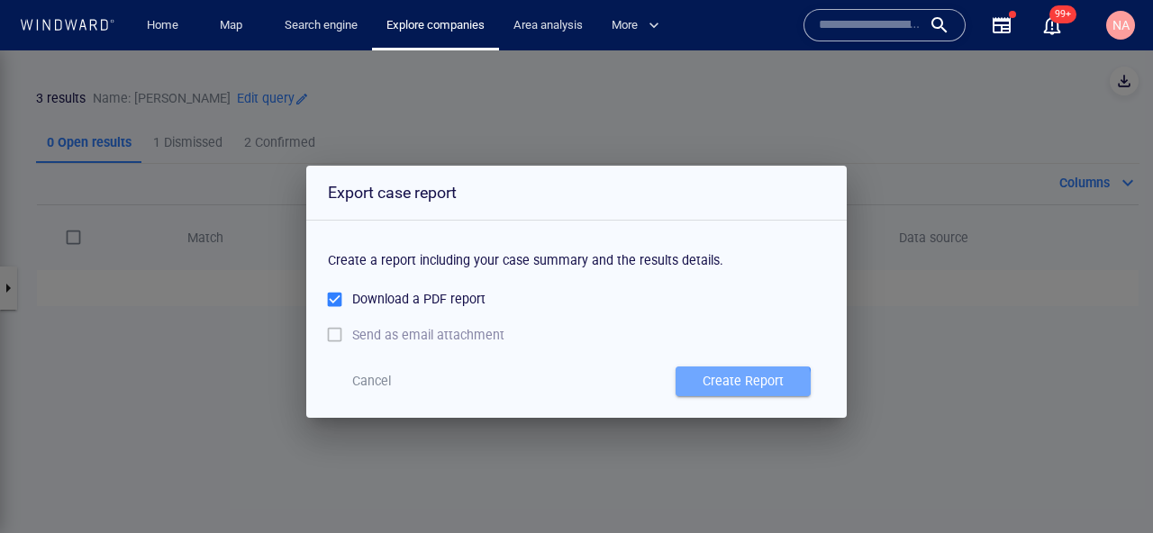
click at [728, 395] on div "Create Report" at bounding box center [743, 382] width 88 height 30
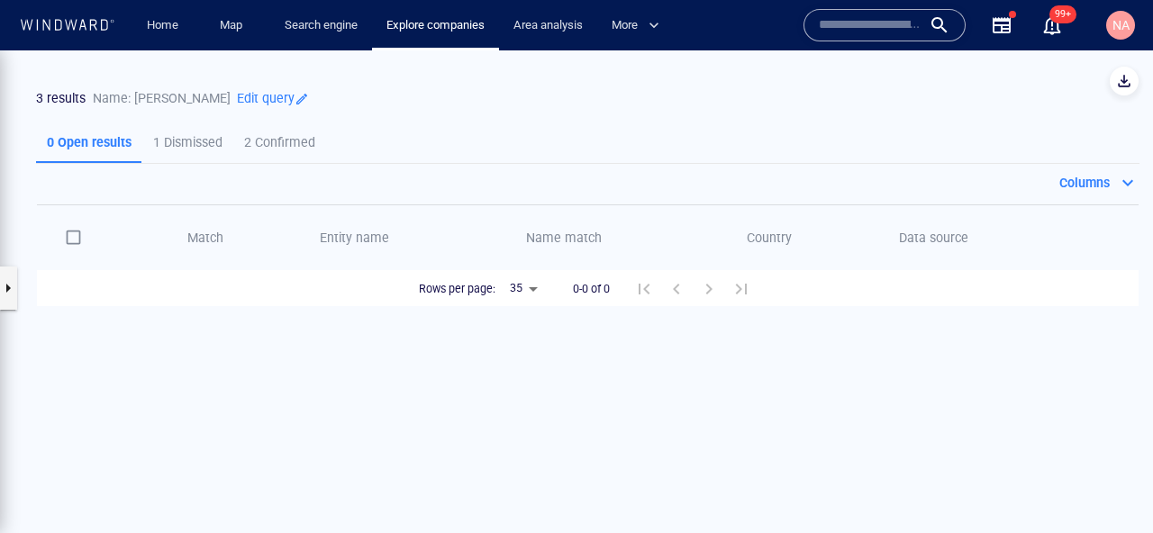
click at [912, 27] on input "text" at bounding box center [870, 25] width 103 height 27
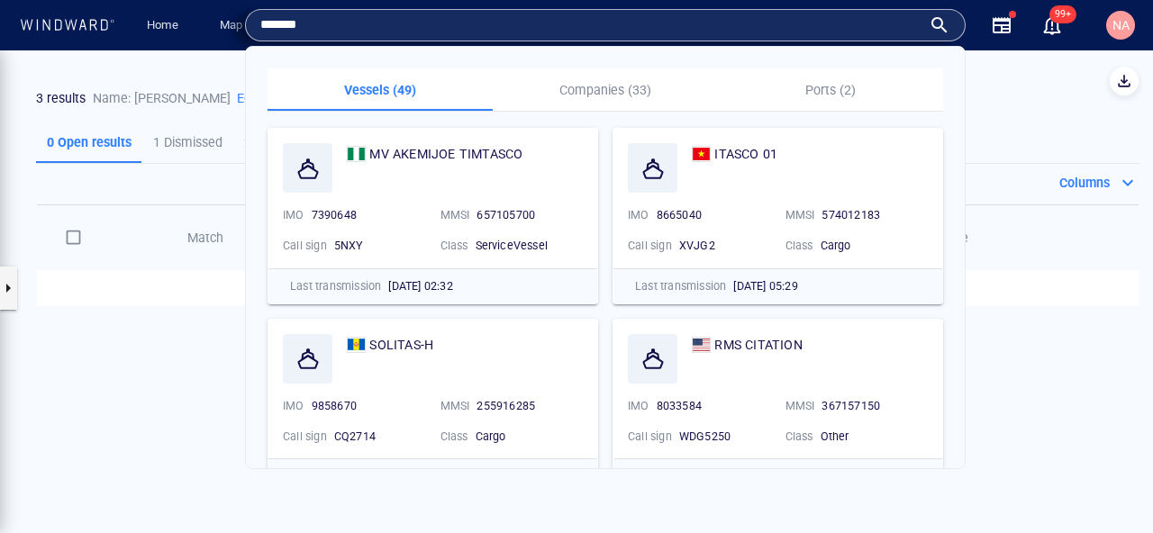
type input "*******"
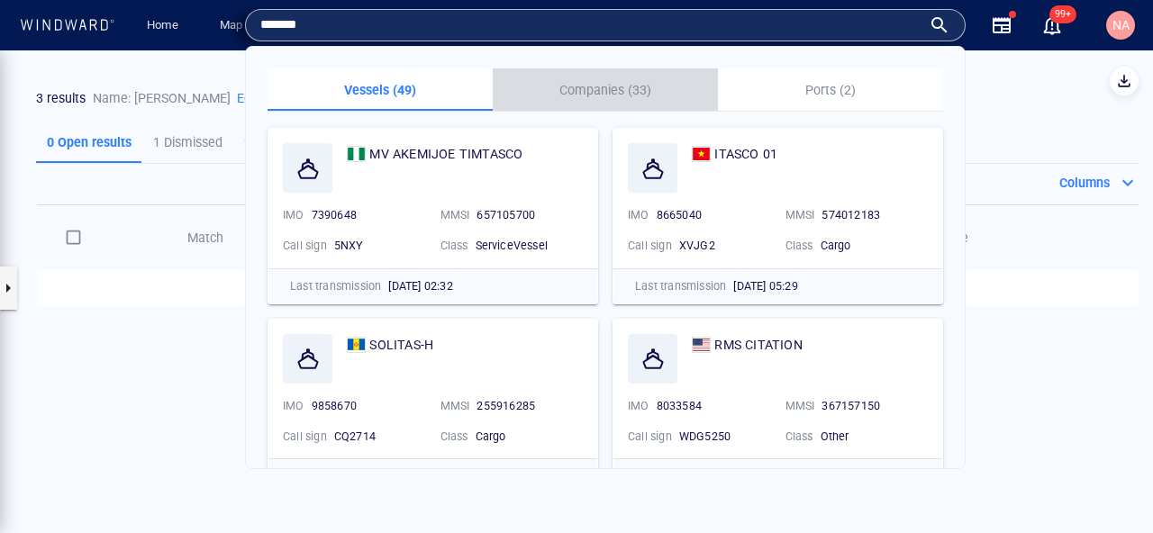
click at [616, 86] on p "Companies (33)" at bounding box center [606, 90] width 204 height 22
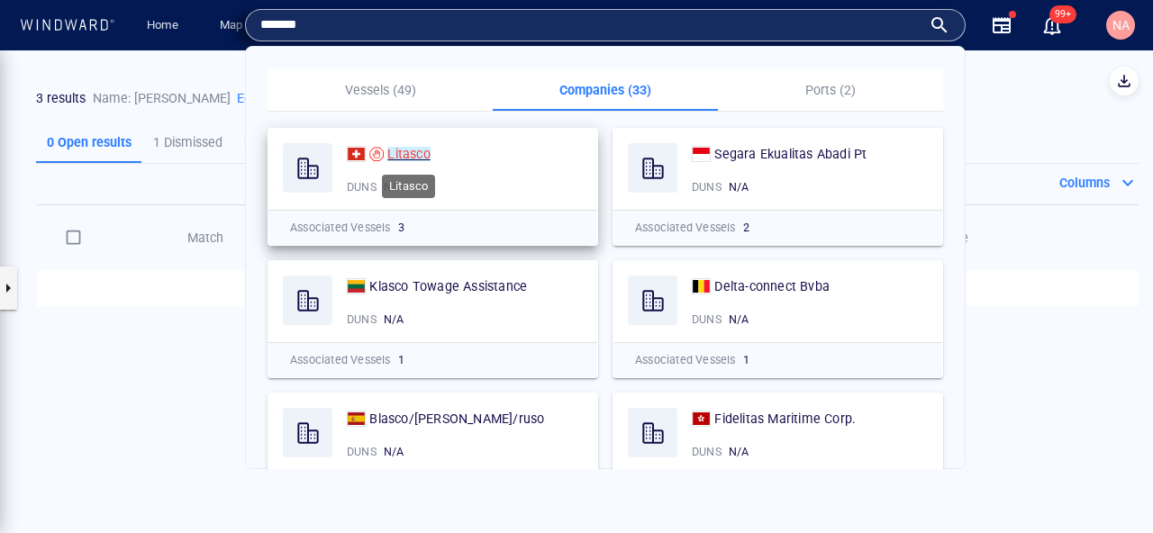
click at [395, 153] on mark "Litasco" at bounding box center [408, 154] width 42 height 14
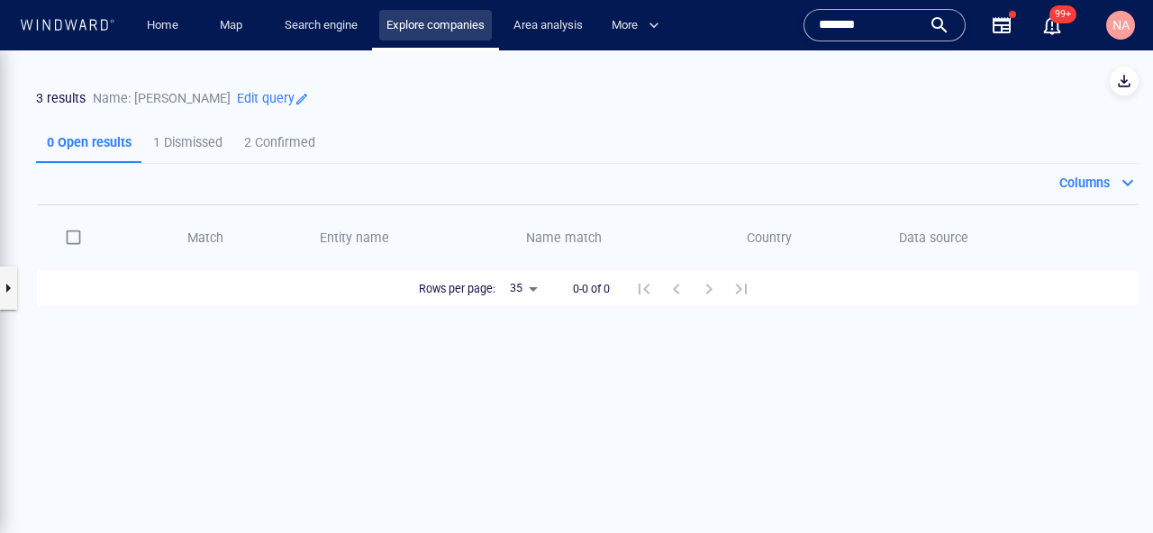
click at [411, 25] on link "Explore companies" at bounding box center [435, 26] width 113 height 32
click at [5, 292] on button "button" at bounding box center [8, 288] width 18 height 43
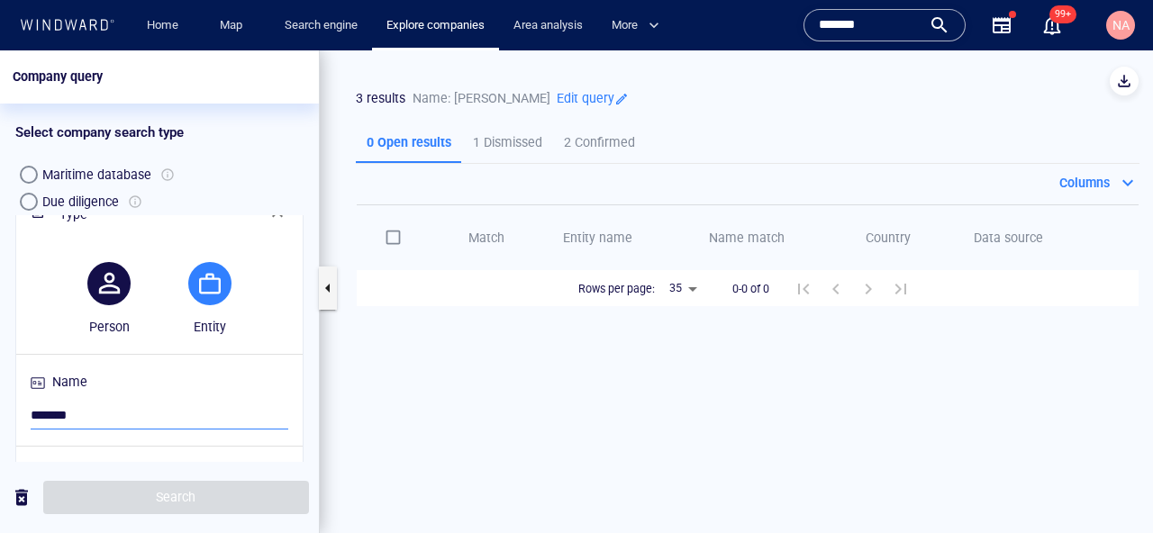
click at [134, 422] on input "*******" at bounding box center [160, 416] width 258 height 27
paste input "**********"
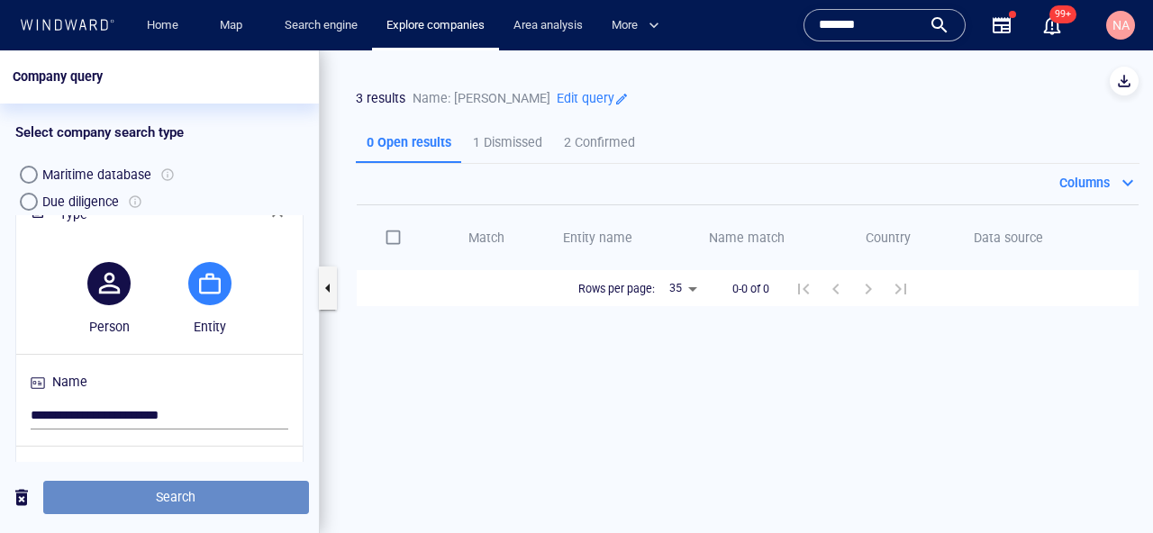
click at [146, 493] on span "Search" at bounding box center [176, 497] width 237 height 23
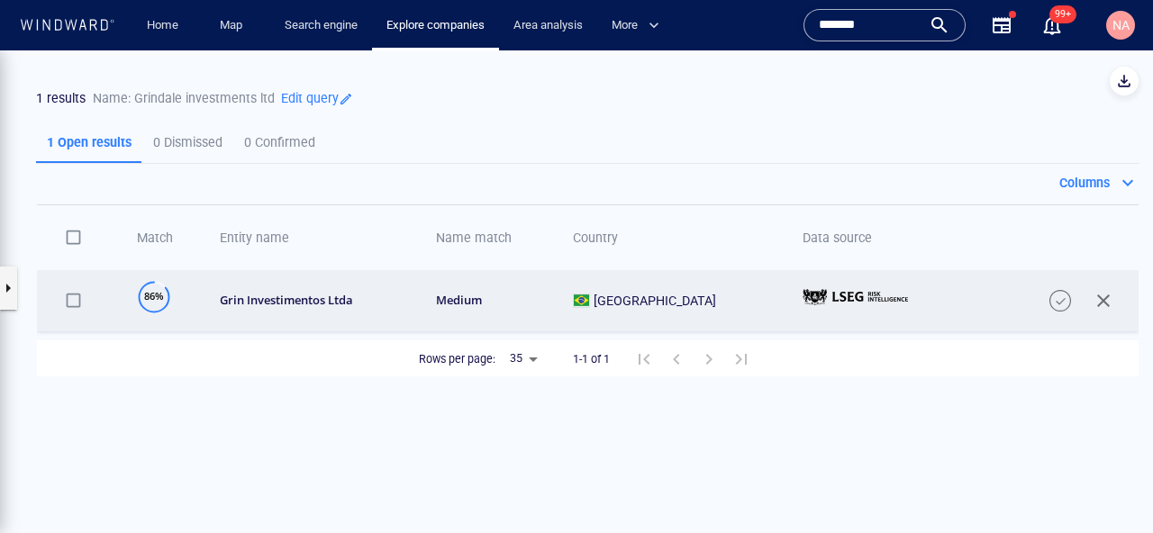
click at [341, 298] on div "grin investimentos ltda" at bounding box center [316, 300] width 193 height 15
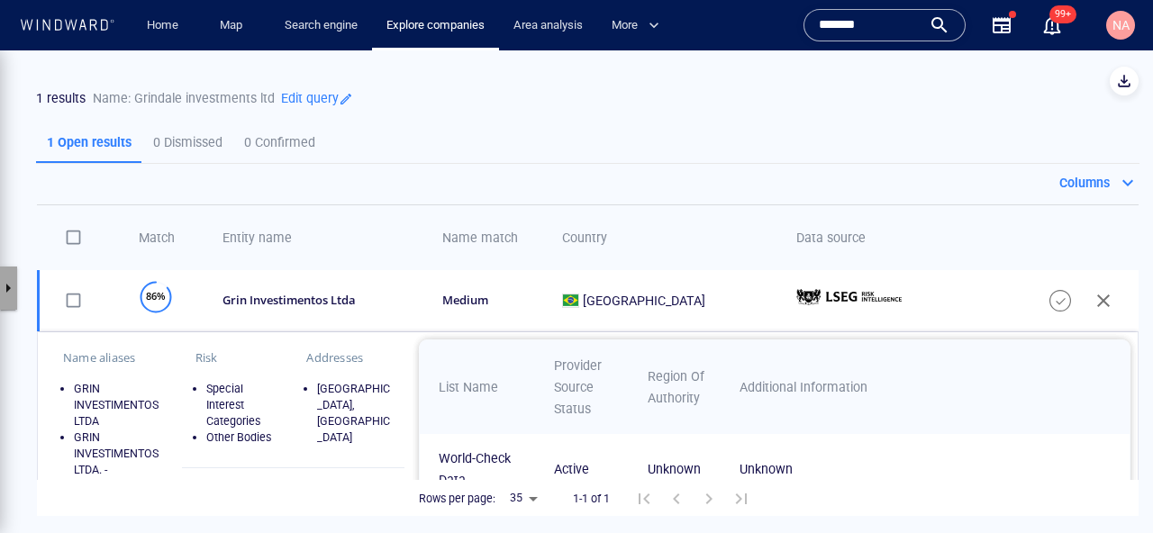
click at [7, 287] on button "button" at bounding box center [8, 288] width 18 height 43
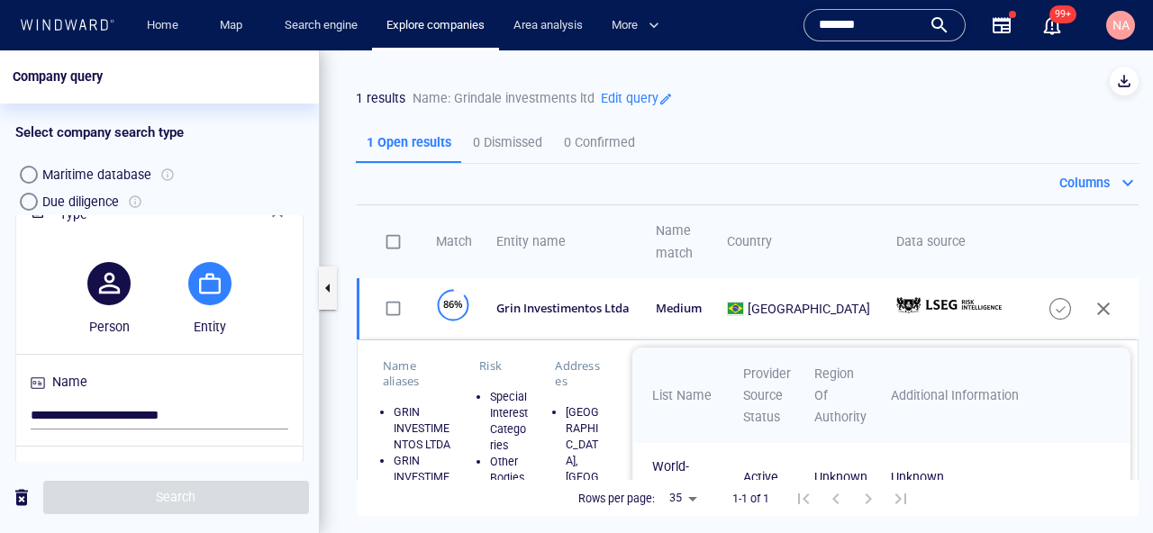
click at [95, 292] on button "button" at bounding box center [108, 283] width 43 height 43
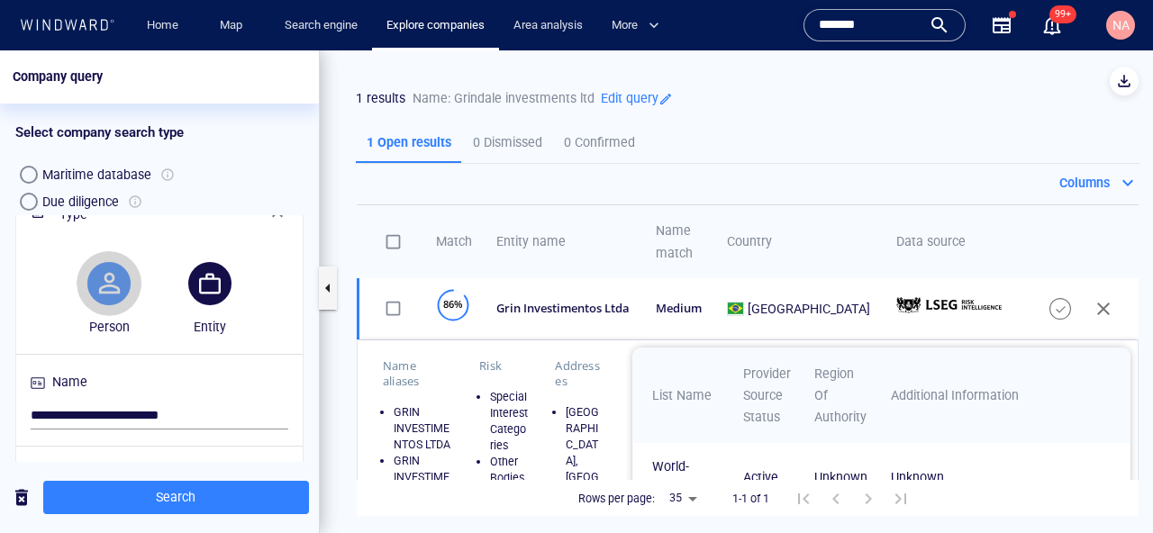
click at [108, 300] on button "button" at bounding box center [108, 283] width 43 height 43
click at [143, 411] on input "**********" at bounding box center [160, 416] width 258 height 27
type input "**********"
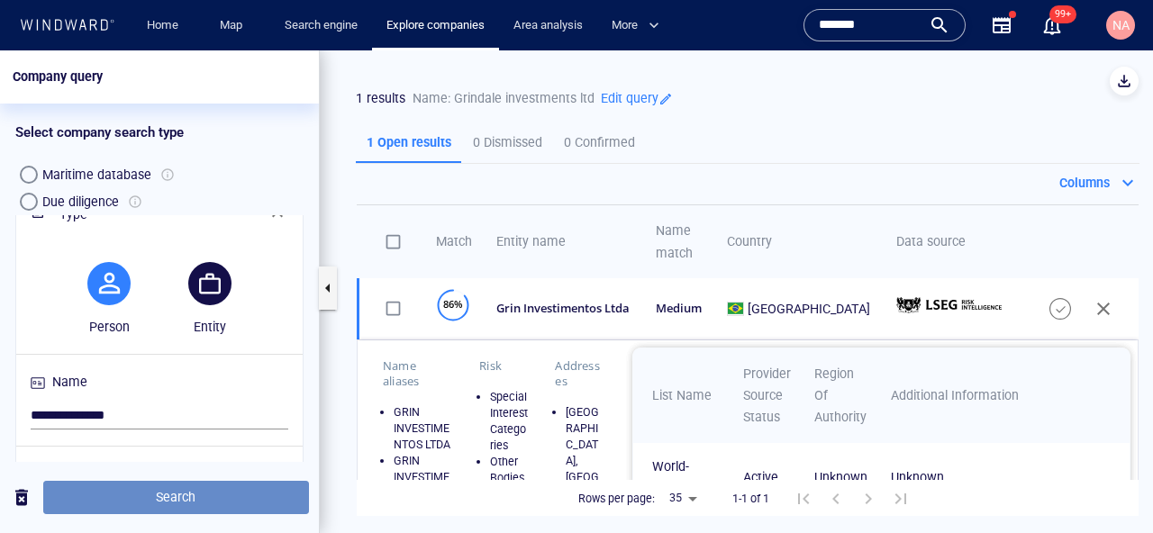
click at [257, 501] on span "Search" at bounding box center [176, 497] width 237 height 23
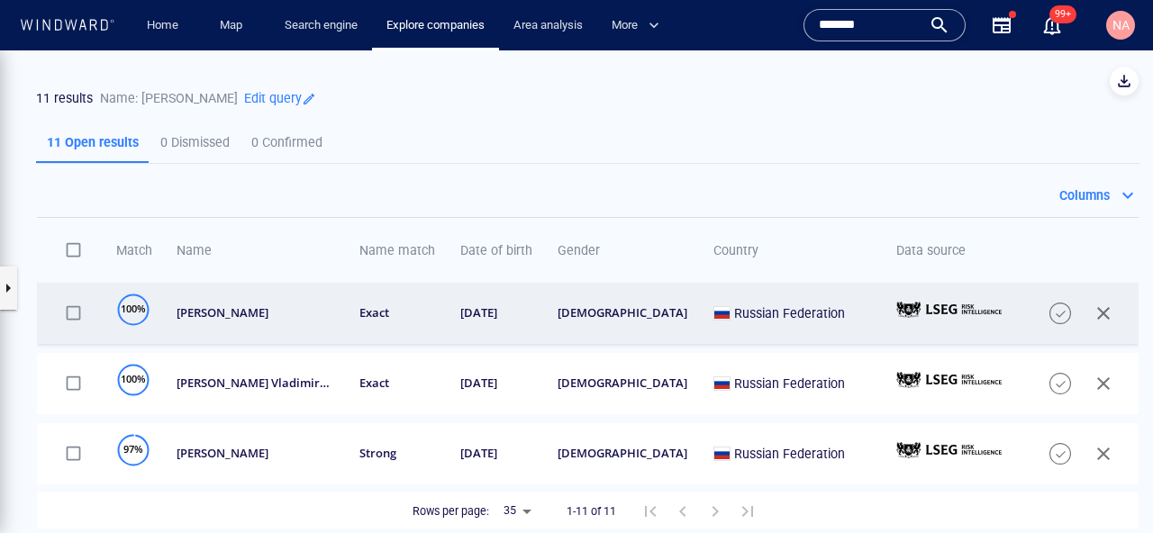
click at [268, 321] on div "[PERSON_NAME]" at bounding box center [256, 312] width 159 height 15
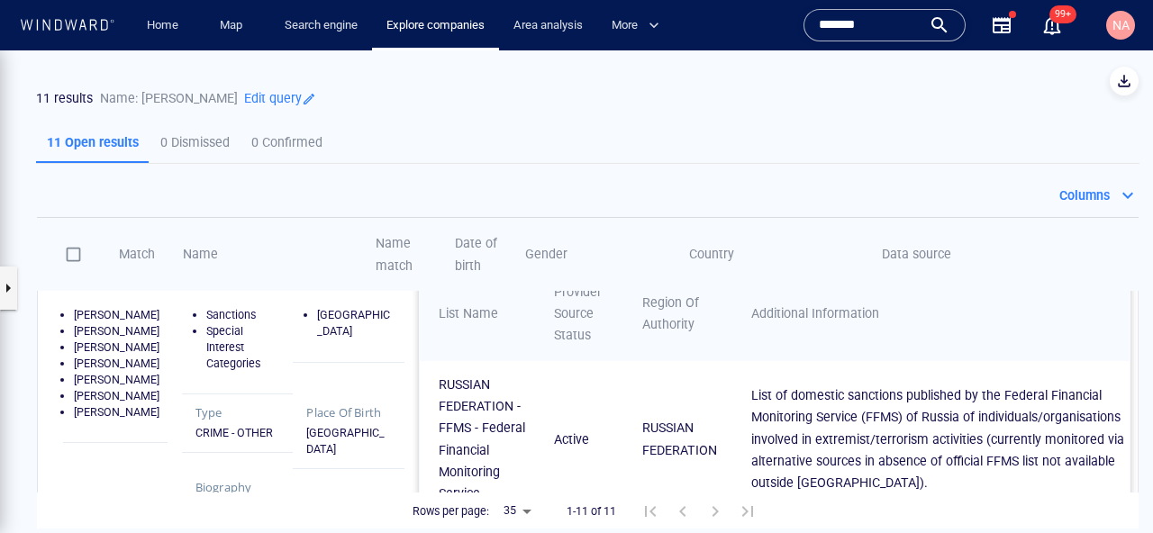
scroll to position [77, 0]
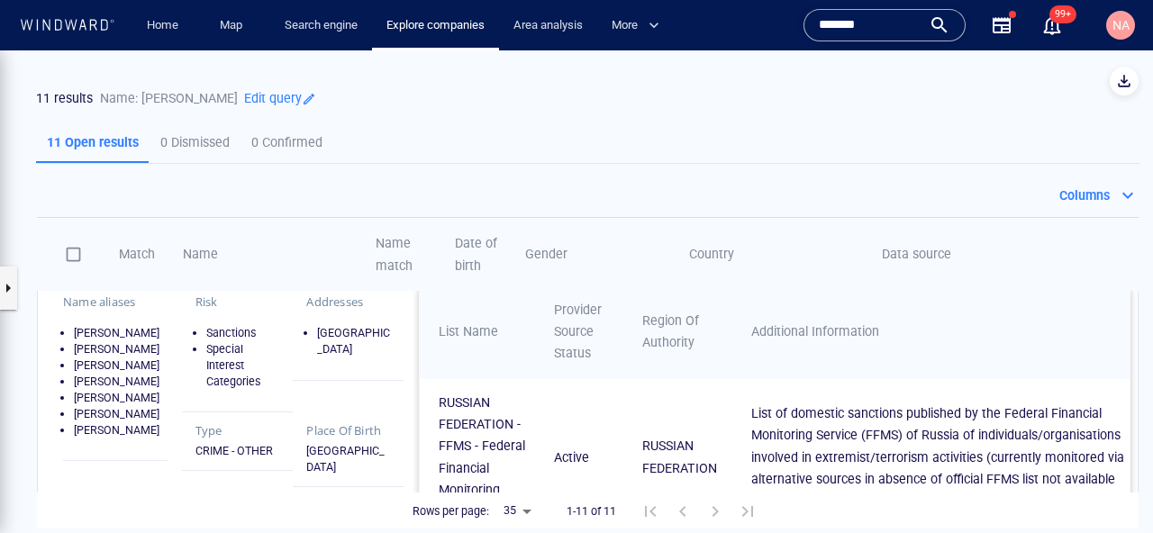
click at [219, 338] on li "Sanctions" at bounding box center [243, 333] width 74 height 16
drag, startPoint x: 219, startPoint y: 338, endPoint x: 219, endPoint y: 401, distance: 63.1
click at [219, 401] on div "Risk Sanctions Special Interest Categories" at bounding box center [238, 349] width 112 height 130
click at [218, 250] on span "Name" at bounding box center [200, 254] width 35 height 14
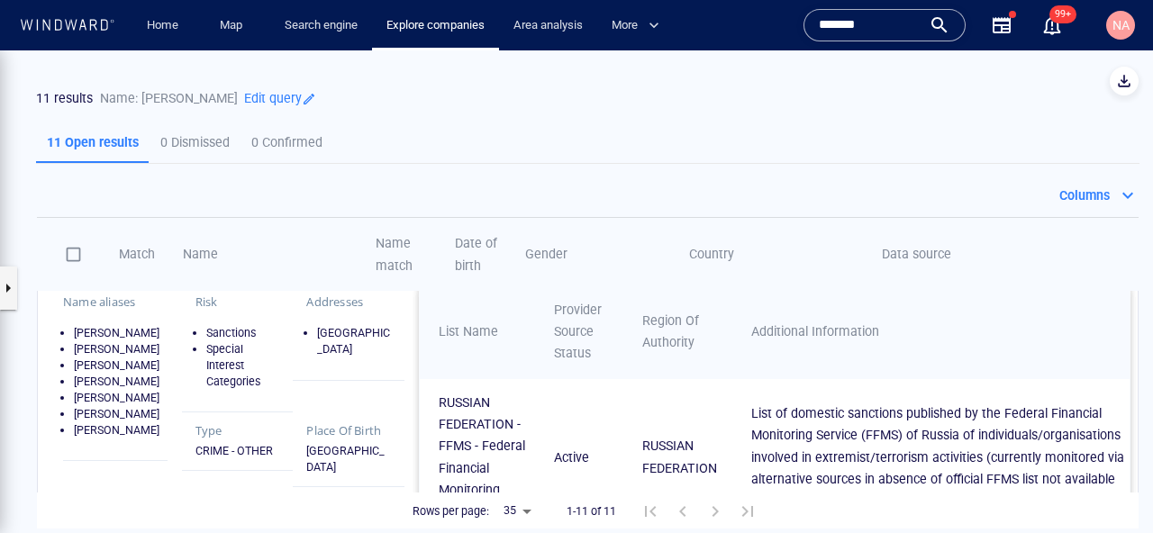
click at [222, 349] on li "Special Interest Categories" at bounding box center [243, 365] width 74 height 49
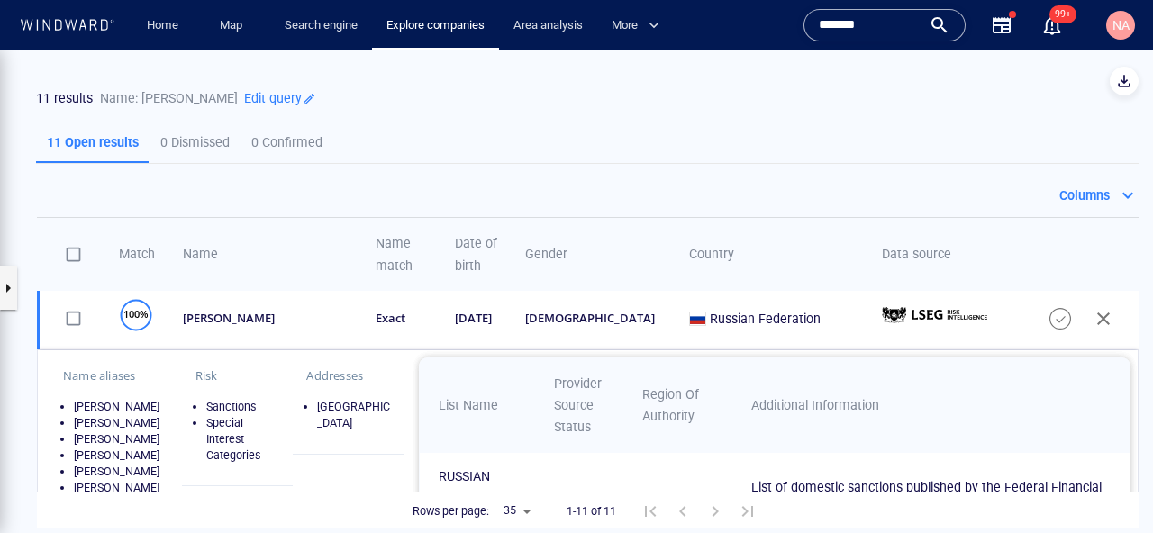
scroll to position [0, 0]
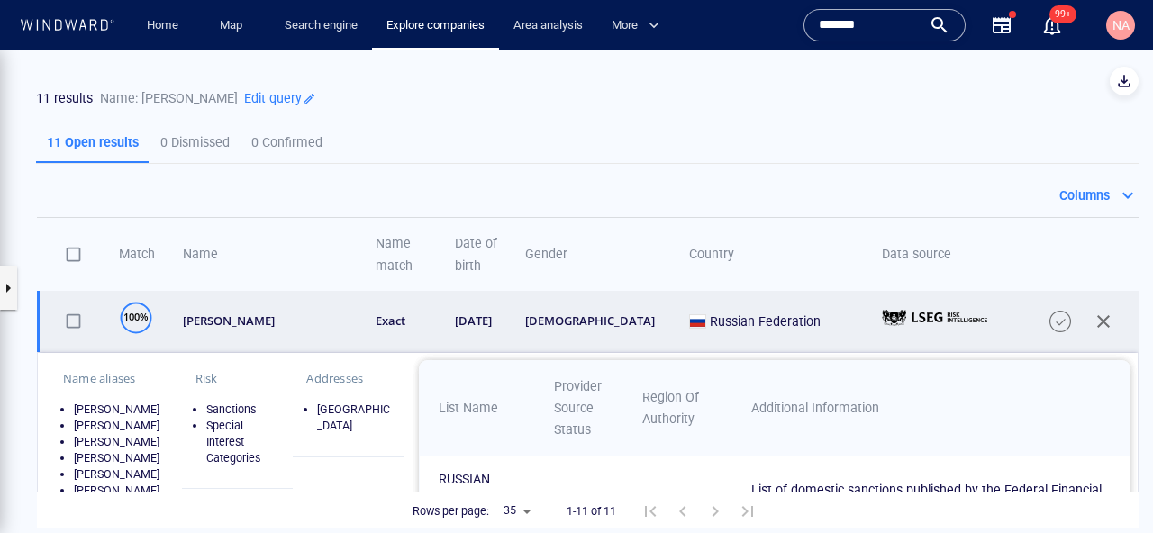
click at [241, 307] on td "[PERSON_NAME]" at bounding box center [260, 321] width 193 height 61
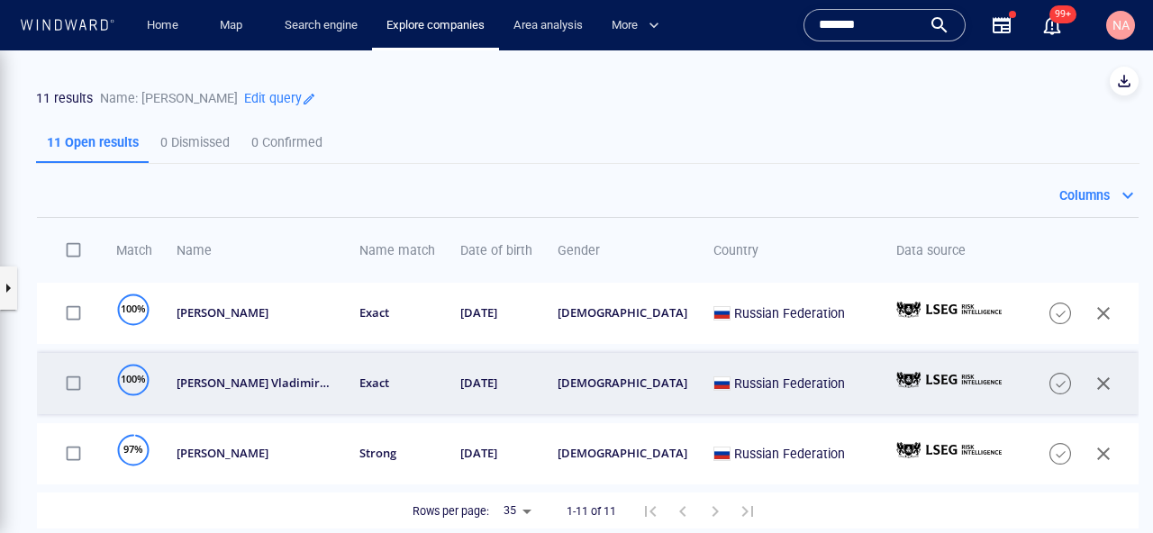
click at [239, 384] on div "[PERSON_NAME] vladimirovich [PERSON_NAME]" at bounding box center [256, 383] width 159 height 15
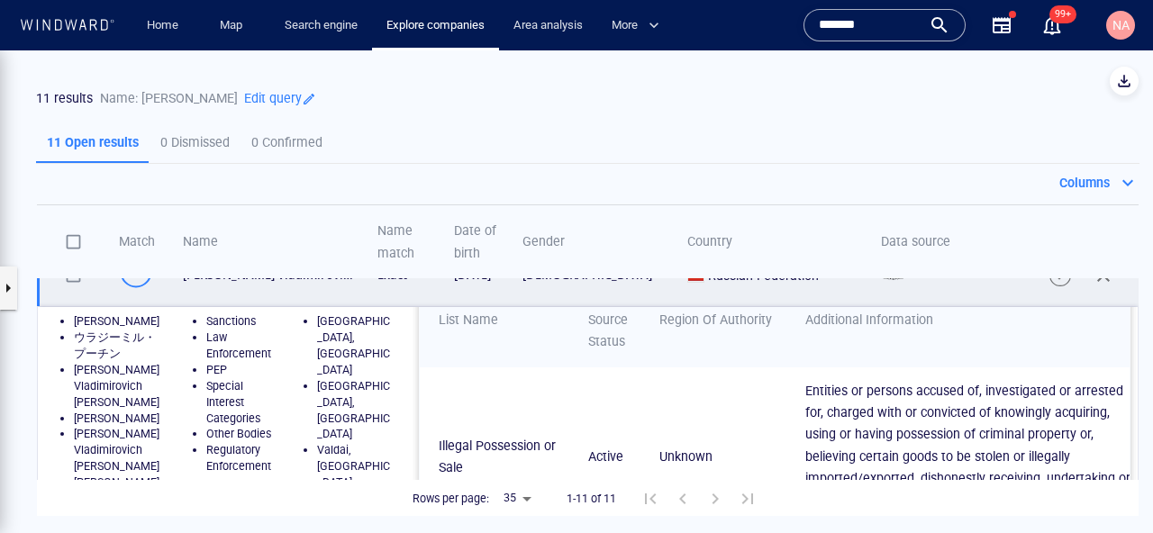
scroll to position [45, 0]
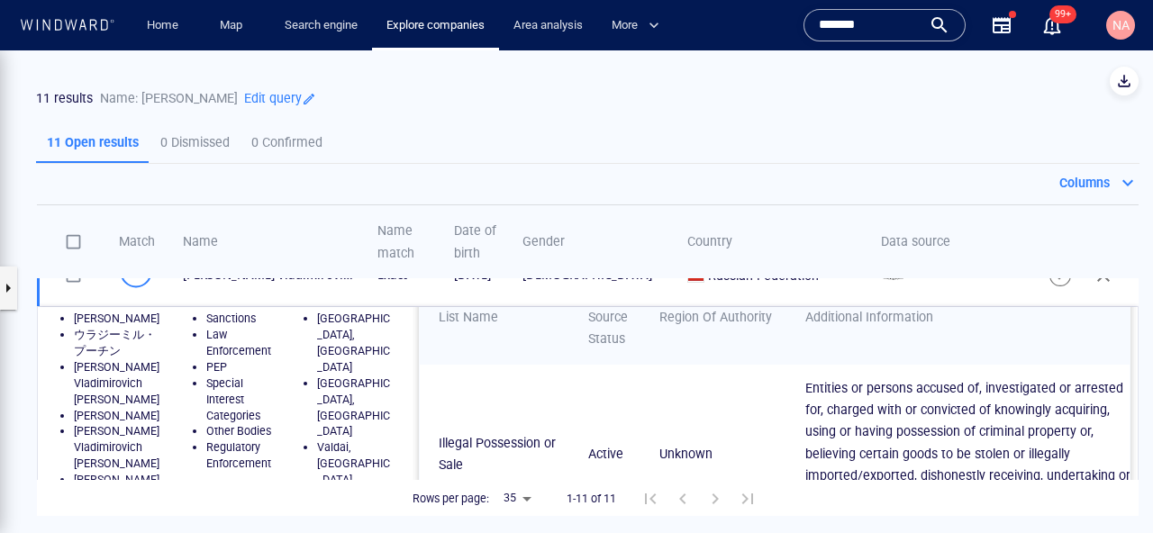
click at [210, 363] on li "PEP" at bounding box center [243, 367] width 74 height 16
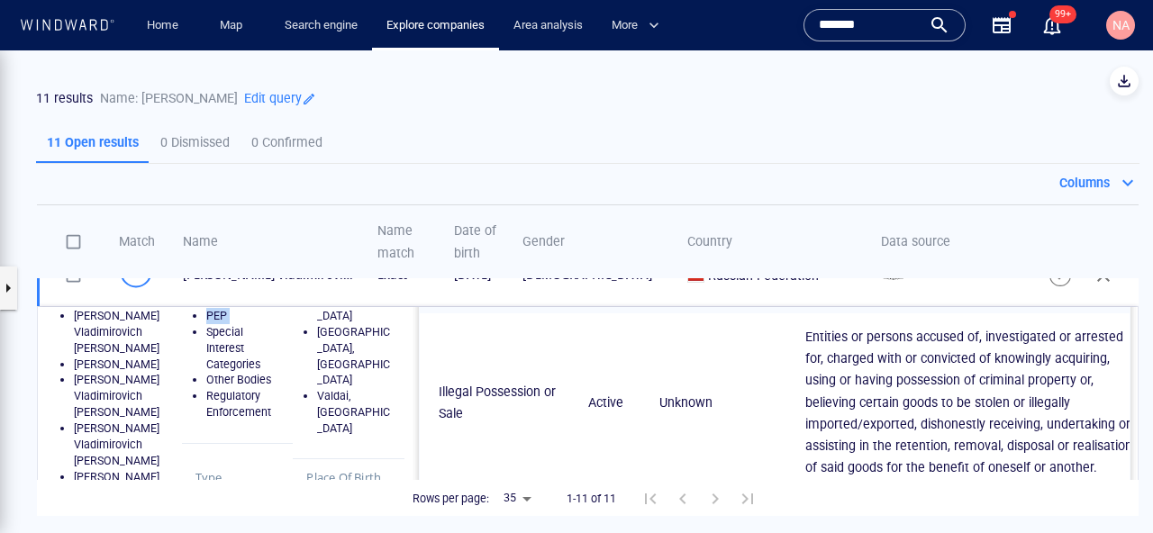
scroll to position [97, 0]
drag, startPoint x: 265, startPoint y: 405, endPoint x: 240, endPoint y: 351, distance: 59.6
click at [240, 351] on ul "Sanctions Law Enforcement PEP Special Interest Categories Other Bodies Regulato…" at bounding box center [237, 339] width 85 height 161
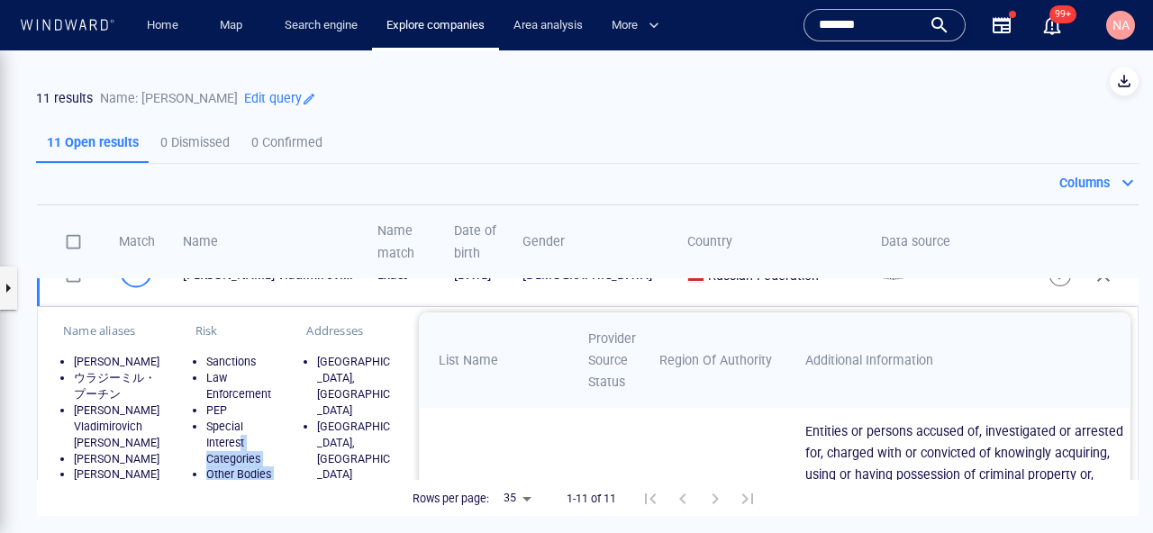
scroll to position [0, 0]
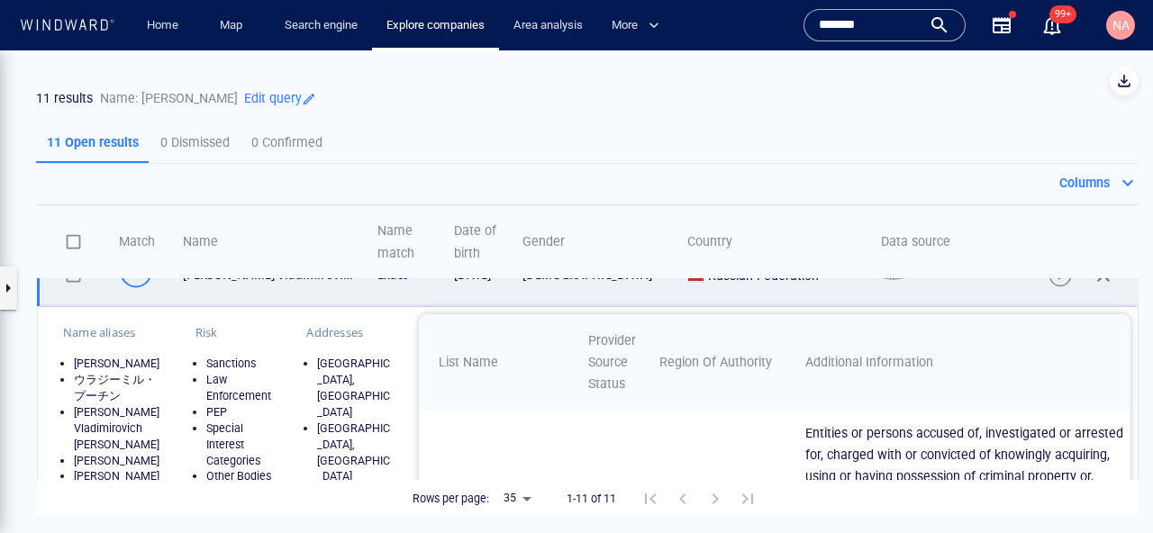
click at [220, 283] on td "[PERSON_NAME] vladimirovich [PERSON_NAME]" at bounding box center [261, 275] width 194 height 61
